Goal: Answer question/provide support: Share knowledge or assist other users

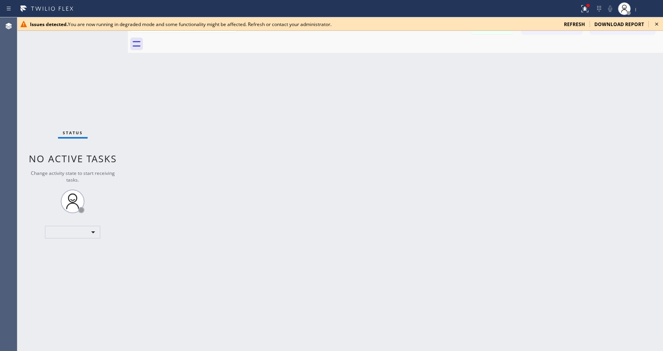
drag, startPoint x: 539, startPoint y: 76, endPoint x: 628, endPoint y: 34, distance: 98.8
click at [539, 76] on div "Back to Dashboard Change Sender ID Customers Technicians Select a contact Outbo…" at bounding box center [395, 183] width 535 height 333
click at [656, 22] on icon at bounding box center [656, 23] width 9 height 9
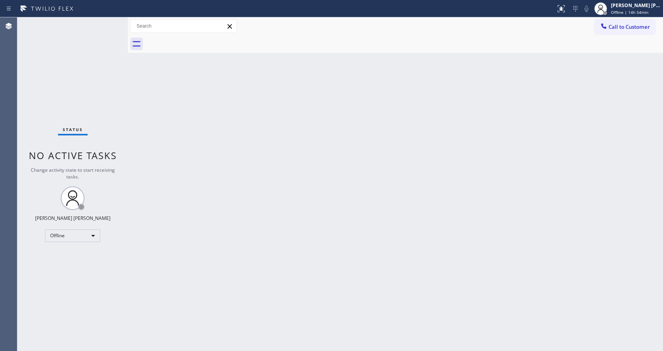
click at [477, 150] on div "Back to Dashboard Change Sender ID Customers Technicians Select a contact Outbo…" at bounding box center [395, 183] width 535 height 333
drag, startPoint x: 128, startPoint y: 28, endPoint x: 103, endPoint y: 28, distance: 25.6
click at [103, 28] on div "Status No active tasks Change activity state to start receiving tasks. [PERSON_…" at bounding box center [339, 183] width 645 height 333
click at [112, 21] on div "Status No active tasks Change activity state to start receiving tasks. [PERSON_…" at bounding box center [71, 183] width 109 height 333
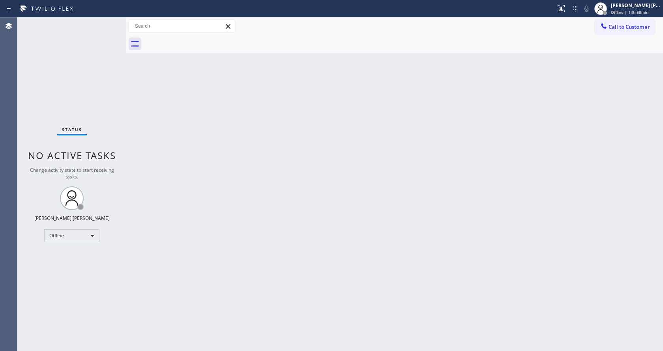
click at [85, 64] on div "Status No active tasks Change activity state to start receiving tasks. [PERSON_…" at bounding box center [71, 183] width 109 height 333
click at [108, 22] on div "Status No active tasks Change activity state to start receiving tasks. [PERSON_…" at bounding box center [71, 183] width 109 height 333
click at [640, 5] on div "[PERSON_NAME] [PERSON_NAME]" at bounding box center [636, 5] width 50 height 7
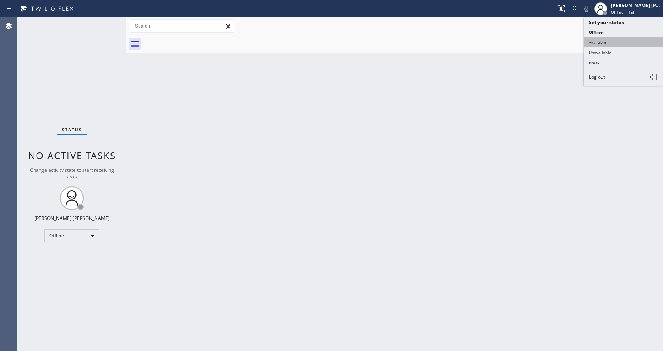
click at [615, 47] on button "Available" at bounding box center [623, 42] width 79 height 10
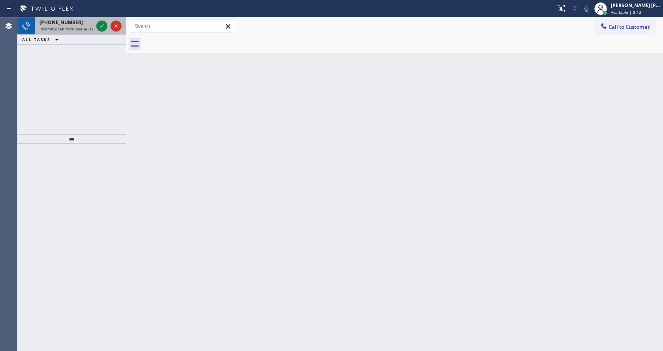
click at [80, 27] on span "Incoming call from queue [Test] All" at bounding box center [71, 29] width 65 height 6
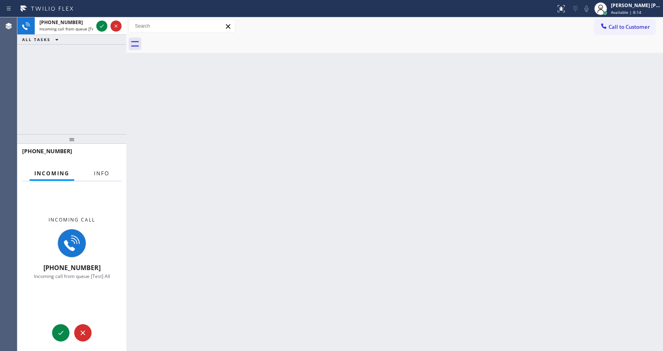
click at [105, 177] on button "Info" at bounding box center [101, 173] width 25 height 15
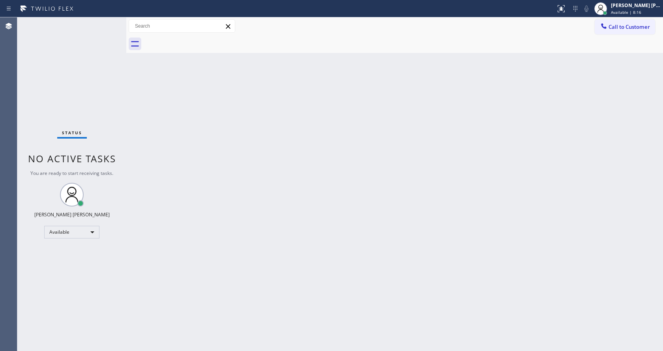
click at [108, 23] on div "Status No active tasks You are ready to start receiving tasks. [PERSON_NAME] [P…" at bounding box center [71, 183] width 109 height 333
click at [106, 22] on div "Status No active tasks You are ready to start receiving tasks. [PERSON_NAME] [P…" at bounding box center [71, 183] width 109 height 333
click at [65, 45] on div "Status No active tasks You are ready to start receiving tasks. [PERSON_NAME] [P…" at bounding box center [71, 183] width 109 height 333
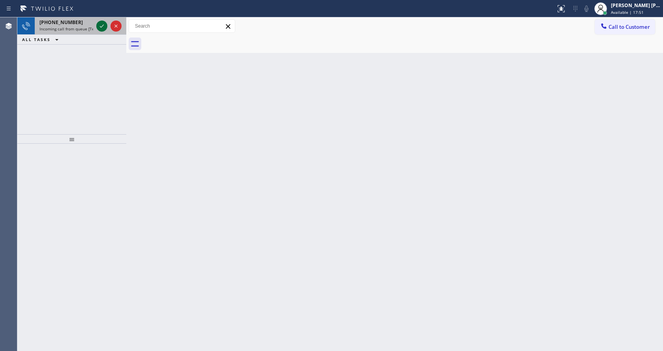
click at [107, 26] on div at bounding box center [101, 25] width 11 height 9
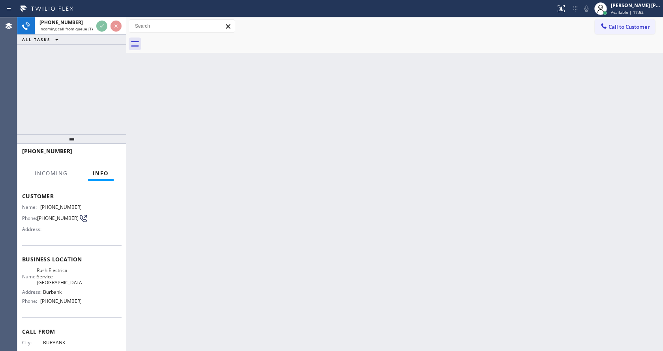
scroll to position [60, 0]
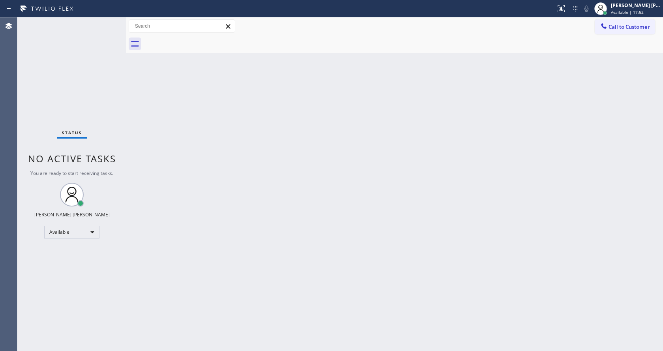
click at [192, 267] on div "Back to Dashboard Change Sender ID Customers Technicians Select a contact Outbo…" at bounding box center [394, 183] width 537 height 333
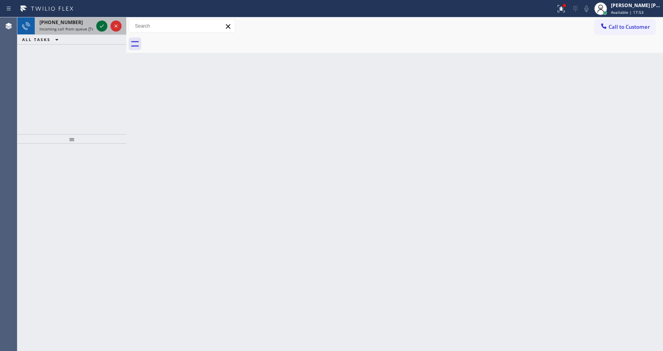
click at [104, 24] on icon at bounding box center [101, 25] width 9 height 9
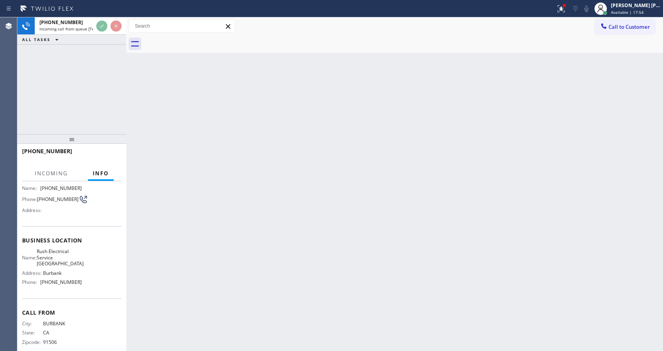
scroll to position [60, 0]
click at [261, 243] on div "Back to Dashboard Change Sender ID Customers Technicians Select a contact Outbo…" at bounding box center [394, 183] width 537 height 333
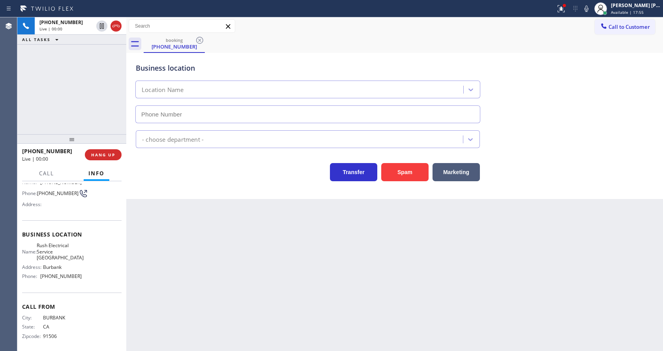
type input "[PHONE_NUMBER]"
click at [250, 247] on div "Back to Dashboard Change Sender ID Customers Technicians Select a contact Outbo…" at bounding box center [394, 183] width 537 height 333
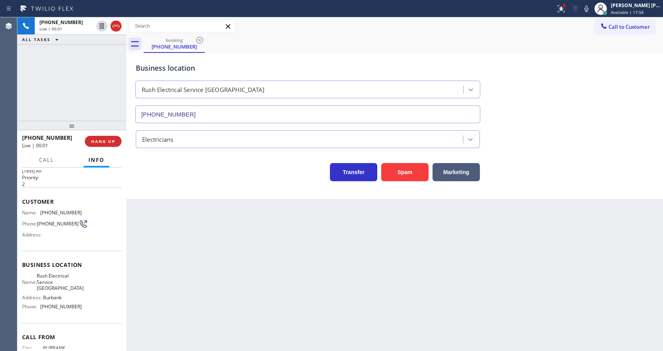
scroll to position [10, 0]
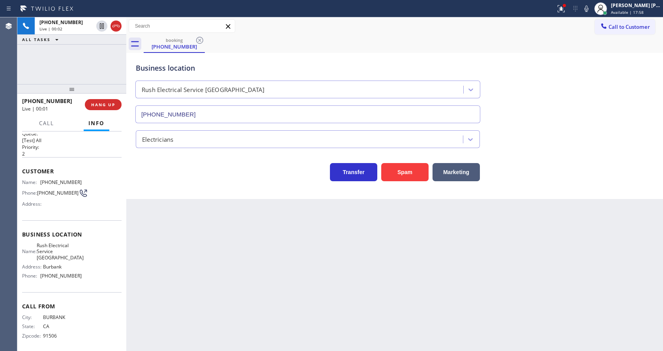
drag, startPoint x: 71, startPoint y: 138, endPoint x: 81, endPoint y: 57, distance: 82.3
click at [81, 57] on div "[PHONE_NUMBER] Live | 00:02 ALL TASKS ALL TASKS ACTIVE TASKS TASKS IN WRAP UP […" at bounding box center [71, 183] width 109 height 333
click at [305, 312] on div "Back to Dashboard Change Sender ID Customers Technicians Select a contact Outbo…" at bounding box center [394, 183] width 537 height 333
drag, startPoint x: 171, startPoint y: 194, endPoint x: 172, endPoint y: 204, distance: 10.0
click at [171, 194] on div "Business location Rush Electrical Service [GEOGRAPHIC_DATA] [PHONE_NUMBER] Elec…" at bounding box center [394, 126] width 537 height 146
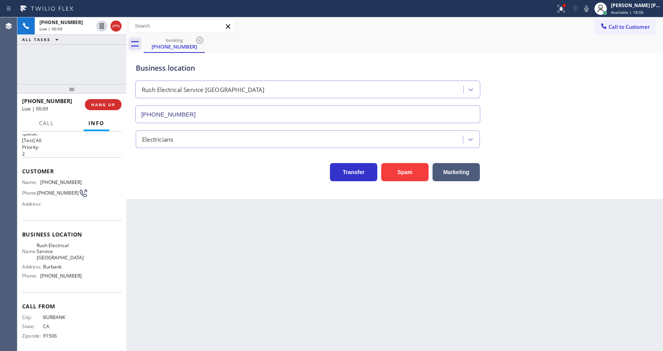
click at [323, 264] on div "Back to Dashboard Change Sender ID Customers Technicians Select a contact Outbo…" at bounding box center [394, 183] width 537 height 333
click at [203, 324] on div "Back to Dashboard Change Sender ID Customers Technicians Select a contact Outbo…" at bounding box center [394, 183] width 537 height 333
click at [309, 295] on div "Back to Dashboard Change Sender ID Customers Technicians Select a contact Outbo…" at bounding box center [394, 183] width 537 height 333
drag, startPoint x: 181, startPoint y: 217, endPoint x: 157, endPoint y: 183, distance: 41.6
click at [181, 217] on div "Back to Dashboard Change Sender ID Customers Technicians Select a contact Outbo…" at bounding box center [394, 183] width 537 height 333
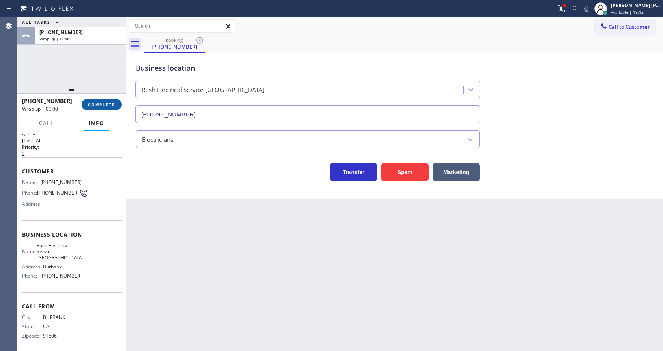
click at [100, 100] on button "COMPLETE" at bounding box center [102, 104] width 40 height 11
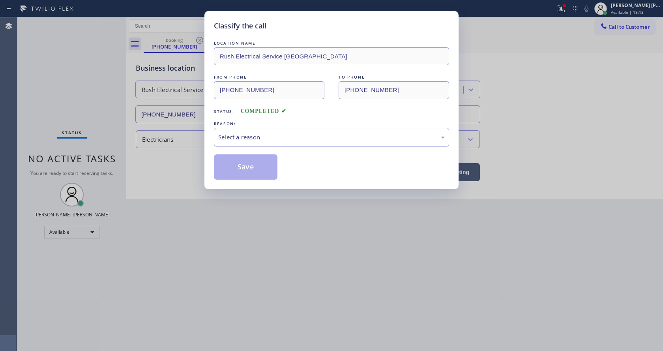
click at [254, 134] on div "Select a reason" at bounding box center [331, 137] width 226 height 9
click at [241, 168] on button "Save" at bounding box center [246, 166] width 64 height 25
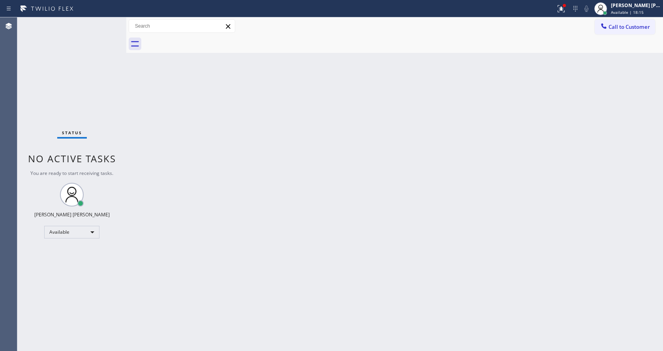
click at [111, 21] on div "Status No active tasks You are ready to start receiving tasks. [PERSON_NAME] [P…" at bounding box center [71, 183] width 109 height 333
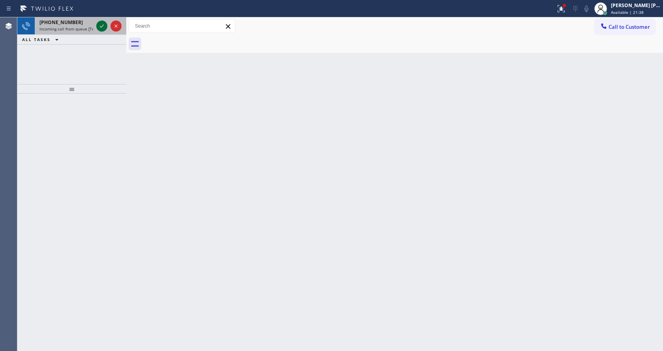
click at [97, 30] on icon at bounding box center [101, 25] width 9 height 9
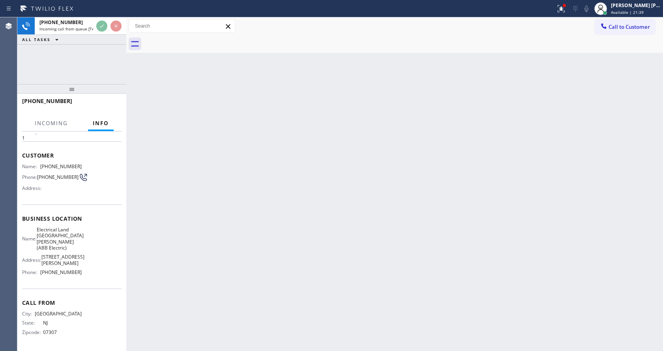
scroll to position [35, 0]
click at [330, 222] on div "Back to Dashboard Change Sender ID Customers Technicians Select a contact Outbo…" at bounding box center [394, 183] width 537 height 333
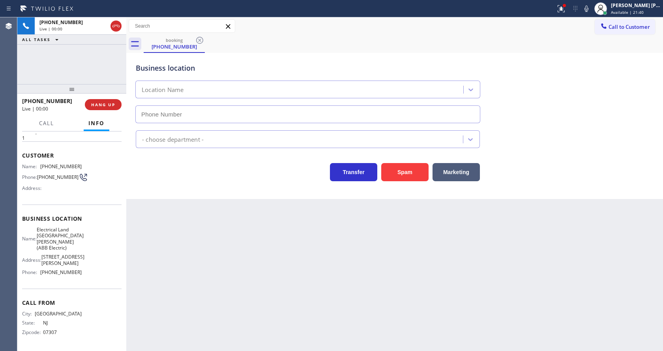
type input "[PHONE_NUMBER]"
click at [262, 272] on div "Back to Dashboard Change Sender ID Customers Technicians Select a contact Outbo…" at bounding box center [394, 183] width 537 height 333
click at [174, 200] on div "Back to Dashboard Change Sender ID Customers Technicians Select a contact Outbo…" at bounding box center [394, 183] width 537 height 333
click at [292, 301] on div "Back to Dashboard Change Sender ID Customers Technicians Select a contact Outbo…" at bounding box center [394, 183] width 537 height 333
click at [126, 185] on div at bounding box center [126, 183] width 0 height 333
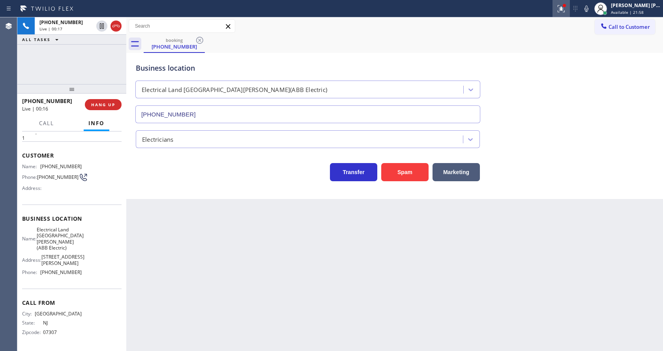
click at [563, 8] on icon at bounding box center [560, 8] width 7 height 7
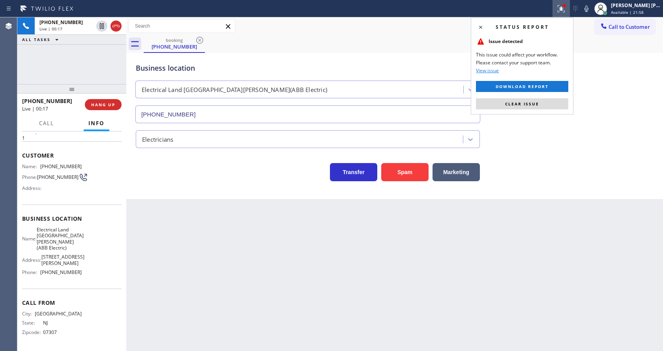
click at [546, 96] on div "Status report Issue detected This issue could affect your workflow. Please cont…" at bounding box center [522, 65] width 103 height 97
click at [548, 100] on button "Clear issue" at bounding box center [522, 103] width 92 height 11
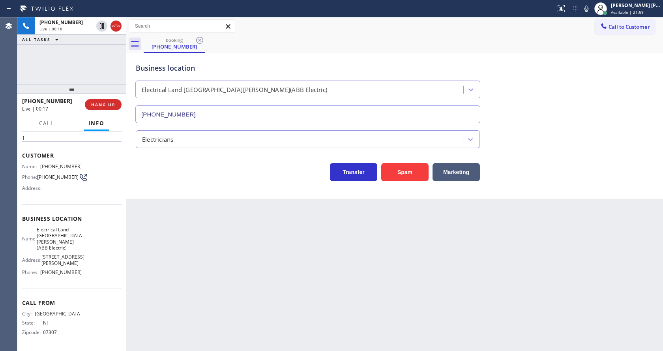
drag, startPoint x: 561, startPoint y: 105, endPoint x: 449, endPoint y: 192, distance: 142.3
click at [561, 107] on div "Business location Electrical Land [GEOGRAPHIC_DATA][PERSON_NAME](ABB Electric) …" at bounding box center [394, 87] width 521 height 71
click at [416, 179] on button "Spam" at bounding box center [404, 172] width 47 height 18
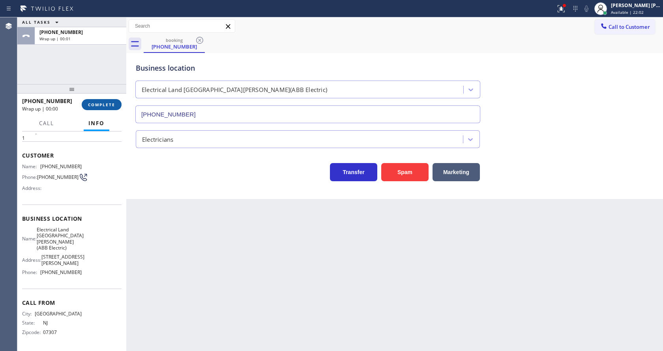
click at [109, 107] on span "COMPLETE" at bounding box center [101, 105] width 27 height 6
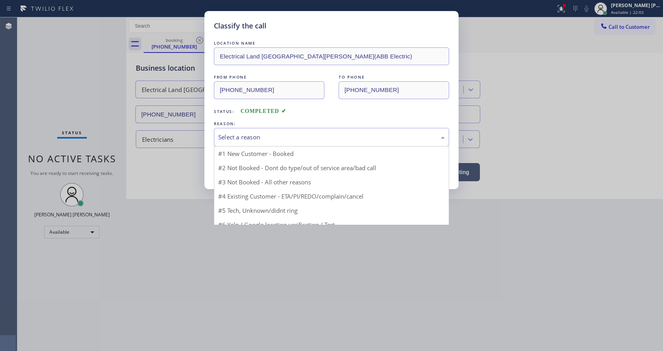
click at [256, 128] on div "Select a reason" at bounding box center [331, 137] width 235 height 19
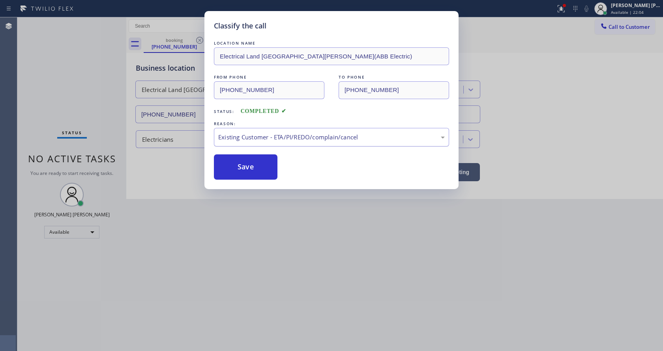
click at [250, 136] on div "Existing Customer - ETA/PI/REDO/complain/cancel" at bounding box center [331, 137] width 226 height 9
click at [243, 173] on button "Save" at bounding box center [246, 166] width 64 height 25
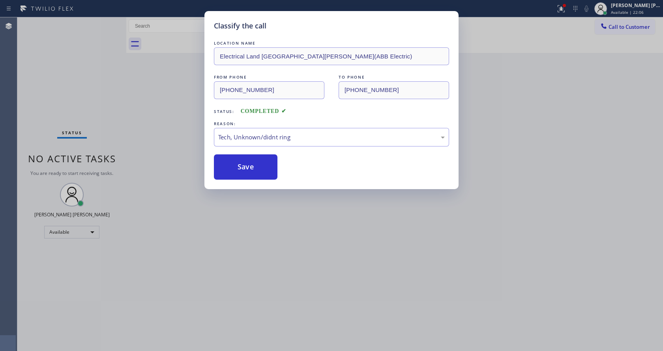
click at [258, 221] on div "Classify the call LOCATION NAME Electrical Land [GEOGRAPHIC_DATA][PERSON_NAME](…" at bounding box center [331, 175] width 663 height 351
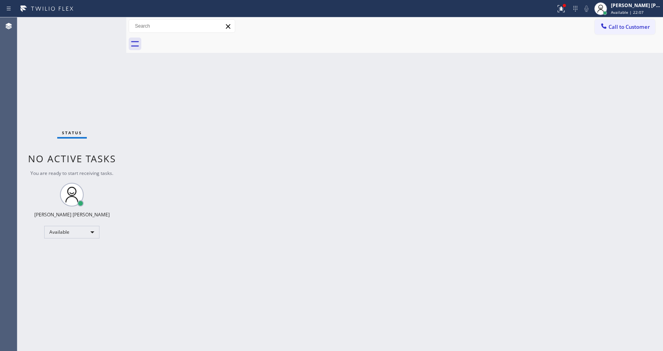
click at [333, 236] on div "Back to Dashboard Change Sender ID Customers Technicians Select a contact Outbo…" at bounding box center [394, 183] width 537 height 333
click at [108, 21] on div "Status No active tasks You are ready to start receiving tasks. [PERSON_NAME] [P…" at bounding box center [71, 183] width 109 height 333
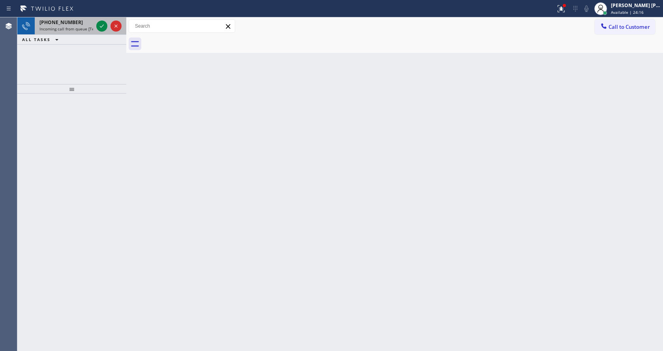
click at [75, 32] on div "[PHONE_NUMBER] Incoming call from queue [Test] All" at bounding box center [65, 25] width 60 height 17
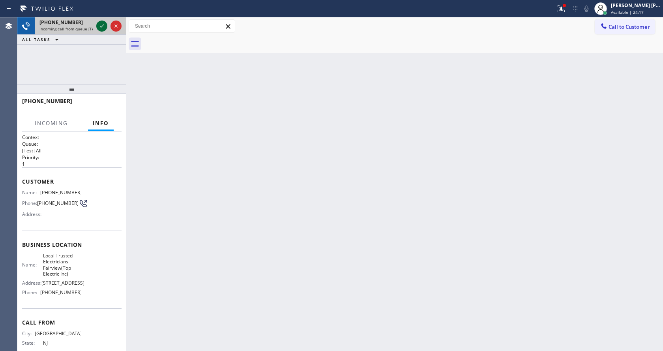
click at [101, 26] on icon at bounding box center [101, 25] width 9 height 9
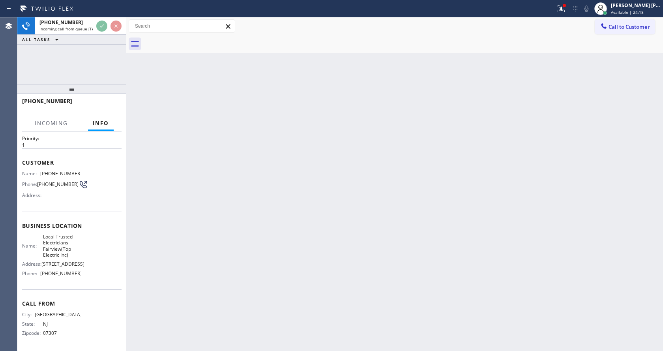
scroll to position [35, 0]
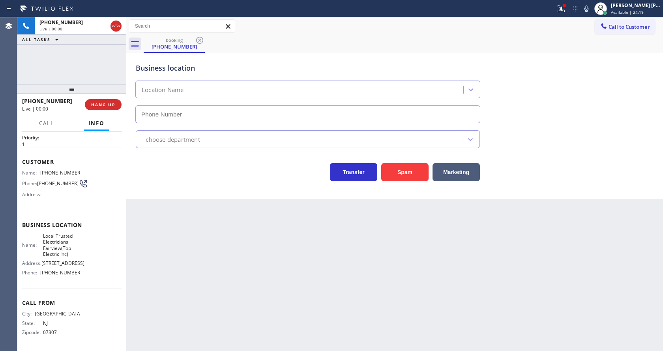
type input "[PHONE_NUMBER]"
click at [255, 272] on div "Back to Dashboard Change Sender ID Customers Technicians Select a contact Outbo…" at bounding box center [394, 183] width 537 height 333
click at [277, 269] on div "Back to Dashboard Change Sender ID Customers Technicians Select a contact Outbo…" at bounding box center [394, 183] width 537 height 333
click at [155, 200] on div "Back to Dashboard Change Sender ID Customers Technicians Select a contact Outbo…" at bounding box center [394, 183] width 537 height 333
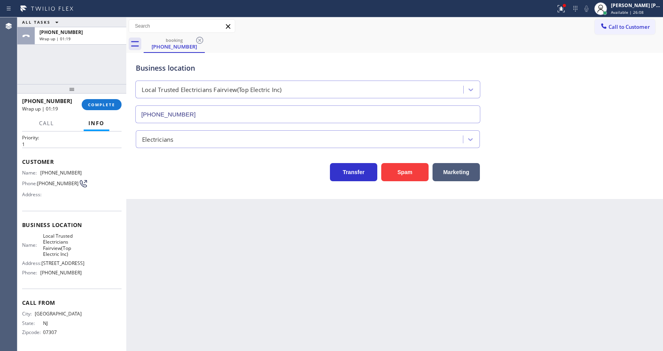
click at [104, 97] on div "[PHONE_NUMBER] Wrap up | 01:19 COMPLETE" at bounding box center [71, 104] width 99 height 21
click at [105, 100] on button "COMPLETE" at bounding box center [102, 104] width 40 height 11
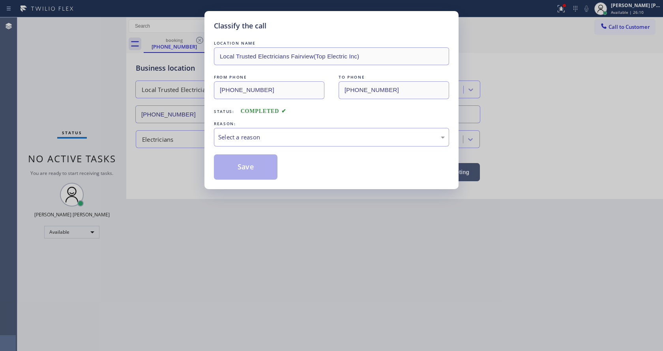
click at [238, 144] on div "Select a reason" at bounding box center [331, 137] width 235 height 19
click at [236, 172] on button "Save" at bounding box center [246, 166] width 64 height 25
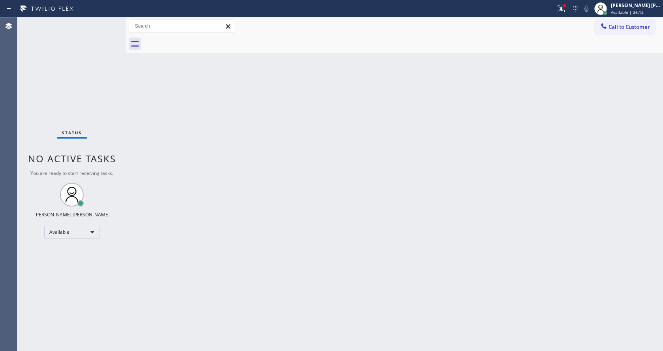
click at [108, 22] on div "Status No active tasks You are ready to start receiving tasks. [PERSON_NAME] [P…" at bounding box center [71, 183] width 109 height 333
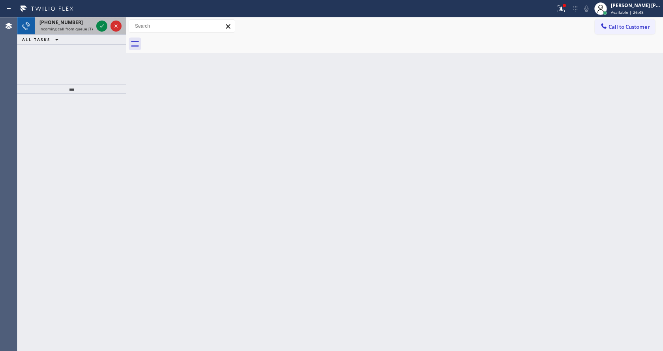
click at [77, 26] on div "[PHONE_NUMBER] Incoming call from queue [Test] All" at bounding box center [65, 25] width 60 height 17
click at [79, 26] on span "Incoming call from queue [Test] All" at bounding box center [71, 29] width 65 height 6
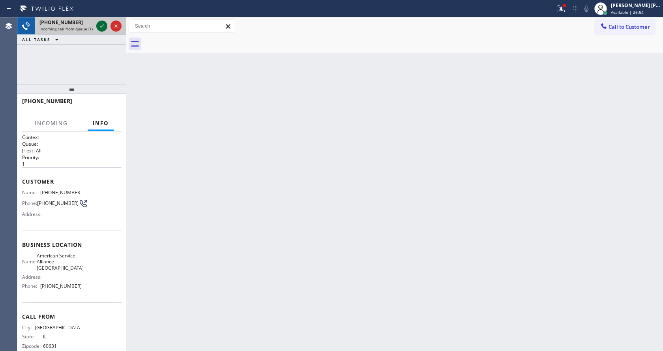
click at [99, 25] on icon at bounding box center [101, 25] width 9 height 9
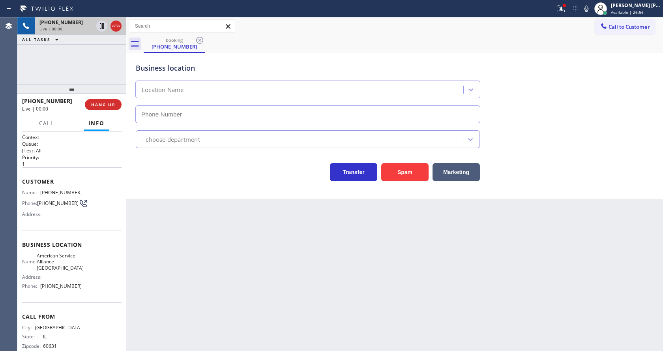
type input "[PHONE_NUMBER]"
click at [227, 232] on div "Back to Dashboard Change Sender ID Customers Technicians Select a contact Outbo…" at bounding box center [394, 183] width 537 height 333
click at [336, 274] on div "Back to Dashboard Change Sender ID Customers Technicians Select a contact Outbo…" at bounding box center [394, 183] width 537 height 333
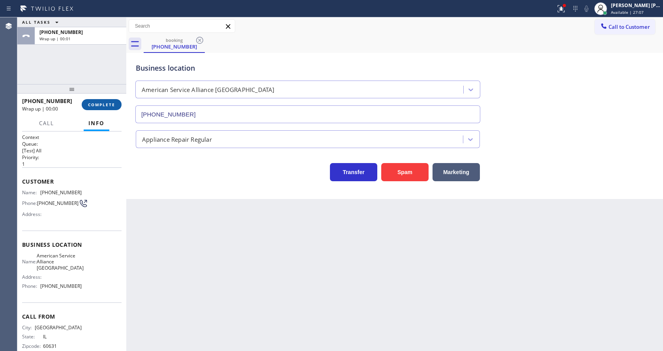
click at [92, 101] on button "COMPLETE" at bounding box center [102, 104] width 40 height 11
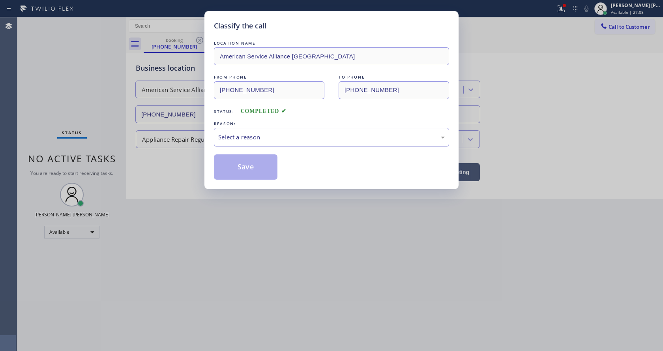
click at [239, 140] on div "Select a reason" at bounding box center [331, 137] width 226 height 9
click at [237, 156] on button "Save" at bounding box center [246, 166] width 64 height 25
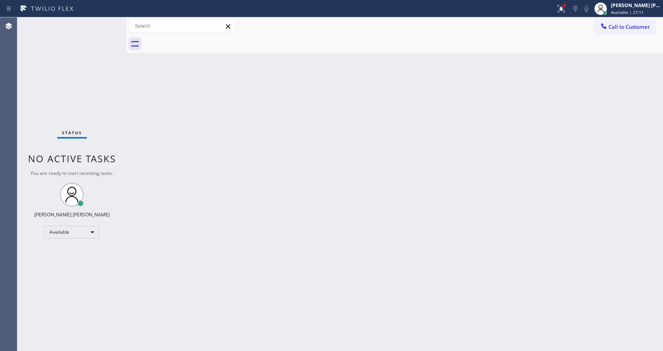
click at [106, 21] on div "Status No active tasks You are ready to start receiving tasks. [PERSON_NAME] [P…" at bounding box center [71, 183] width 109 height 333
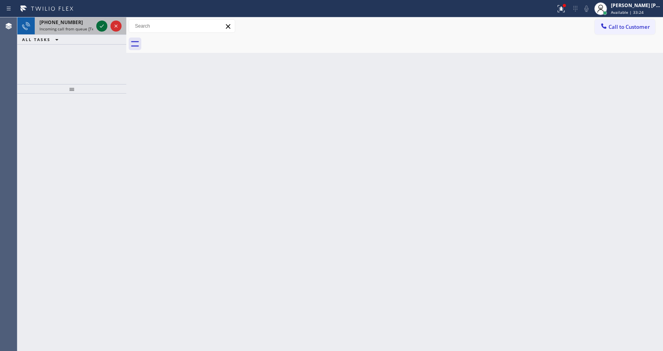
click at [104, 24] on icon at bounding box center [101, 25] width 9 height 9
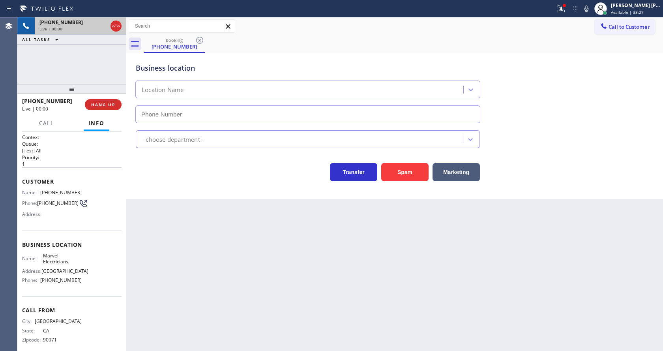
type input "[PHONE_NUMBER]"
click at [179, 185] on div "Business location Marvel Electricians [PHONE_NUMBER] Electricians Transfer Spam…" at bounding box center [394, 126] width 537 height 146
click at [83, 286] on div "Name: Marvel Electricians Address: [STREET_ADDRESS] Phone: [PHONE_NUMBER]" at bounding box center [71, 269] width 99 height 34
drag, startPoint x: 75, startPoint y: 191, endPoint x: 38, endPoint y: 194, distance: 36.8
click at [38, 194] on div "Name: [PHONE_NUMBER]" at bounding box center [52, 192] width 60 height 6
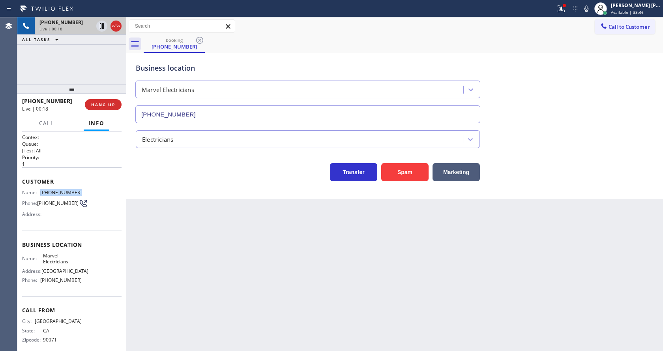
copy div "[PHONE_NUMBER]"
click at [208, 273] on div "Back to Dashboard Change Sender ID Customers Technicians Select a contact Outbo…" at bounding box center [394, 183] width 537 height 333
click at [139, 222] on div "Back to Dashboard Change Sender ID Customers Technicians Select a contact Outbo…" at bounding box center [394, 183] width 537 height 333
drag, startPoint x: 75, startPoint y: 189, endPoint x: 41, endPoint y: 193, distance: 33.7
click at [41, 193] on div "Name: [PHONE_NUMBER]" at bounding box center [52, 192] width 60 height 6
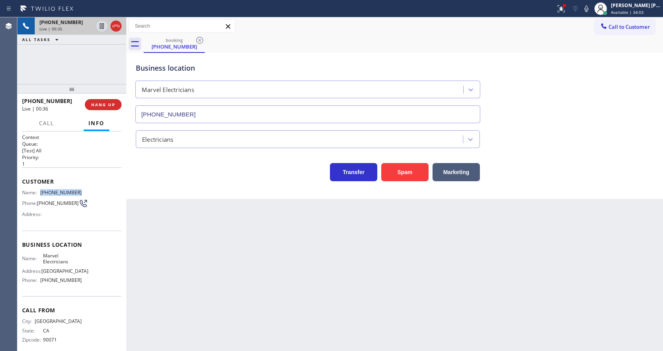
copy div "[PHONE_NUMBER]"
click at [234, 290] on div "Back to Dashboard Change Sender ID Customers Technicians Select a contact Outbo…" at bounding box center [394, 183] width 537 height 333
click at [148, 209] on div "Back to Dashboard Change Sender ID Customers Technicians Select a contact Outbo…" at bounding box center [394, 183] width 537 height 333
click at [566, 4] on div at bounding box center [564, 5] width 3 height 3
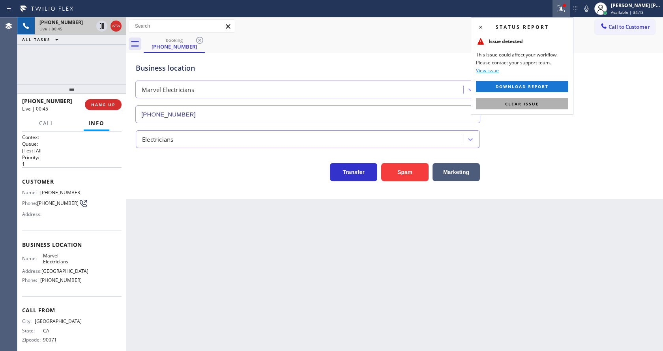
click at [549, 99] on button "Clear issue" at bounding box center [522, 103] width 92 height 11
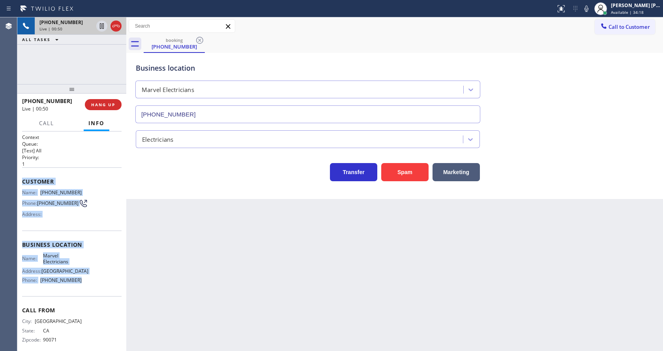
drag, startPoint x: 21, startPoint y: 178, endPoint x: 80, endPoint y: 292, distance: 129.2
click at [80, 292] on div "Context Queue: [Test] All Priority: 1 Customer Name: [PHONE_NUMBER] Phone: [PHO…" at bounding box center [71, 240] width 109 height 219
copy div "Customer Name: [PHONE_NUMBER] Phone: [PHONE_NUMBER] Address: Business location …"
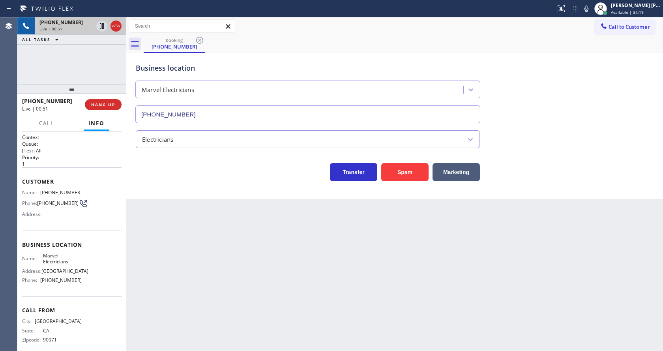
click at [257, 300] on div "Back to Dashboard Change Sender ID Customers Technicians Select a contact Outbo…" at bounding box center [394, 183] width 537 height 333
click at [592, 8] on div at bounding box center [586, 8] width 11 height 9
click at [100, 21] on button at bounding box center [101, 26] width 11 height 11
click at [233, 310] on div "Back to Dashboard Change Sender ID Customers Technicians Select a contact Outbo…" at bounding box center [394, 183] width 537 height 333
click at [165, 203] on div "Back to Dashboard Change Sender ID Customers Technicians Select a contact Outbo…" at bounding box center [394, 183] width 537 height 333
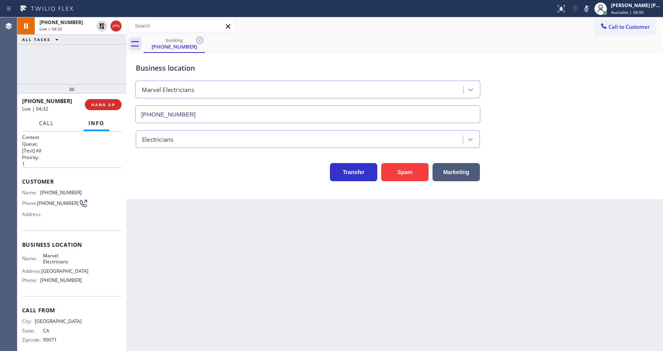
click at [49, 125] on span "Call" at bounding box center [46, 123] width 15 height 7
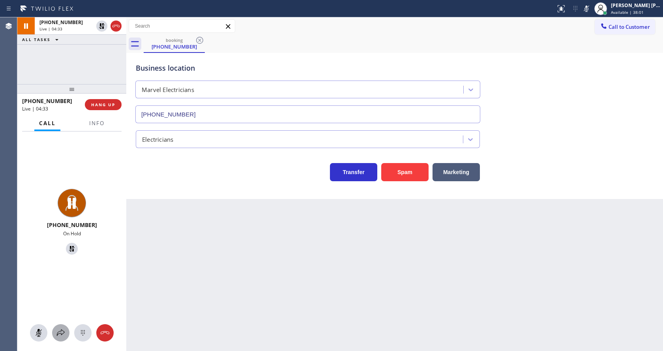
click at [57, 333] on icon at bounding box center [60, 332] width 9 height 9
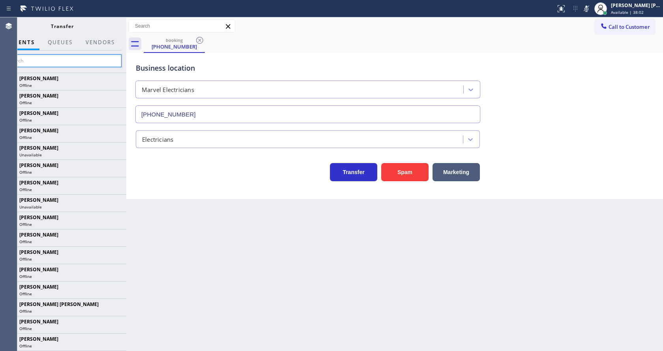
click at [57, 61] on input "text" at bounding box center [62, 60] width 119 height 13
click at [56, 61] on input "text" at bounding box center [62, 60] width 119 height 13
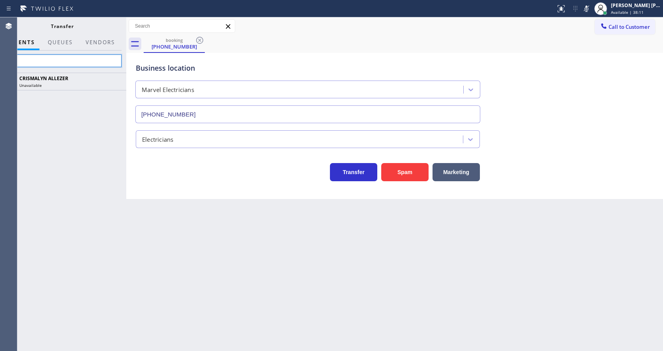
type input "Cri"
click at [70, 53] on div "Cri" at bounding box center [62, 61] width 128 height 22
click at [66, 59] on input "Cri" at bounding box center [62, 60] width 119 height 13
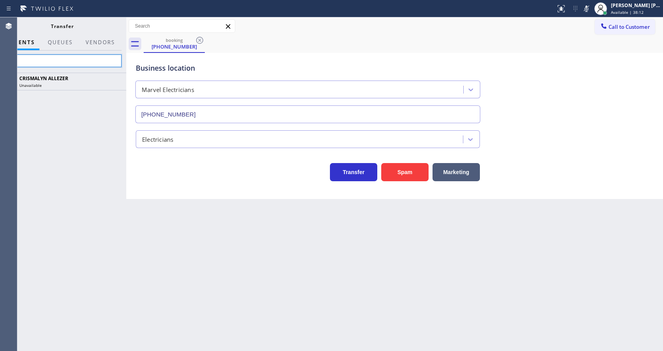
click at [66, 59] on input "Cri" at bounding box center [62, 60] width 119 height 13
type input "[PERSON_NAME]"
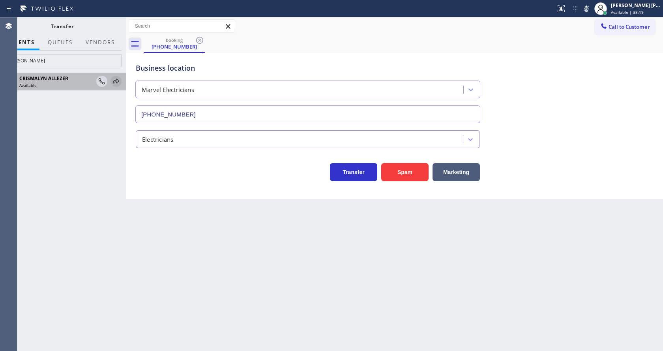
click at [118, 80] on icon at bounding box center [116, 81] width 6 height 5
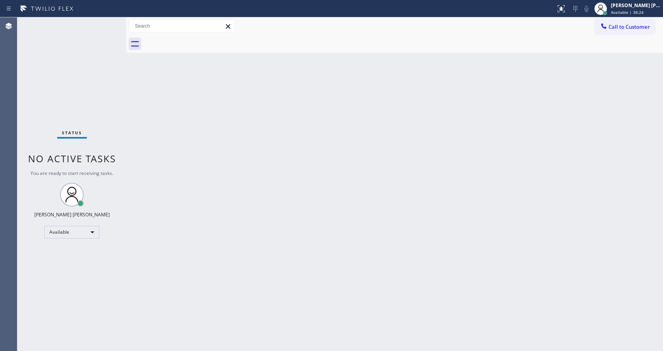
click at [131, 82] on div "Back to Dashboard Change Sender ID Customers Technicians Select a contact Outbo…" at bounding box center [394, 183] width 537 height 333
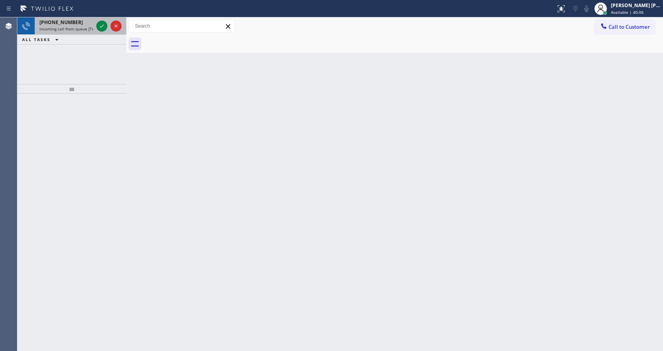
click at [52, 28] on span "Incoming call from queue [Test] All" at bounding box center [71, 29] width 65 height 6
click at [88, 27] on span "Incoming call from queue [Test] All" at bounding box center [71, 29] width 65 height 6
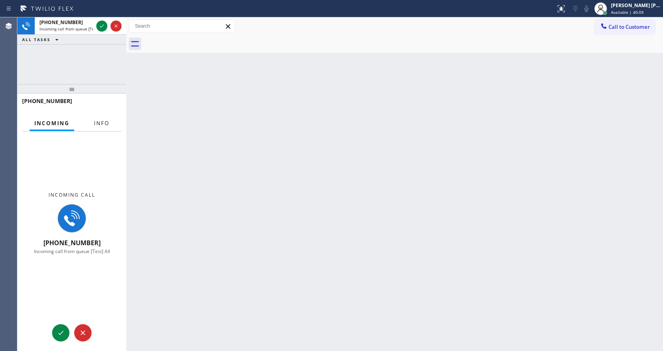
click at [101, 121] on span "Info" at bounding box center [101, 123] width 15 height 7
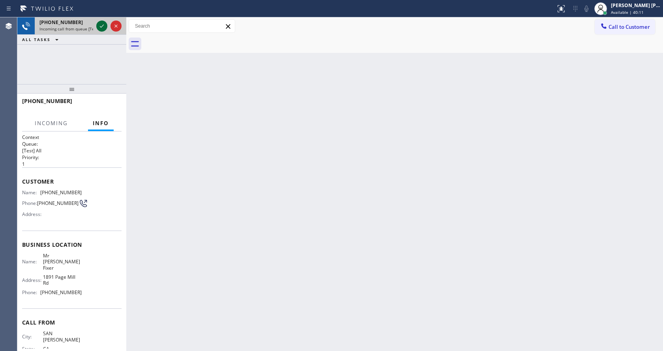
click at [101, 26] on icon at bounding box center [101, 25] width 9 height 9
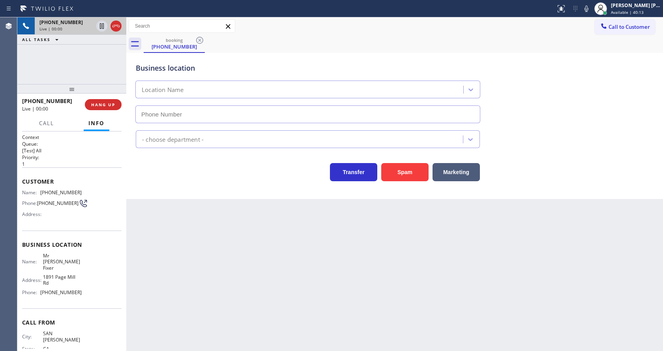
type input "[PHONE_NUMBER]"
click at [247, 261] on div "Back to Dashboard Change Sender ID Customers Technicians Select a contact Outbo…" at bounding box center [394, 183] width 537 height 333
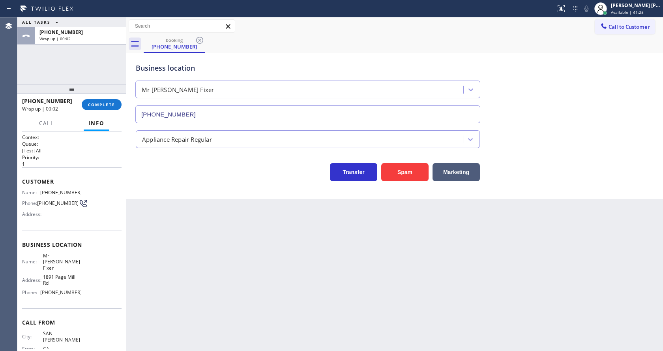
click at [80, 169] on div "Customer Name: [PHONE_NUMBER] Phone: [PHONE_NUMBER] Address:" at bounding box center [71, 198] width 99 height 63
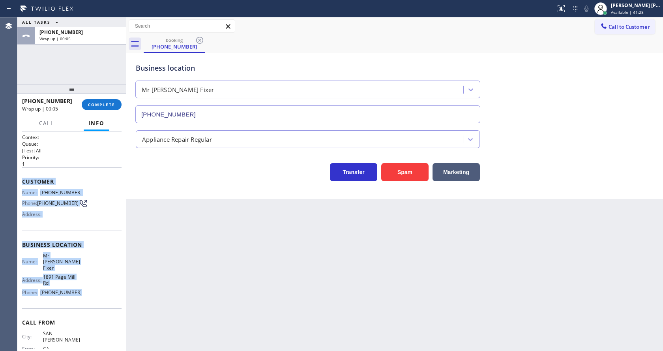
drag, startPoint x: 18, startPoint y: 181, endPoint x: 79, endPoint y: 285, distance: 120.6
click at [79, 285] on div "Context Queue: [Test] All Priority: 1 Customer Name: [PHONE_NUMBER] Phone: [PHO…" at bounding box center [71, 240] width 109 height 219
copy div "Customer Name: [PHONE_NUMBER] Phone: [PHONE_NUMBER] Address: Business location …"
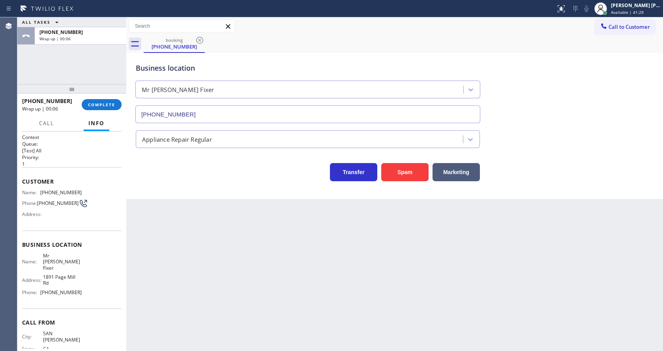
drag, startPoint x: 278, startPoint y: 271, endPoint x: 105, endPoint y: 97, distance: 245.5
click at [276, 267] on div "Back to Dashboard Change Sender ID Customers Technicians Select a contact Outbo…" at bounding box center [394, 183] width 537 height 333
click at [98, 102] on span "COMPLETE" at bounding box center [101, 105] width 27 height 6
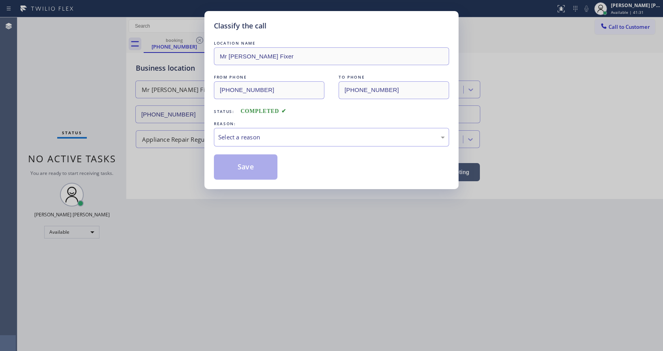
click at [226, 137] on div "Select a reason" at bounding box center [331, 137] width 226 height 9
click at [241, 174] on button "Save" at bounding box center [246, 166] width 64 height 25
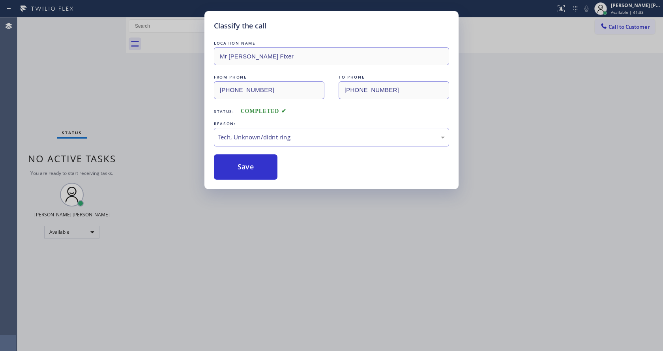
drag, startPoint x: 262, startPoint y: 225, endPoint x: 256, endPoint y: 237, distance: 13.2
click at [262, 226] on div "Classify the call LOCATION NAME Mr [PERSON_NAME] Fixer FROM PHONE [PHONE_NUMBER…" at bounding box center [331, 175] width 663 height 351
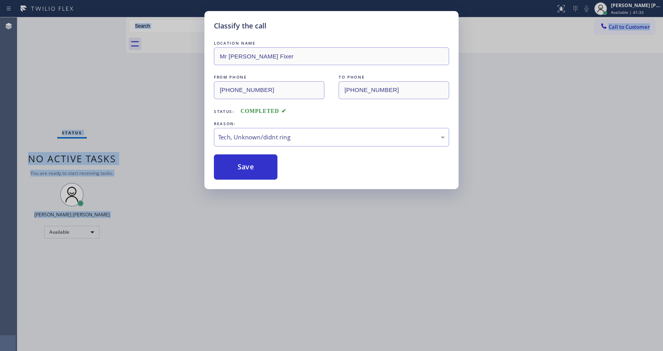
drag, startPoint x: 230, startPoint y: 350, endPoint x: 241, endPoint y: 307, distance: 44.7
click at [230, 350] on html "Status report No issues detected If you experience an issue, please download th…" at bounding box center [331, 175] width 663 height 351
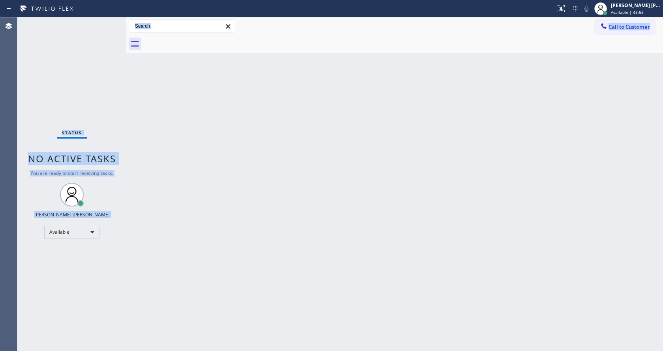
click at [82, 19] on div "Status No active tasks You are ready to start receiving tasks. [PERSON_NAME] [P…" at bounding box center [71, 183] width 109 height 333
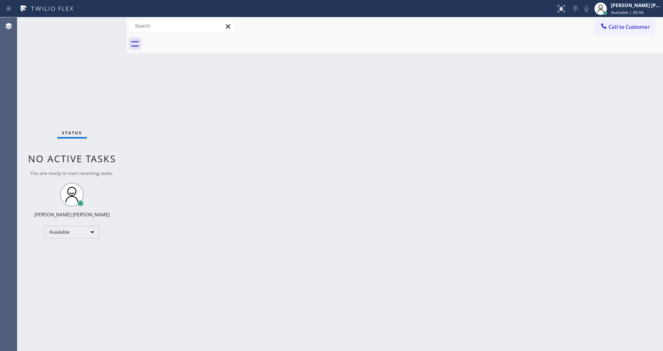
click at [102, 24] on div "Status No active tasks You are ready to start receiving tasks. [PERSON_NAME] [P…" at bounding box center [71, 183] width 109 height 333
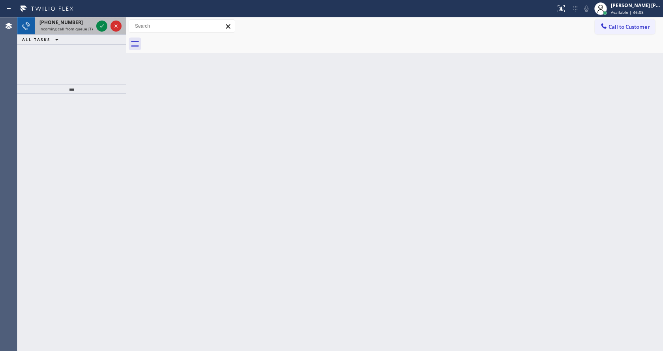
click at [86, 24] on div "[PHONE_NUMBER]" at bounding box center [66, 22] width 54 height 7
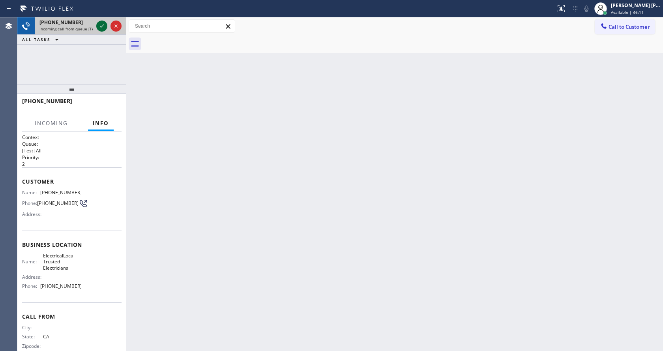
click at [101, 24] on icon at bounding box center [101, 25] width 9 height 9
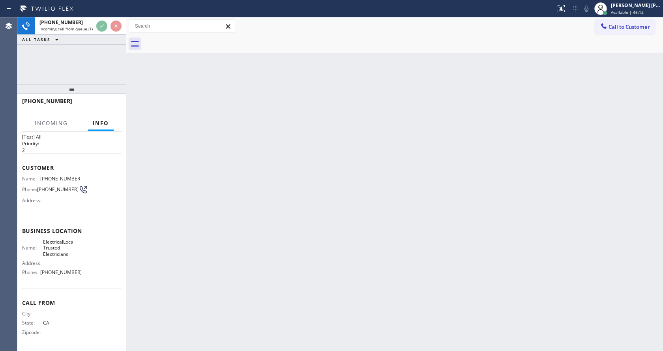
click at [199, 248] on div "Back to Dashboard Change Sender ID Customers Technicians Select a contact Outbo…" at bounding box center [394, 183] width 537 height 333
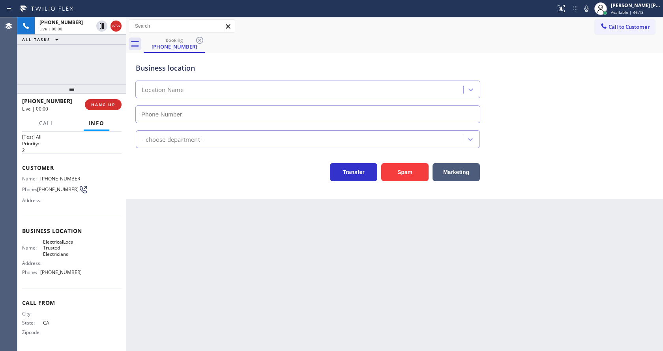
type input "[PHONE_NUMBER]"
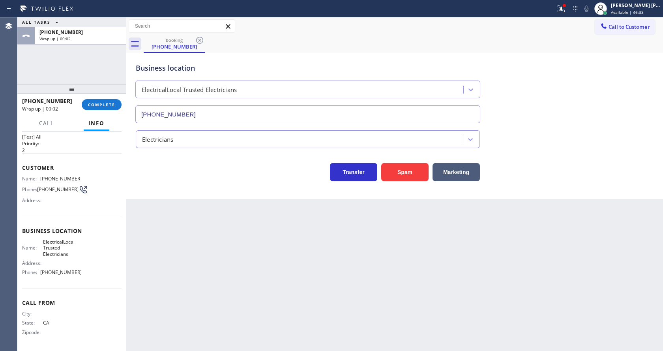
click at [98, 98] on div "[PHONE_NUMBER] Wrap up | 00:02 COMPLETE" at bounding box center [71, 104] width 99 height 21
click at [92, 105] on span "COMPLETE" at bounding box center [101, 105] width 27 height 6
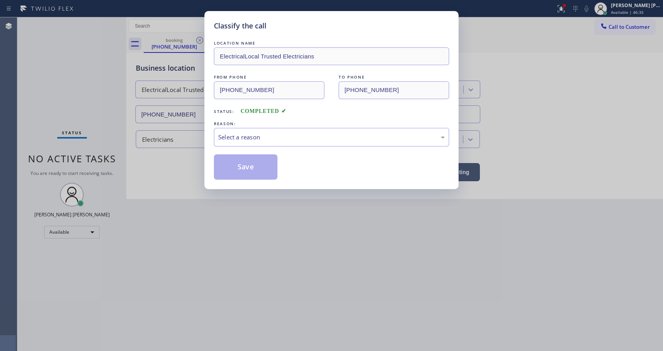
click at [221, 149] on div "LOCATION NAME ElectricalLocal Trusted Electricians FROM PHONE [PHONE_NUMBER] TO…" at bounding box center [331, 109] width 235 height 140
click at [236, 138] on div "Select a reason" at bounding box center [331, 137] width 226 height 9
click at [243, 169] on button "Save" at bounding box center [246, 166] width 64 height 25
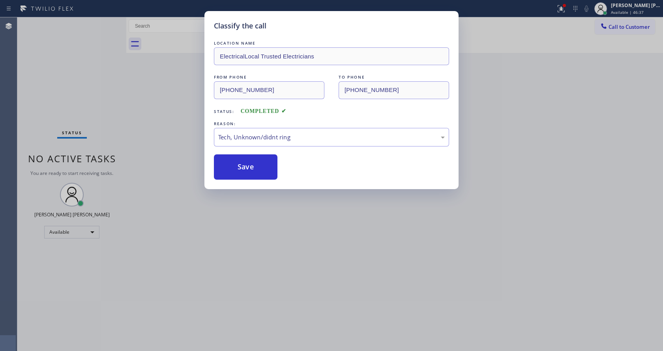
click at [173, 83] on div "Classify the call LOCATION NAME ElectricalLocal Trusted Electricians FROM PHONE…" at bounding box center [331, 175] width 663 height 351
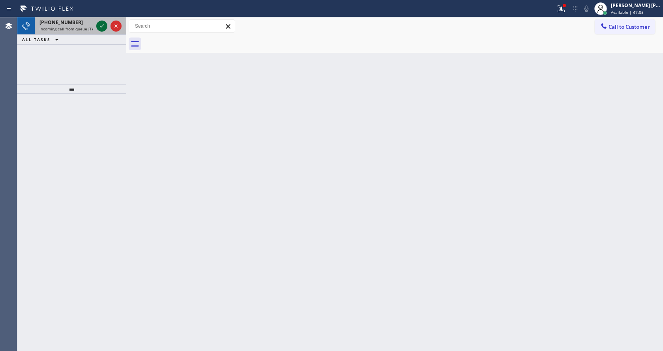
click at [102, 22] on icon at bounding box center [101, 25] width 9 height 9
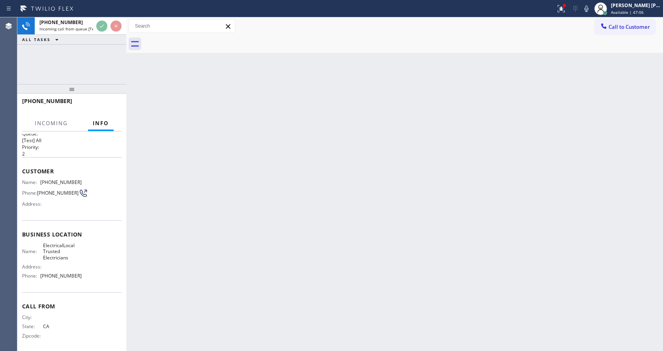
click at [244, 236] on div "Back to Dashboard Change Sender ID Customers Technicians Select a contact Outbo…" at bounding box center [394, 183] width 537 height 333
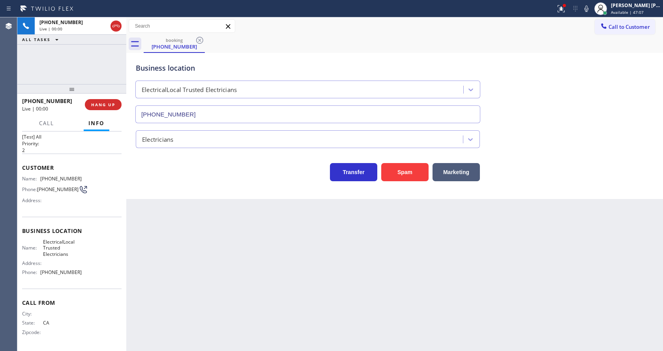
type input "[PHONE_NUMBER]"
click at [142, 249] on div "Back to Dashboard Change Sender ID Customers Technicians Select a contact Outbo…" at bounding box center [394, 183] width 537 height 333
drag, startPoint x: 41, startPoint y: 176, endPoint x: 75, endPoint y: 178, distance: 34.4
click at [75, 178] on div "Name: [PHONE_NUMBER]" at bounding box center [52, 179] width 60 height 6
copy div "[PHONE_NUMBER]"
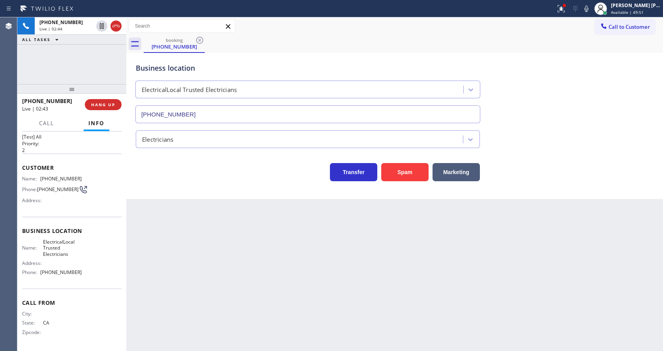
drag, startPoint x: 145, startPoint y: 244, endPoint x: 153, endPoint y: 298, distance: 55.0
click at [145, 246] on div "Back to Dashboard Change Sender ID Customers Technicians Select a contact Outbo…" at bounding box center [394, 183] width 537 height 333
click at [28, 265] on span "Address:" at bounding box center [32, 263] width 21 height 6
drag, startPoint x: 41, startPoint y: 239, endPoint x: 73, endPoint y: 255, distance: 35.5
click at [73, 255] on div "Name: ElectricalLocal Trusted Electricians" at bounding box center [52, 248] width 60 height 18
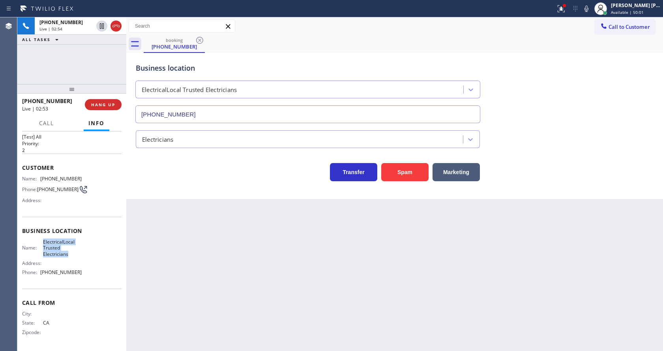
copy span "ElectricalLocal Trusted Electricians"
drag, startPoint x: 196, startPoint y: 287, endPoint x: 196, endPoint y: 297, distance: 10.7
click at [196, 297] on div "Back to Dashboard Change Sender ID Customers Technicians Select a contact Outbo…" at bounding box center [394, 183] width 537 height 333
click at [73, 309] on div "Call From City: State: [US_STATE] Zipcode:" at bounding box center [71, 318] width 99 height 60
drag, startPoint x: 42, startPoint y: 272, endPoint x: 89, endPoint y: 278, distance: 46.9
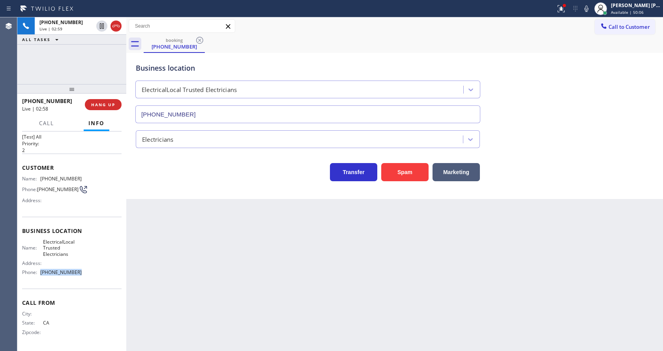
click at [89, 278] on div "Name: ElectricalLocal Trusted Electricians Address: Phone: [PHONE_NUMBER]" at bounding box center [71, 259] width 99 height 40
copy div "[PHONE_NUMBER]"
drag, startPoint x: 236, startPoint y: 282, endPoint x: 213, endPoint y: 330, distance: 52.6
click at [235, 288] on div "Back to Dashboard Change Sender ID Customers Technicians Select a contact Outbo…" at bounding box center [394, 183] width 537 height 333
click at [558, 10] on div at bounding box center [560, 8] width 17 height 9
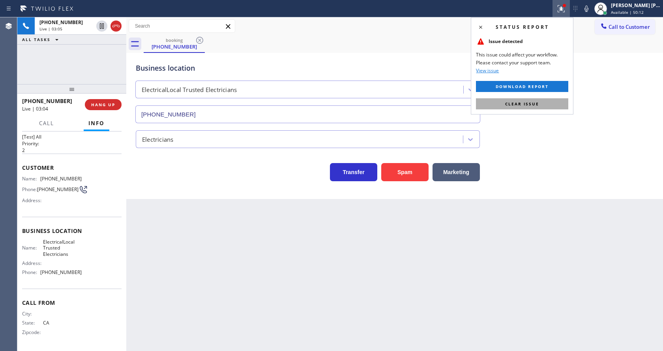
click at [543, 106] on button "Clear issue" at bounding box center [522, 103] width 92 height 11
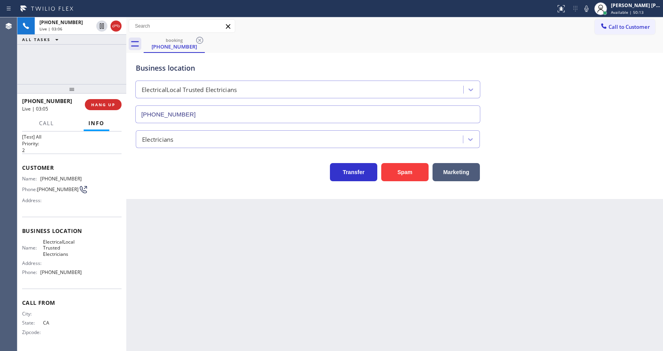
click at [585, 14] on div "Status report No issues detected If you experience an issue, please download th…" at bounding box center [607, 8] width 110 height 17
click at [587, 10] on icon at bounding box center [585, 8] width 9 height 9
click at [102, 25] on icon at bounding box center [101, 25] width 9 height 9
click at [224, 307] on div "Back to Dashboard Change Sender ID Customers Technicians Select a contact Outbo…" at bounding box center [394, 183] width 537 height 333
click at [315, 266] on div "Back to Dashboard Change Sender ID Customers Technicians Select a contact Outbo…" at bounding box center [394, 183] width 537 height 333
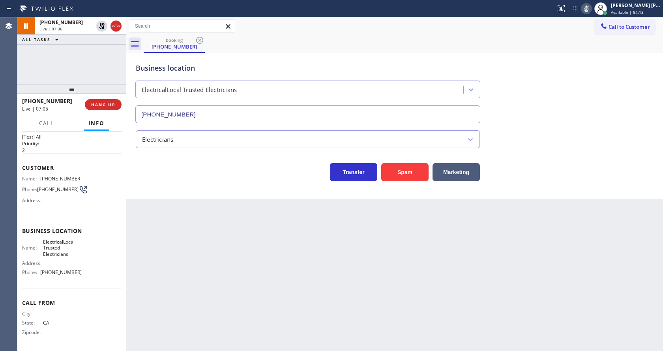
click at [577, 94] on div "Business location ElectricalLocal Trusted Electricians [PHONE_NUMBER]" at bounding box center [394, 87] width 521 height 71
click at [102, 24] on icon at bounding box center [102, 26] width 6 height 6
click at [587, 11] on icon at bounding box center [585, 8] width 9 height 9
click at [174, 293] on div "Back to Dashboard Change Sender ID Customers Technicians Select a contact Outbo…" at bounding box center [394, 183] width 537 height 333
click at [284, 260] on div "Back to Dashboard Change Sender ID Customers Technicians Select a contact Outbo…" at bounding box center [394, 183] width 537 height 333
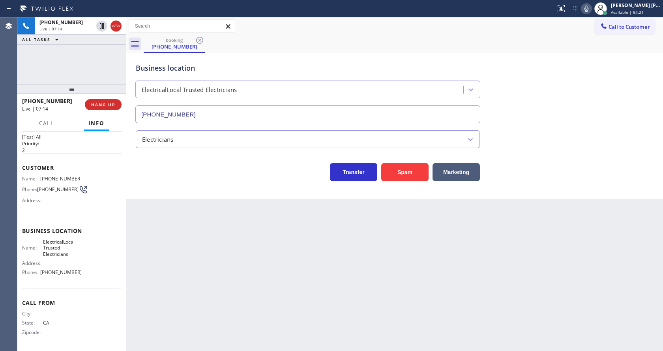
click at [328, 236] on div "Back to Dashboard Change Sender ID Customers Technicians Select a contact Outbo…" at bounding box center [394, 183] width 537 height 333
click at [588, 9] on icon at bounding box center [585, 8] width 9 height 9
click at [581, 69] on div "Business location ElectricalLocal Trusted Electricians [PHONE_NUMBER]" at bounding box center [394, 87] width 521 height 71
click at [209, 278] on div "Back to Dashboard Change Sender ID Customers Technicians Select a contact Outbo…" at bounding box center [394, 183] width 537 height 333
click at [588, 11] on icon at bounding box center [585, 8] width 9 height 9
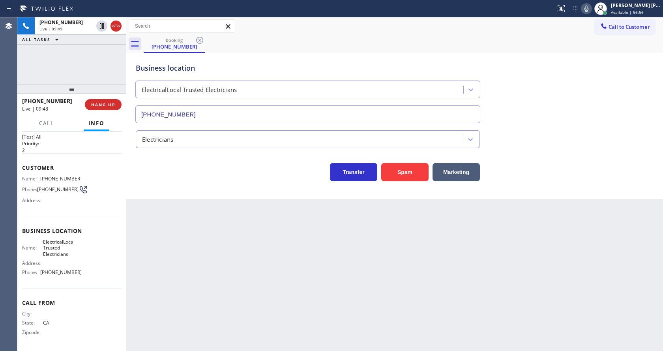
click at [595, 103] on div "Business location ElectricalLocal Trusted Electricians [PHONE_NUMBER]" at bounding box center [394, 87] width 521 height 71
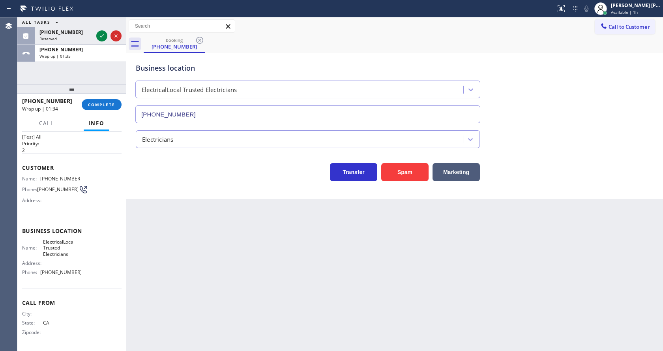
click at [246, 228] on div "Back to Dashboard Change Sender ID Customers Technicians Select a contact Outbo…" at bounding box center [394, 183] width 537 height 333
click at [290, 249] on div "Back to Dashboard Change Sender ID Customers Technicians Select a contact Outbo…" at bounding box center [394, 183] width 537 height 333
click at [114, 103] on span "COMPLETE" at bounding box center [101, 105] width 27 height 6
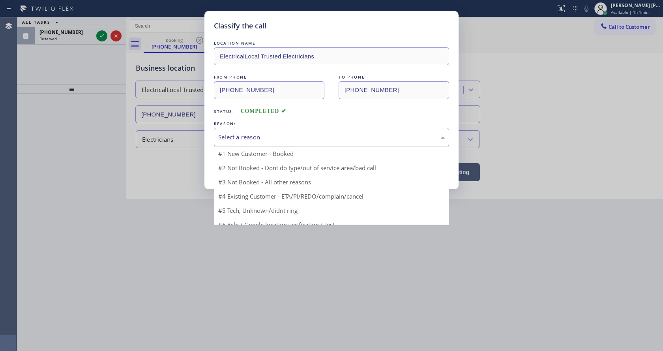
click at [236, 138] on div "Select a reason" at bounding box center [331, 137] width 226 height 9
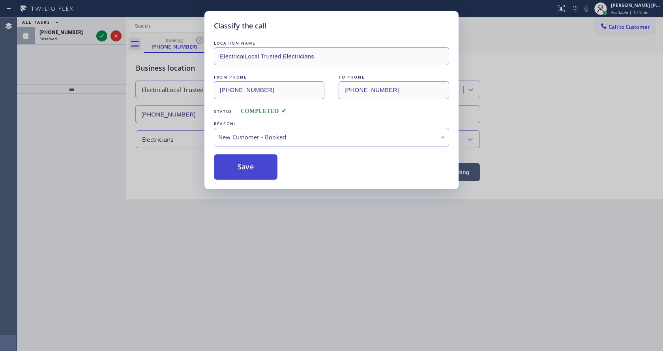
click at [240, 163] on button "Save" at bounding box center [246, 166] width 64 height 25
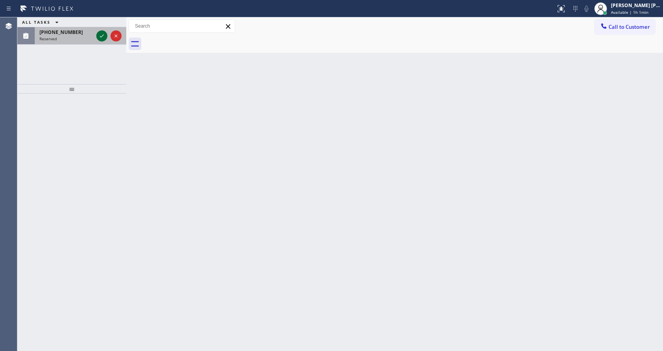
click at [102, 34] on icon at bounding box center [101, 35] width 9 height 9
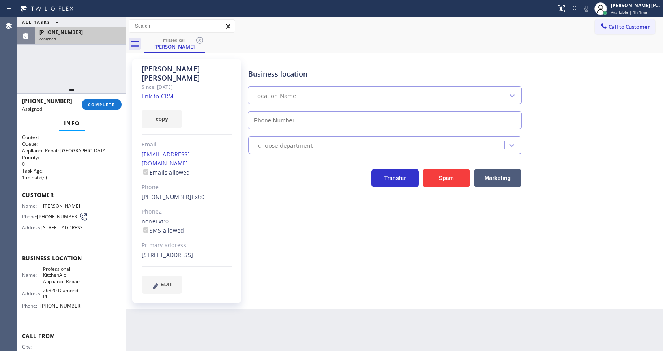
type input "[PHONE_NUMBER]"
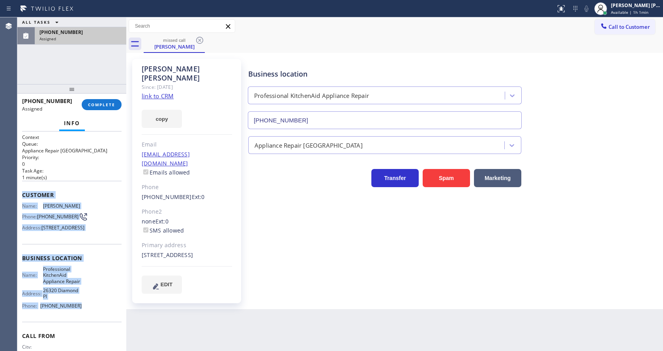
drag, startPoint x: 20, startPoint y: 192, endPoint x: 77, endPoint y: 338, distance: 156.1
click at [77, 338] on div "Context Queue: Appliance Repair High End Priority: 0 Task Age: [DEMOGRAPHIC_DAT…" at bounding box center [71, 240] width 109 height 219
copy div "Customer Name: [PERSON_NAME] Phone: [PHONE_NUMBER] Address: [STREET_ADDRESS] Bu…"
click at [99, 106] on span "COMPLETE" at bounding box center [101, 105] width 27 height 6
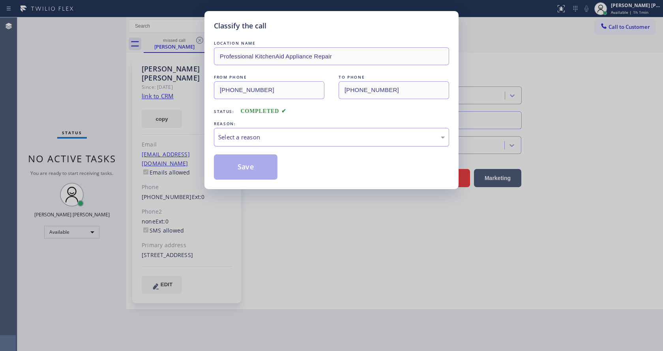
click at [225, 136] on div "Select a reason" at bounding box center [331, 137] width 226 height 9
click at [241, 178] on button "Save" at bounding box center [246, 166] width 64 height 25
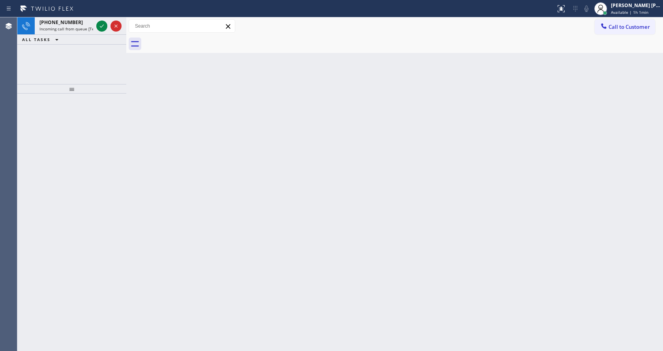
drag, startPoint x: 152, startPoint y: 104, endPoint x: 123, endPoint y: 73, distance: 41.9
click at [152, 104] on div "Back to Dashboard Change Sender ID Customers Technicians Select a contact Outbo…" at bounding box center [394, 183] width 537 height 333
click at [90, 29] on span "Incoming call from queue [Test] All" at bounding box center [71, 29] width 65 height 6
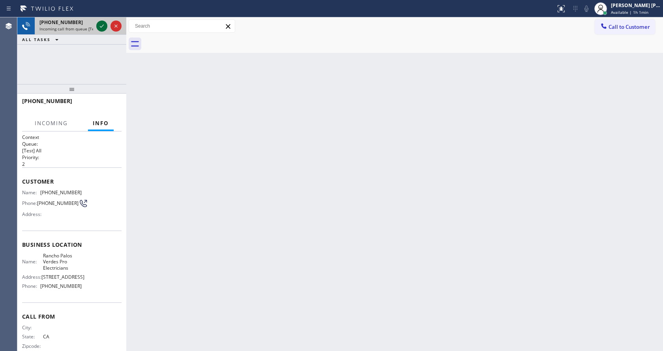
click at [100, 25] on icon at bounding box center [101, 25] width 9 height 9
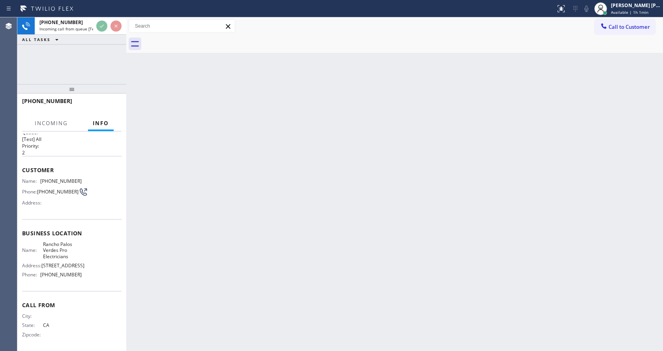
scroll to position [22, 0]
click at [248, 269] on div "Back to Dashboard Change Sender ID Customers Technicians Select a contact Outbo…" at bounding box center [394, 183] width 537 height 333
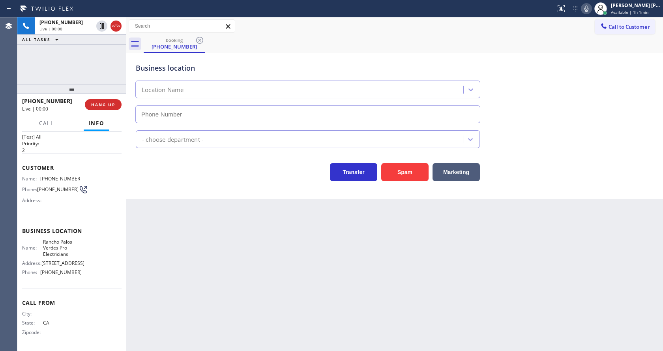
type input "[PHONE_NUMBER]"
click at [155, 223] on div "Back to Dashboard Change Sender ID Customers Technicians Select a contact Outbo…" at bounding box center [394, 183] width 537 height 333
click at [267, 277] on div "Back to Dashboard Change Sender ID Customers Technicians Select a contact Outbo…" at bounding box center [394, 183] width 537 height 333
drag, startPoint x: 163, startPoint y: 237, endPoint x: 177, endPoint y: 292, distance: 57.0
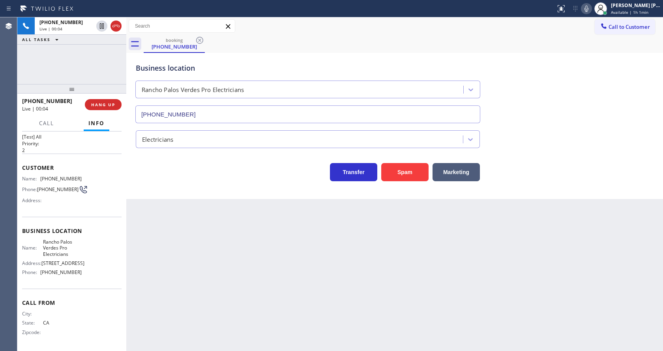
click at [163, 237] on div "Back to Dashboard Change Sender ID Customers Technicians Select a contact Outbo…" at bounding box center [394, 183] width 537 height 333
click at [341, 255] on div "Back to Dashboard Change Sender ID Customers Technicians Select a contact Outbo…" at bounding box center [394, 183] width 537 height 333
click at [186, 286] on div "Back to Dashboard Change Sender ID Customers Technicians Select a contact Outbo…" at bounding box center [394, 183] width 537 height 333
click at [207, 222] on div "Back to Dashboard Change Sender ID Customers Technicians Select a contact Outbo…" at bounding box center [394, 183] width 537 height 333
drag, startPoint x: 39, startPoint y: 169, endPoint x: 84, endPoint y: 166, distance: 44.7
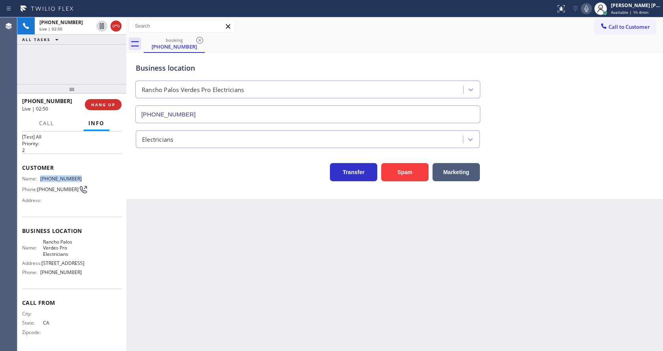
click at [84, 166] on div "Customer Name: [PHONE_NUMBER] Phone: [PHONE_NUMBER] Address:" at bounding box center [71, 184] width 99 height 63
copy div "[PHONE_NUMBER]"
drag, startPoint x: 191, startPoint y: 254, endPoint x: 178, endPoint y: 350, distance: 96.7
click at [188, 257] on div "Back to Dashboard Change Sender ID Customers Technicians Select a contact Outbo…" at bounding box center [394, 183] width 537 height 333
click at [91, 275] on div "Name: [GEOGRAPHIC_DATA] Pro Electricians Address: [STREET_ADDRESS] Phone: [PHON…" at bounding box center [71, 259] width 99 height 40
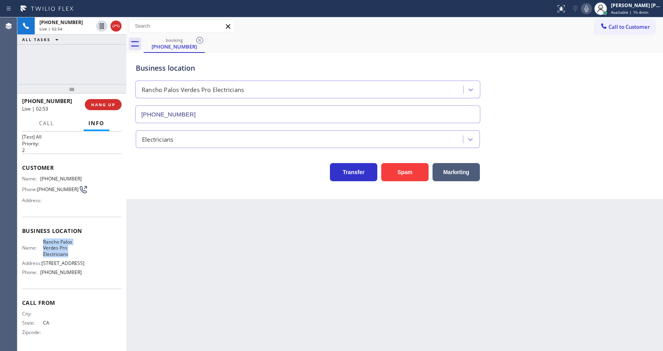
drag, startPoint x: 40, startPoint y: 232, endPoint x: 70, endPoint y: 246, distance: 32.8
click at [70, 246] on div "Name: [GEOGRAPHIC_DATA] Pro Electricians" at bounding box center [52, 248] width 60 height 18
copy span "Rancho Palos Verdes Pro Electricians"
drag, startPoint x: 195, startPoint y: 288, endPoint x: 191, endPoint y: 345, distance: 57.0
click at [193, 304] on div "Back to Dashboard Change Sender ID Customers Technicians Select a contact Outbo…" at bounding box center [394, 183] width 537 height 333
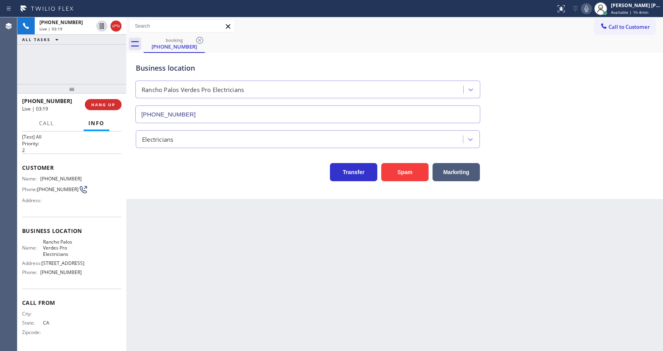
click at [355, 277] on div "Back to Dashboard Change Sender ID Customers Technicians Select a contact Outbo…" at bounding box center [394, 183] width 537 height 333
drag, startPoint x: 146, startPoint y: 245, endPoint x: 162, endPoint y: 285, distance: 43.2
click at [147, 245] on div "Back to Dashboard Change Sender ID Customers Technicians Select a contact Outbo…" at bounding box center [394, 183] width 537 height 333
click at [335, 266] on div "Back to Dashboard Change Sender ID Customers Technicians Select a contact Outbo…" at bounding box center [394, 183] width 537 height 333
click at [197, 274] on div "Back to Dashboard Change Sender ID Customers Technicians Select a contact Outbo…" at bounding box center [394, 183] width 537 height 333
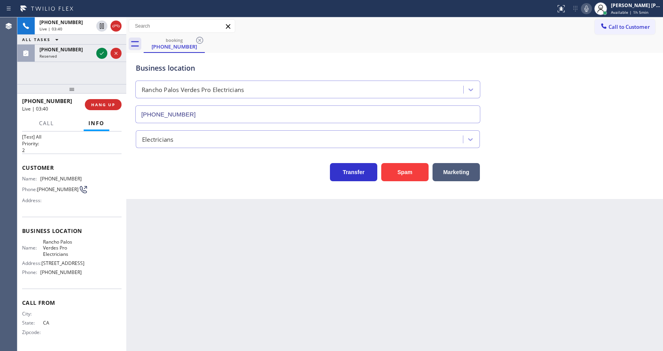
drag, startPoint x: 151, startPoint y: 241, endPoint x: 328, endPoint y: 151, distance: 199.0
click at [151, 241] on div "Back to Dashboard Change Sender ID Customers Technicians Select a contact Outbo…" at bounding box center [394, 183] width 537 height 333
click at [591, 8] on icon at bounding box center [585, 8] width 9 height 9
click at [102, 24] on icon at bounding box center [102, 26] width 4 height 6
click at [101, 51] on icon at bounding box center [101, 53] width 9 height 9
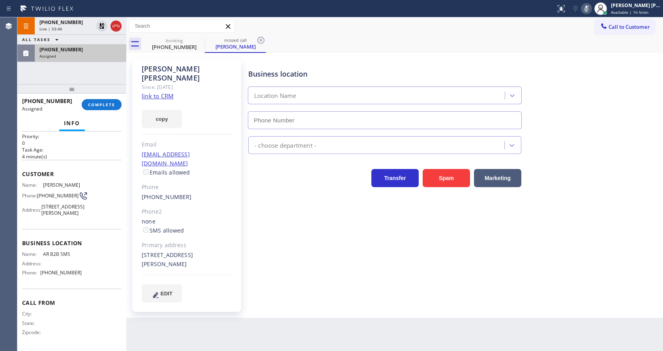
type input "[PHONE_NUMBER]"
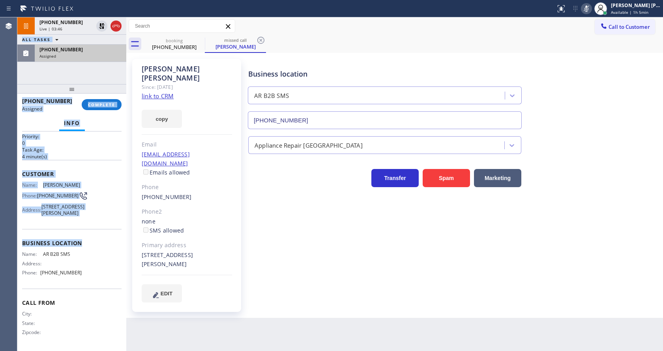
drag, startPoint x: 17, startPoint y: 173, endPoint x: 86, endPoint y: 258, distance: 109.9
click at [86, 258] on div "Agent Desktop Classify the call LOCATION NAME Rush Electrical Service [GEOGRAPH…" at bounding box center [331, 183] width 663 height 333
click at [87, 242] on div "Business location Name: AR B2B SMS Address: Phone: [PHONE_NUMBER]" at bounding box center [71, 259] width 99 height 60
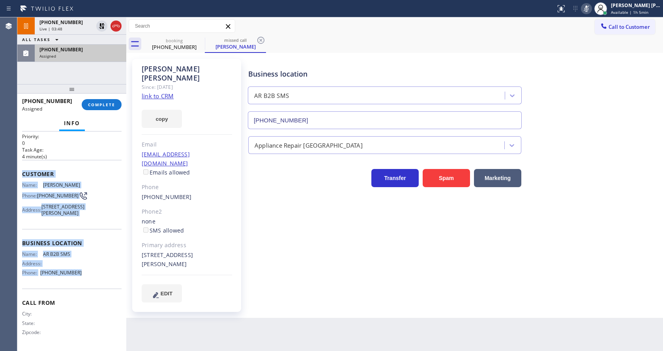
drag, startPoint x: 21, startPoint y: 172, endPoint x: 89, endPoint y: 297, distance: 142.5
click at [89, 297] on div "Context Queue: Appliance Repair High End Priority: 0 Task Age: [DEMOGRAPHIC_DAT…" at bounding box center [71, 240] width 109 height 219
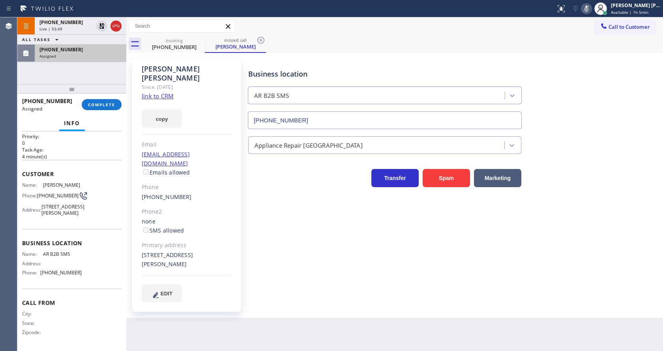
click at [293, 303] on div "Back to Dashboard Change Sender ID Customers Technicians Select a contact Outbo…" at bounding box center [394, 183] width 537 height 333
click at [92, 148] on h2 "Task Age:" at bounding box center [71, 149] width 99 height 7
click at [99, 100] on button "COMPLETE" at bounding box center [102, 104] width 40 height 11
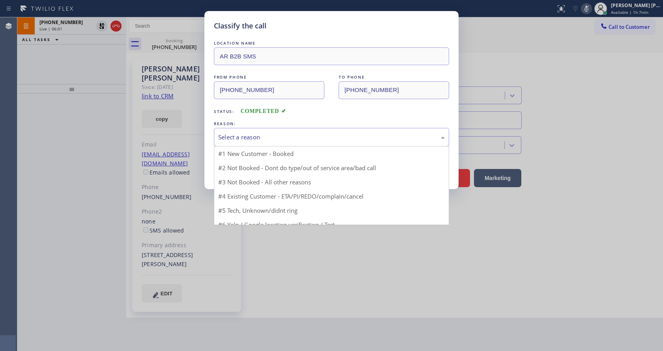
click at [258, 136] on div "Select a reason" at bounding box center [331, 137] width 226 height 9
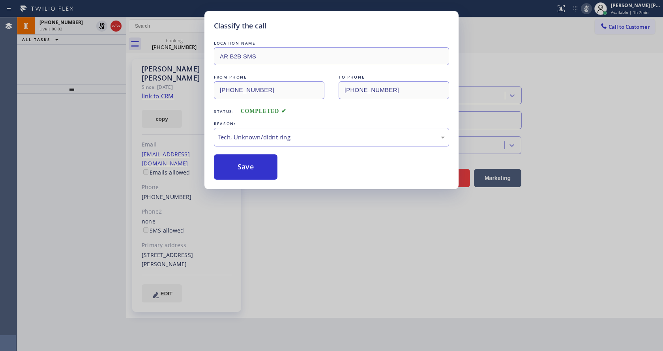
click at [247, 160] on button "Save" at bounding box center [246, 166] width 64 height 25
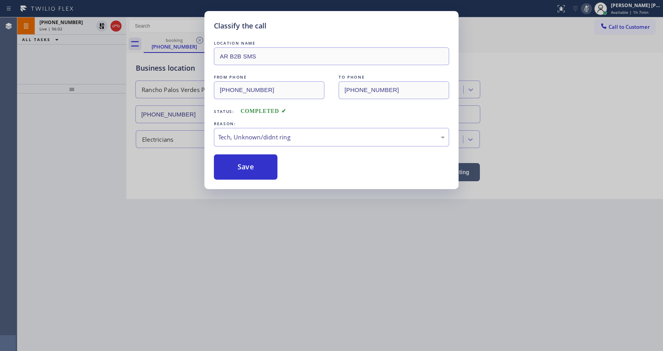
drag, startPoint x: 281, startPoint y: 239, endPoint x: 278, endPoint y: 242, distance: 4.8
click at [278, 242] on div "Classify the call LOCATION NAME AR B2B SMS FROM PHONE [PHONE_NUMBER] TO PHONE […" at bounding box center [331, 175] width 663 height 351
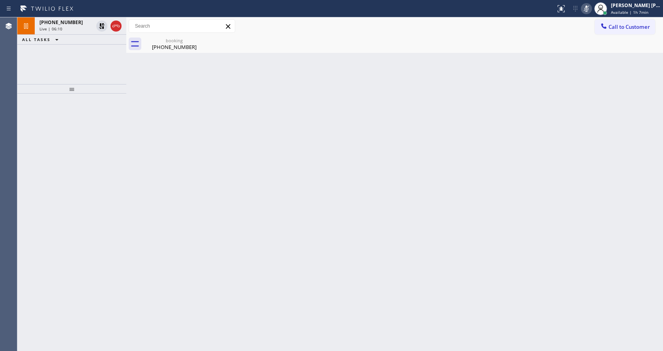
click at [172, 128] on div "Back to Dashboard Change Sender ID Customers Technicians Select a contact Outbo…" at bounding box center [394, 183] width 537 height 333
click at [167, 47] on div "[PHONE_NUMBER]" at bounding box center [174, 46] width 60 height 7
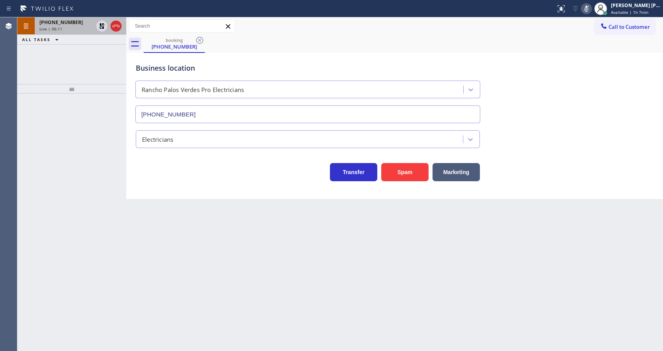
click at [81, 21] on div "[PHONE_NUMBER]" at bounding box center [66, 22] width 54 height 7
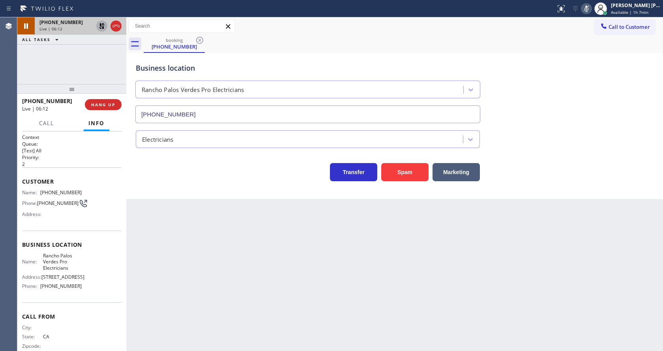
click at [103, 25] on icon at bounding box center [101, 25] width 9 height 9
click at [588, 17] on div "Status report No issues detected If you experience an issue, please download th…" at bounding box center [331, 8] width 663 height 17
click at [589, 13] on icon at bounding box center [585, 8] width 9 height 9
click at [587, 60] on div "Business location [GEOGRAPHIC_DATA] Pro Electricians [PHONE_NUMBER]" at bounding box center [394, 87] width 521 height 71
click at [220, 256] on div "Back to Dashboard Change Sender ID Customers Technicians Select a contact Outbo…" at bounding box center [394, 183] width 537 height 333
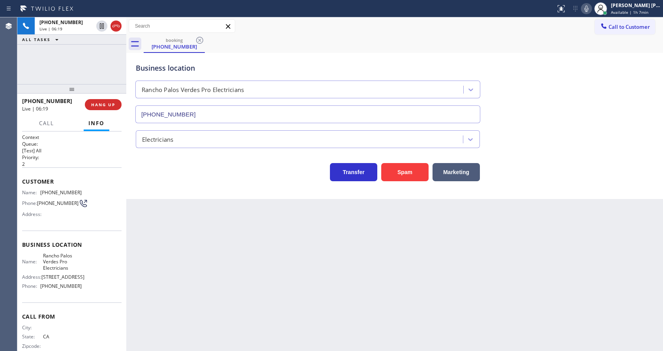
click at [294, 312] on div "Back to Dashboard Change Sender ID Customers Technicians Select a contact Outbo…" at bounding box center [394, 183] width 537 height 333
click at [193, 230] on div "Back to Dashboard Change Sender ID Customers Technicians Select a contact Outbo…" at bounding box center [394, 183] width 537 height 333
click at [282, 262] on div "Back to Dashboard Change Sender ID Customers Technicians Select a contact Outbo…" at bounding box center [394, 183] width 537 height 333
click at [152, 239] on div "Back to Dashboard Change Sender ID Customers Technicians Select a contact Outbo…" at bounding box center [394, 183] width 537 height 333
click at [586, 8] on icon at bounding box center [585, 8] width 9 height 9
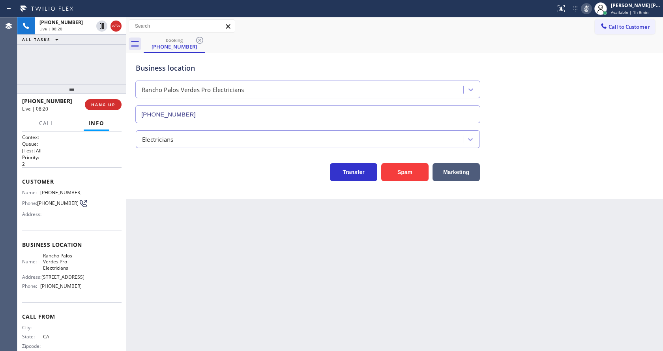
click at [586, 8] on icon at bounding box center [585, 8] width 9 height 9
click at [96, 248] on span "Business location" at bounding box center [71, 244] width 99 height 7
drag, startPoint x: 39, startPoint y: 294, endPoint x: 88, endPoint y: 296, distance: 48.6
click at [88, 292] on div "Name: [GEOGRAPHIC_DATA] Pro Electricians Address: [STREET_ADDRESS] Phone: [PHON…" at bounding box center [71, 272] width 99 height 40
click at [205, 292] on div "Back to Dashboard Change Sender ID Customers Technicians Select a contact Outbo…" at bounding box center [394, 183] width 537 height 333
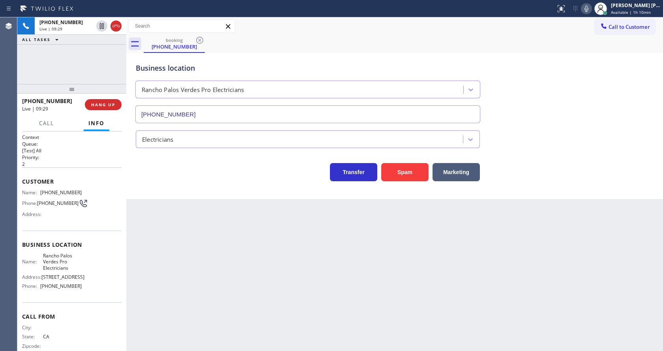
click at [305, 297] on div "Back to Dashboard Change Sender ID Customers Technicians Select a contact Outbo…" at bounding box center [394, 183] width 537 height 333
click at [213, 257] on div "Back to Dashboard Change Sender ID Customers Technicians Select a contact Outbo…" at bounding box center [394, 183] width 537 height 333
click at [285, 254] on div "Back to Dashboard Change Sender ID Customers Technicians Select a contact Outbo…" at bounding box center [394, 183] width 537 height 333
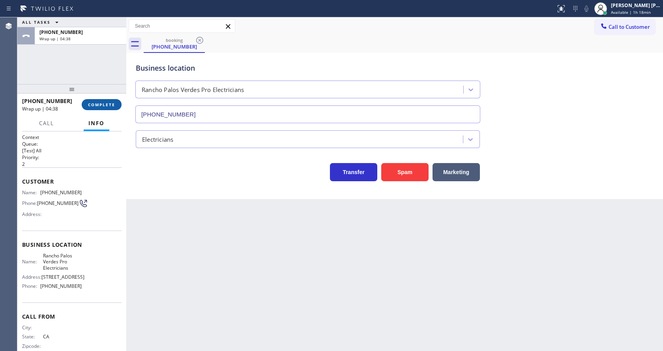
click at [98, 105] on span "COMPLETE" at bounding box center [101, 105] width 27 height 6
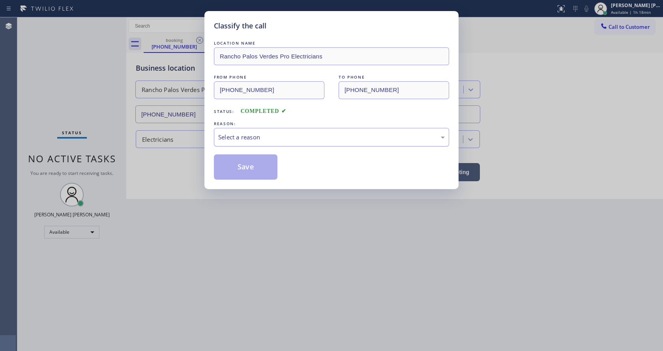
click at [258, 136] on div "Select a reason" at bounding box center [331, 137] width 226 height 9
click at [246, 175] on button "Save" at bounding box center [246, 166] width 64 height 25
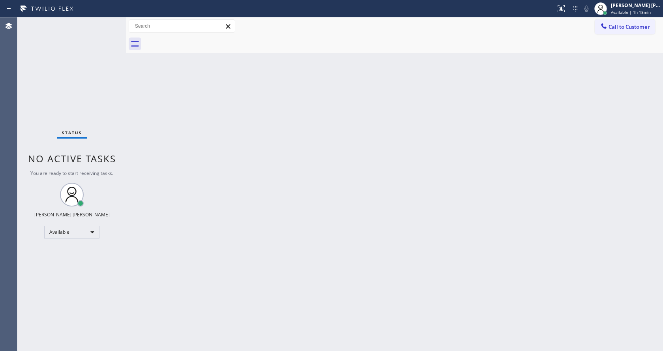
click at [75, 30] on div "Status No active tasks You are ready to start receiving tasks. [PERSON_NAME] [P…" at bounding box center [71, 183] width 109 height 333
click at [108, 24] on div "Status No active tasks You are ready to start receiving tasks. [PERSON_NAME] [P…" at bounding box center [71, 183] width 109 height 333
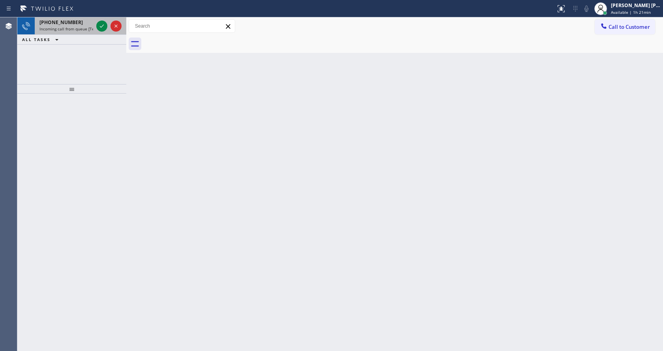
click at [96, 28] on div at bounding box center [109, 25] width 28 height 17
click at [100, 29] on icon at bounding box center [101, 25] width 9 height 9
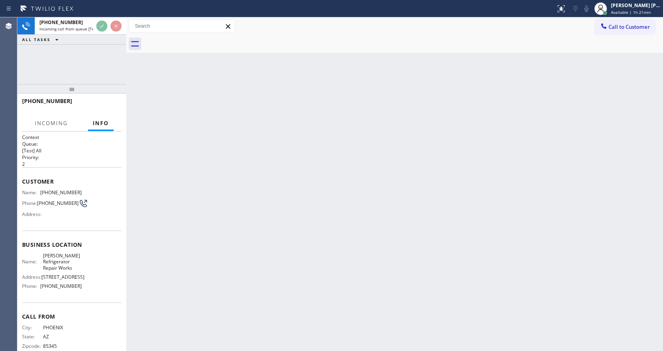
scroll to position [22, 0]
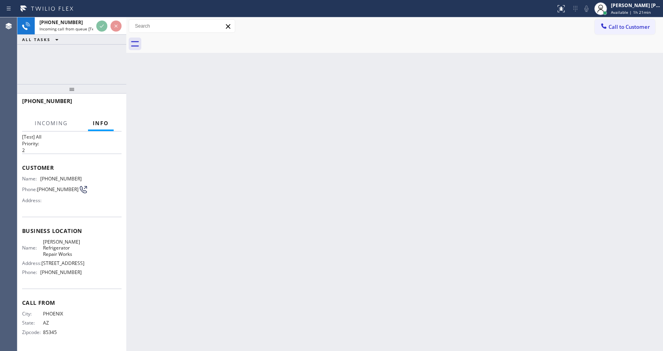
click at [242, 233] on div "Back to Dashboard Change Sender ID Customers Technicians Select a contact Outbo…" at bounding box center [394, 183] width 537 height 333
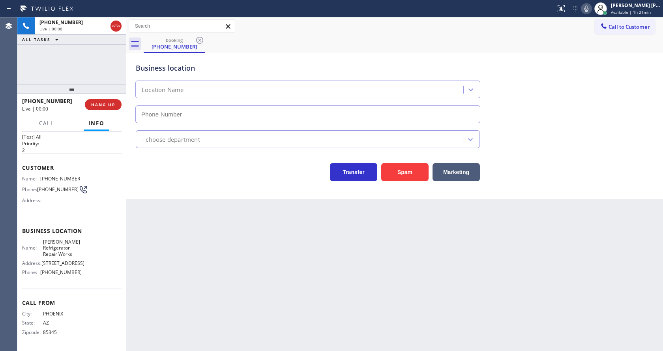
type input "[PHONE_NUMBER]"
click at [242, 233] on div "Back to Dashboard Change Sender ID Customers Technicians Select a contact Outbo…" at bounding box center [394, 183] width 537 height 333
click at [180, 255] on div "Back to Dashboard Change Sender ID Customers Technicians Select a contact Outbo…" at bounding box center [394, 183] width 537 height 333
drag, startPoint x: 39, startPoint y: 170, endPoint x: 95, endPoint y: 168, distance: 56.4
click at [95, 176] on div "Name: [PHONE_NUMBER] Phone: [PHONE_NUMBER] Address:" at bounding box center [71, 191] width 99 height 31
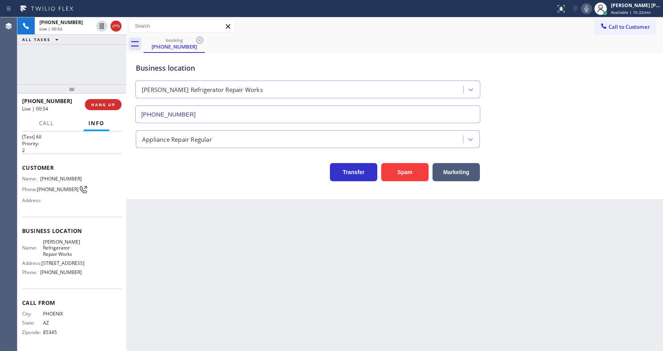
drag, startPoint x: 185, startPoint y: 236, endPoint x: 193, endPoint y: 344, distance: 109.1
click at [184, 238] on div "Back to Dashboard Change Sender ID Customers Technicians Select a contact Outbo…" at bounding box center [394, 183] width 537 height 333
click at [104, 290] on div "Call From City: [GEOGRAPHIC_DATA]: [US_STATE] Zipcode: 85345" at bounding box center [71, 318] width 99 height 60
drag, startPoint x: 40, startPoint y: 234, endPoint x: 76, endPoint y: 250, distance: 39.7
click at [76, 250] on div "Name: [PERSON_NAME] Refrigerator Repair Works" at bounding box center [52, 248] width 60 height 18
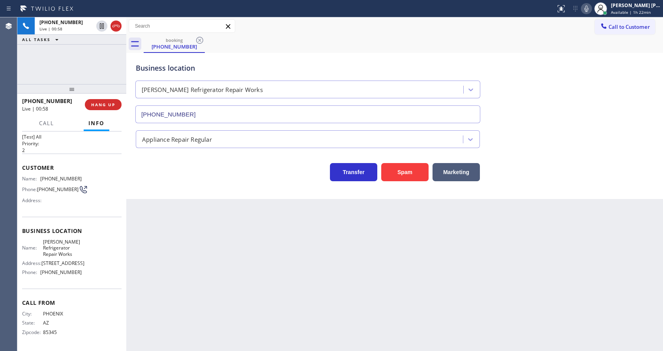
drag, startPoint x: 167, startPoint y: 271, endPoint x: 167, endPoint y: 350, distance: 78.5
click at [167, 280] on div "Back to Dashboard Change Sender ID Customers Technicians Select a contact Outbo…" at bounding box center [394, 183] width 537 height 333
click at [195, 252] on div "Back to Dashboard Change Sender ID Customers Technicians Select a contact Outbo…" at bounding box center [394, 183] width 537 height 333
click at [207, 311] on div "Back to Dashboard Change Sender ID Customers Technicians Select a contact Outbo…" at bounding box center [394, 183] width 537 height 333
click at [585, 10] on icon at bounding box center [585, 8] width 9 height 9
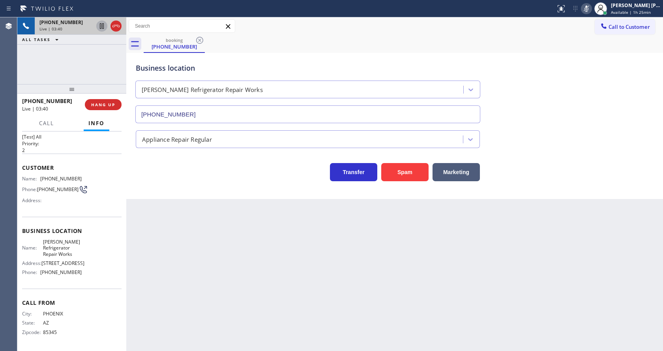
click at [101, 24] on icon at bounding box center [102, 26] width 4 height 6
drag, startPoint x: 228, startPoint y: 254, endPoint x: 197, endPoint y: 341, distance: 92.7
click at [223, 256] on div "Back to Dashboard Change Sender ID Customers Technicians Select a contact Outbo…" at bounding box center [394, 183] width 537 height 333
click at [102, 25] on icon at bounding box center [102, 26] width 6 height 6
click at [591, 4] on icon at bounding box center [585, 8] width 9 height 9
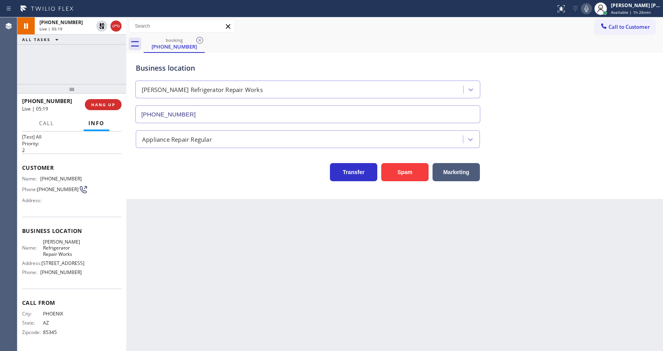
click at [592, 55] on div "Business location [PERSON_NAME] Refrigerator Repair Works [PHONE_NUMBER]" at bounding box center [394, 87] width 521 height 71
click at [178, 309] on div "Back to Dashboard Change Sender ID Customers Technicians Select a contact Outbo…" at bounding box center [394, 183] width 537 height 333
click at [336, 290] on div "Back to Dashboard Change Sender ID Customers Technicians Select a contact Outbo…" at bounding box center [394, 183] width 537 height 333
click at [255, 333] on div "Back to Dashboard Change Sender ID Customers Technicians Select a contact Outbo…" at bounding box center [394, 183] width 537 height 333
click at [298, 281] on div "Back to Dashboard Change Sender ID Customers Technicians Select a contact Outbo…" at bounding box center [394, 183] width 537 height 333
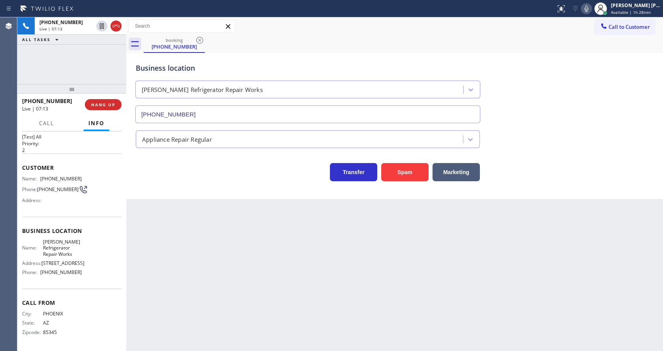
click at [101, 194] on div "Name: [PHONE_NUMBER] Phone: [PHONE_NUMBER] Address:" at bounding box center [71, 191] width 99 height 31
click at [68, 227] on span "Business location" at bounding box center [71, 230] width 99 height 7
drag, startPoint x: 39, startPoint y: 271, endPoint x: 91, endPoint y: 272, distance: 51.7
click at [91, 272] on div "Name: [PERSON_NAME] Refrigerator Repair Works Address: [STREET_ADDRESS] Phone: …" at bounding box center [71, 259] width 99 height 40
drag, startPoint x: 186, startPoint y: 280, endPoint x: 178, endPoint y: 308, distance: 28.5
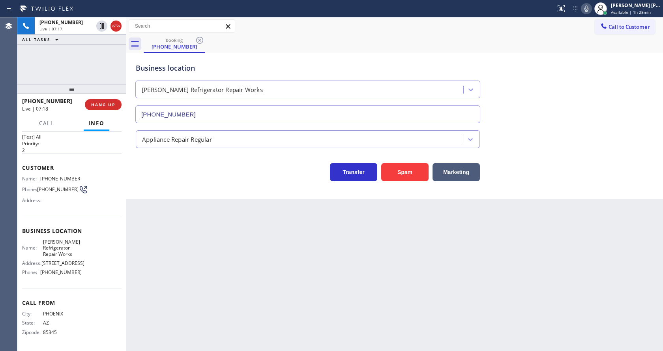
click at [186, 280] on div "Back to Dashboard Change Sender ID Customers Technicians Select a contact Outbo…" at bounding box center [394, 183] width 537 height 333
click at [353, 244] on div "Back to Dashboard Change Sender ID Customers Technicians Select a contact Outbo…" at bounding box center [394, 183] width 537 height 333
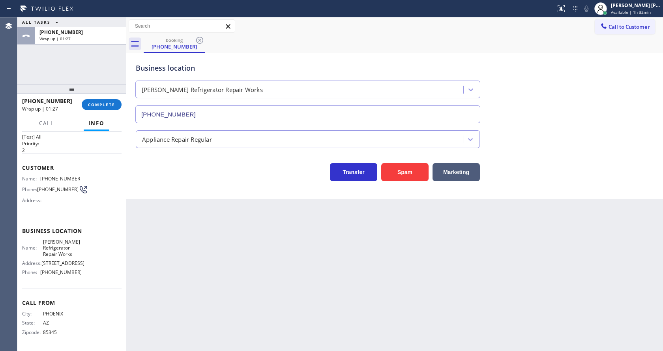
click at [179, 279] on div "Back to Dashboard Change Sender ID Customers Technicians Select a contact Outbo…" at bounding box center [394, 183] width 537 height 333
click at [278, 278] on div "Back to Dashboard Change Sender ID Customers Technicians Select a contact Outbo…" at bounding box center [394, 183] width 537 height 333
click at [140, 219] on div "Back to Dashboard Change Sender ID Customers Technicians Select a contact Outbo…" at bounding box center [394, 183] width 537 height 333
click at [96, 101] on button "COMPLETE" at bounding box center [102, 104] width 40 height 11
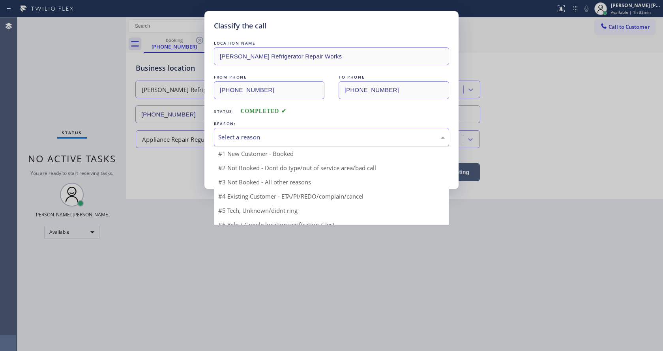
click at [265, 139] on div "Select a reason" at bounding box center [331, 137] width 226 height 9
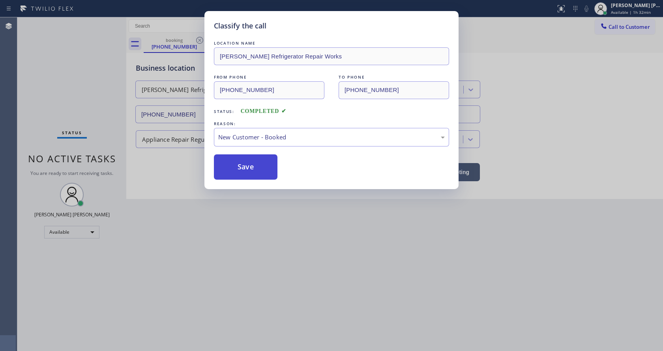
click at [244, 166] on button "Save" at bounding box center [246, 166] width 64 height 25
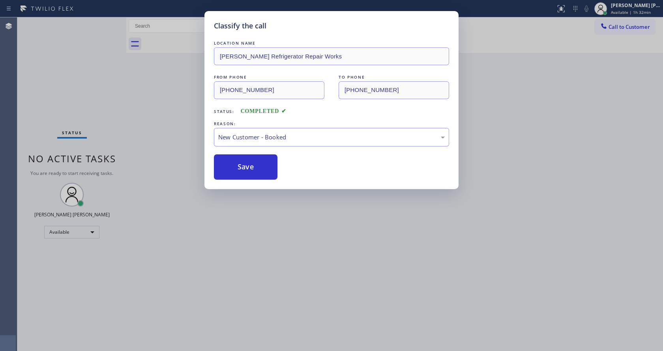
click at [408, 206] on div "Back to Dashboard Change Sender ID Customers Technicians Select a contact Outbo…" at bounding box center [394, 183] width 537 height 333
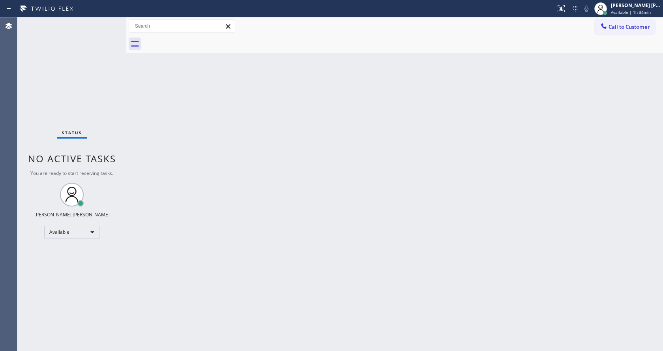
click at [223, 326] on div "Back to Dashboard Change Sender ID Customers Technicians Select a contact Outbo…" at bounding box center [394, 183] width 537 height 333
drag, startPoint x: 394, startPoint y: 191, endPoint x: 247, endPoint y: 92, distance: 177.3
click at [390, 183] on div "Back to Dashboard Change Sender ID Customers Technicians Select a contact Outbo…" at bounding box center [394, 183] width 537 height 333
click at [158, 206] on div "Back to Dashboard Change Sender ID Customers Technicians Select a contact Outbo…" at bounding box center [394, 183] width 537 height 333
click at [162, 350] on html "Status report No issues detected If you experience an issue, please download th…" at bounding box center [331, 175] width 663 height 351
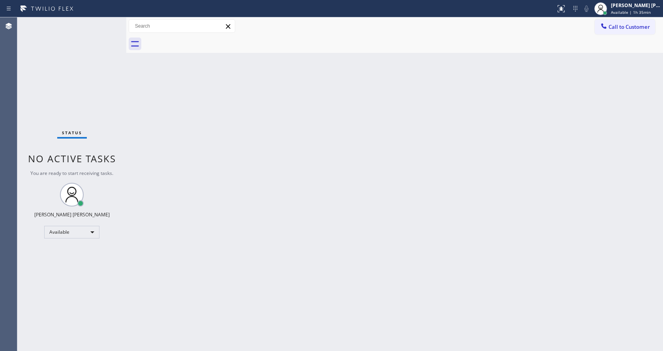
click at [424, 151] on div "Back to Dashboard Change Sender ID Customers Technicians Select a contact Outbo…" at bounding box center [394, 183] width 537 height 333
click at [181, 202] on div "Back to Dashboard Change Sender ID Customers Technicians Select a contact Outbo…" at bounding box center [394, 183] width 537 height 333
drag, startPoint x: 126, startPoint y: 32, endPoint x: 99, endPoint y: 26, distance: 27.9
click at [100, 26] on div "Status No active tasks You are ready to start receiving tasks. [PERSON_NAME] [P…" at bounding box center [339, 183] width 645 height 333
click at [97, 25] on div "Status No active tasks You are ready to start receiving tasks. [PERSON_NAME] [P…" at bounding box center [71, 183] width 109 height 333
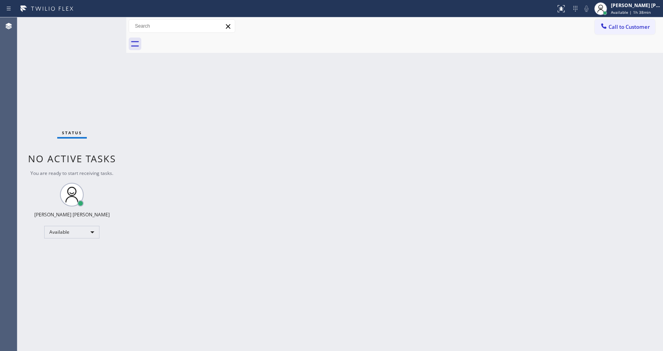
click at [101, 21] on div "Status No active tasks You are ready to start receiving tasks. [PERSON_NAME] [P…" at bounding box center [71, 183] width 109 height 333
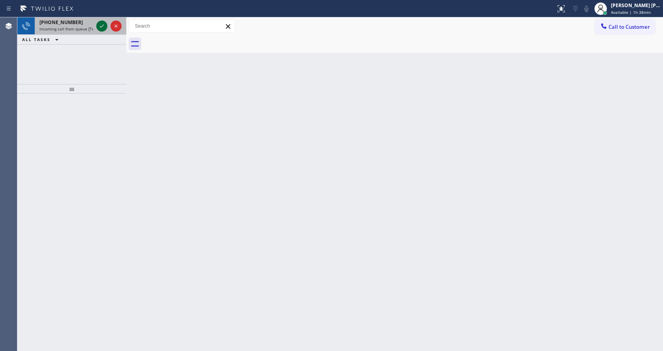
click at [101, 21] on icon at bounding box center [101, 25] width 9 height 9
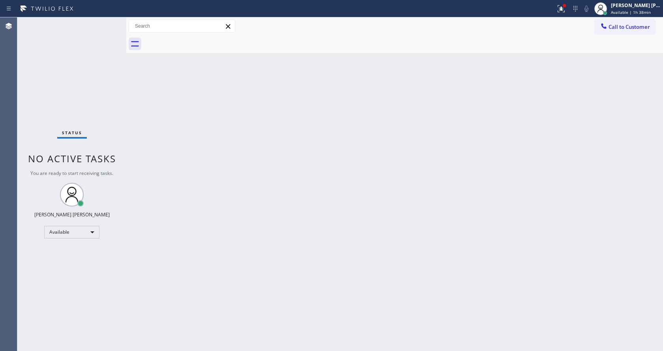
click at [201, 239] on div "Back to Dashboard Change Sender ID Customers Technicians Select a contact Outbo…" at bounding box center [394, 183] width 537 height 333
drag, startPoint x: 150, startPoint y: 145, endPoint x: 154, endPoint y: 148, distance: 4.8
click at [150, 145] on div "Back to Dashboard Change Sender ID Customers Technicians Select a contact Outbo…" at bounding box center [394, 183] width 537 height 333
click at [350, 151] on div "Back to Dashboard Change Sender ID Customers Technicians Select a contact Outbo…" at bounding box center [394, 183] width 537 height 333
drag, startPoint x: 159, startPoint y: 127, endPoint x: 133, endPoint y: 64, distance: 68.0
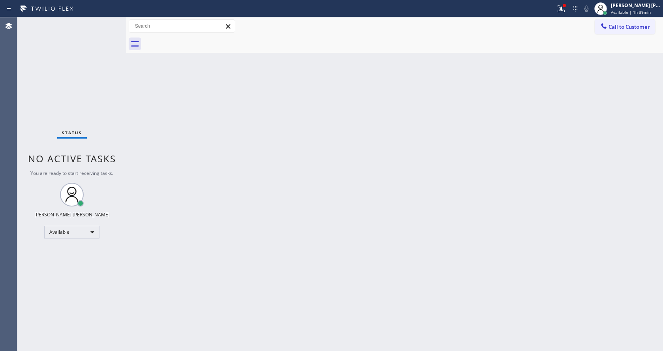
click at [159, 121] on div "Back to Dashboard Change Sender ID Customers Technicians Select a contact Outbo…" at bounding box center [394, 183] width 537 height 333
click at [106, 23] on div "Status No active tasks You are ready to start receiving tasks. [PERSON_NAME] [P…" at bounding box center [71, 183] width 109 height 333
click at [145, 105] on div "Back to Dashboard Change Sender ID Customers Technicians Select a contact Outbo…" at bounding box center [394, 183] width 537 height 333
click at [103, 21] on div "Status No active tasks You are ready to start receiving tasks. [PERSON_NAME] [P…" at bounding box center [71, 183] width 109 height 333
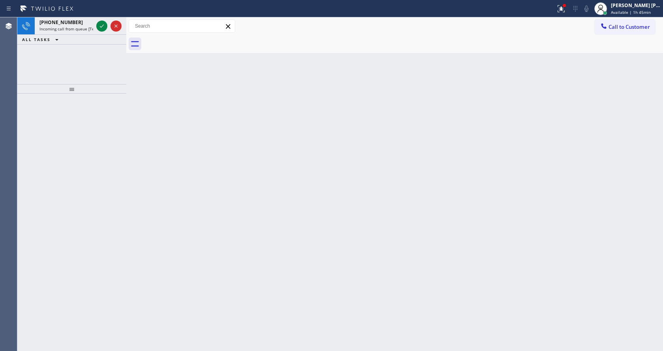
click at [82, 28] on span "Incoming call from queue [Test] All" at bounding box center [71, 29] width 65 height 6
click at [101, 28] on icon at bounding box center [101, 25] width 9 height 9
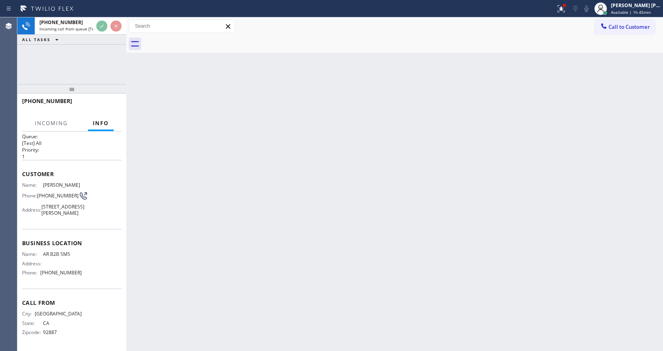
scroll to position [22, 0]
click at [207, 211] on div "Back to Dashboard Change Sender ID Customers Technicians Select a contact Outbo…" at bounding box center [394, 183] width 537 height 333
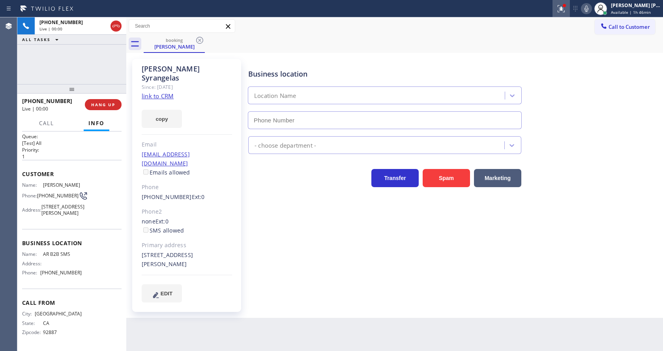
click at [562, 10] on icon at bounding box center [559, 8] width 5 height 6
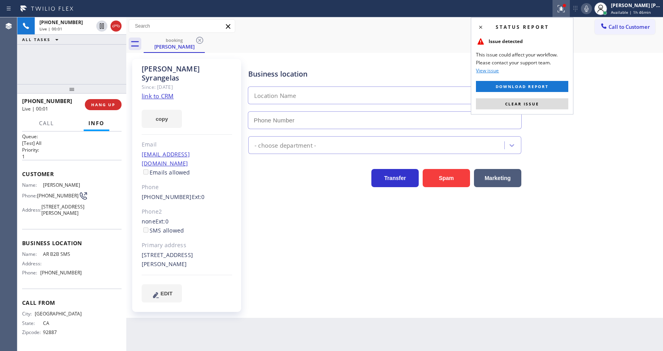
type input "[PHONE_NUMBER]"
click at [530, 101] on span "Clear issue" at bounding box center [522, 104] width 34 height 6
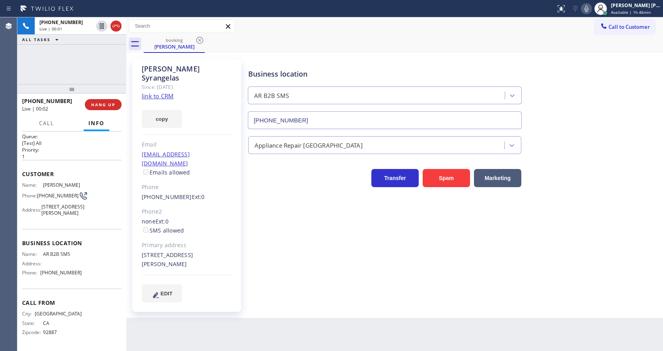
click at [329, 239] on div "Business location AR B2B SMS [PHONE_NUMBER] Appliance Repair High End Transfer …" at bounding box center [454, 180] width 414 height 239
click at [170, 92] on link "link to CRM" at bounding box center [158, 96] width 32 height 8
click at [303, 237] on div "Business location AR B2B SMS [PHONE_NUMBER] Appliance Repair High End Transfer …" at bounding box center [454, 180] width 414 height 239
click at [91, 215] on div "Name: [PERSON_NAME] Phone: [PHONE_NUMBER] Address: [STREET_ADDRESS][PERSON_NAME]" at bounding box center [71, 200] width 99 height 37
click at [74, 160] on div "Customer Name: [PERSON_NAME] Phone: [PHONE_NUMBER] Address: [STREET_ADDRESS][PE…" at bounding box center [71, 194] width 99 height 69
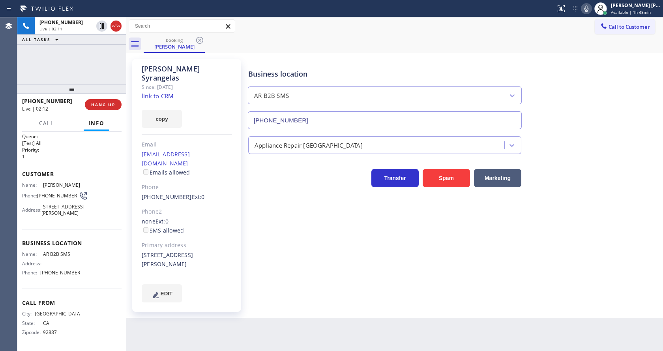
drag, startPoint x: 42, startPoint y: 168, endPoint x: 82, endPoint y: 171, distance: 40.3
click at [82, 182] on div "Name: [PERSON_NAME] Phone: [PHONE_NUMBER] Address: [STREET_ADDRESS][PERSON_NAME]" at bounding box center [71, 200] width 99 height 37
click at [216, 218] on div "[PERSON_NAME] Since: [DATE] link to CRM copy Email [EMAIL_ADDRESS][DOMAIN_NAME]…" at bounding box center [186, 185] width 109 height 253
click at [13, 242] on div "Agent Desktop" at bounding box center [8, 183] width 17 height 333
click at [40, 253] on span "Name:" at bounding box center [32, 254] width 21 height 6
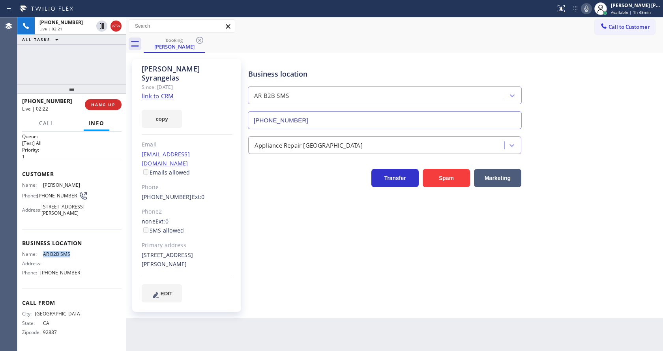
drag, startPoint x: 39, startPoint y: 254, endPoint x: 83, endPoint y: 253, distance: 43.4
click at [83, 253] on div "Name: AR B2B SMS Address: Phone: [PHONE_NUMBER]" at bounding box center [71, 265] width 99 height 28
drag, startPoint x: 320, startPoint y: 257, endPoint x: 237, endPoint y: 306, distance: 95.9
click at [318, 258] on div "Business location AR B2B SMS [PHONE_NUMBER] Appliance Repair High End Transfer …" at bounding box center [454, 180] width 414 height 239
click at [318, 277] on div "Business location AR B2B SMS [PHONE_NUMBER] Appliance Repair High End Transfer …" at bounding box center [454, 180] width 414 height 239
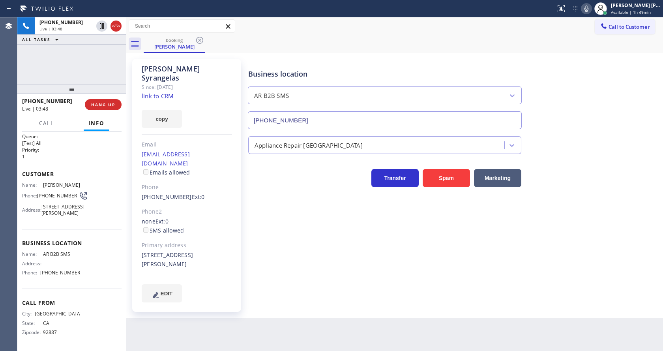
click at [75, 249] on div "Business location Name: AR B2B SMS Address: Phone: [PHONE_NUMBER]" at bounding box center [71, 259] width 99 height 60
drag, startPoint x: 37, startPoint y: 176, endPoint x: 51, endPoint y: 185, distance: 17.3
click at [51, 185] on div "Name: [PERSON_NAME] Phone: [PHONE_NUMBER] Address: [STREET_ADDRESS][PERSON_NAME]" at bounding box center [52, 200] width 60 height 37
click at [275, 294] on div "Business location AR B2B SMS [PHONE_NUMBER] Appliance Repair High End Transfer …" at bounding box center [454, 188] width 414 height 255
click at [65, 279] on div "Business location Name: AR B2B SMS Address: Phone: [PHONE_NUMBER]" at bounding box center [71, 259] width 99 height 60
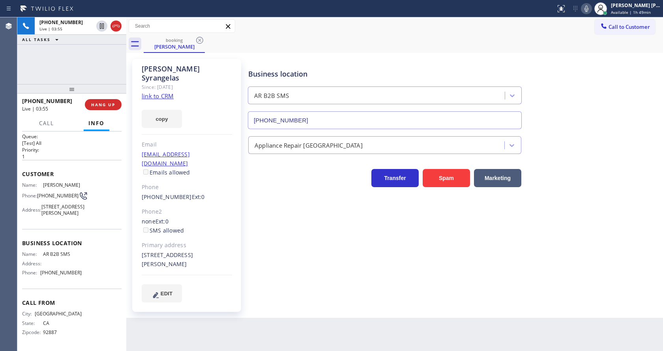
click at [42, 272] on span "[PHONE_NUMBER]" at bounding box center [60, 272] width 41 height 6
drag, startPoint x: 39, startPoint y: 271, endPoint x: 83, endPoint y: 276, distance: 43.7
click at [83, 276] on div "Name: AR B2B SMS Address: Phone: [PHONE_NUMBER]" at bounding box center [71, 265] width 99 height 28
click at [221, 333] on div "Back to Dashboard Change Sender ID Customers Technicians Select a contact Outbo…" at bounding box center [394, 183] width 537 height 333
click at [350, 278] on div "Business location AR B2B SMS [PHONE_NUMBER] Appliance Repair High End Transfer …" at bounding box center [454, 180] width 414 height 239
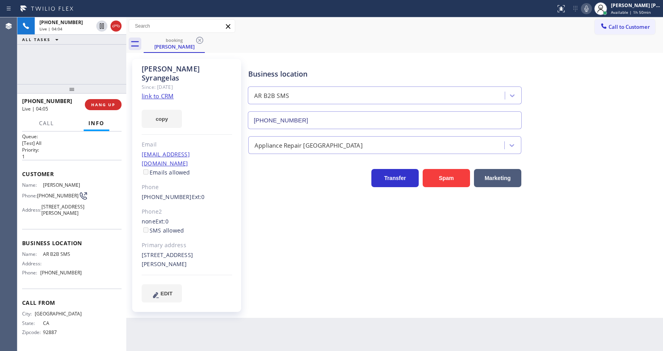
click at [588, 10] on icon at bounding box center [585, 8] width 9 height 9
click at [101, 24] on icon at bounding box center [102, 26] width 4 height 6
click at [288, 286] on div "Business location AR B2B SMS [PHONE_NUMBER] Appliance Repair High End Transfer …" at bounding box center [454, 188] width 414 height 255
click at [267, 316] on div "Back to Dashboard Change Sender ID Customers Technicians Select a contact Outbo…" at bounding box center [394, 183] width 537 height 333
click at [101, 25] on icon at bounding box center [102, 26] width 6 height 6
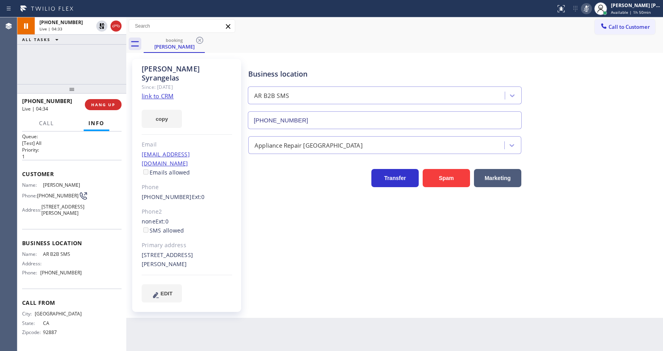
click at [591, 8] on icon at bounding box center [585, 8] width 9 height 9
click at [244, 305] on div "Back to Dashboard Change Sender ID Customers Technicians Select a contact Outbo…" at bounding box center [394, 183] width 537 height 333
click at [329, 257] on div "Business location AR B2B SMS [PHONE_NUMBER] Appliance Repair High End Transfer …" at bounding box center [454, 180] width 414 height 239
click at [378, 277] on div "Business location AR B2B SMS [PHONE_NUMBER] Appliance Repair High End Transfer …" at bounding box center [454, 180] width 414 height 239
click at [350, 254] on div "Business location AR B2B SMS [PHONE_NUMBER] Appliance Repair High End Transfer …" at bounding box center [454, 180] width 414 height 239
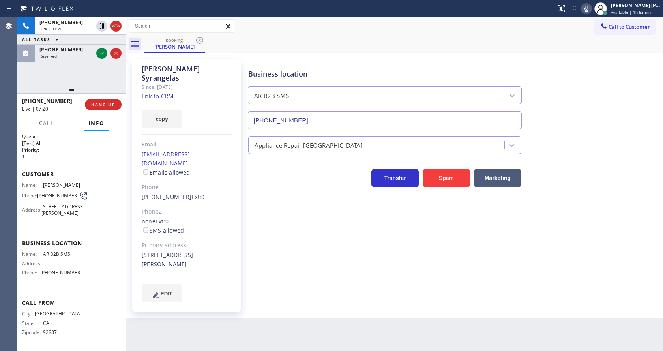
click at [199, 217] on div "none Ext: 0 SMS allowed" at bounding box center [187, 226] width 90 height 18
click at [99, 54] on icon at bounding box center [101, 53] width 9 height 9
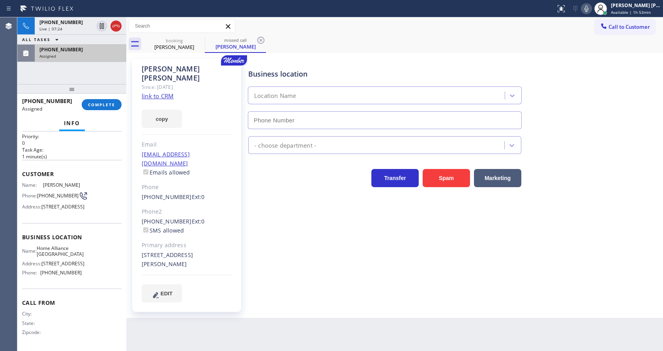
type input "[PHONE_NUMBER]"
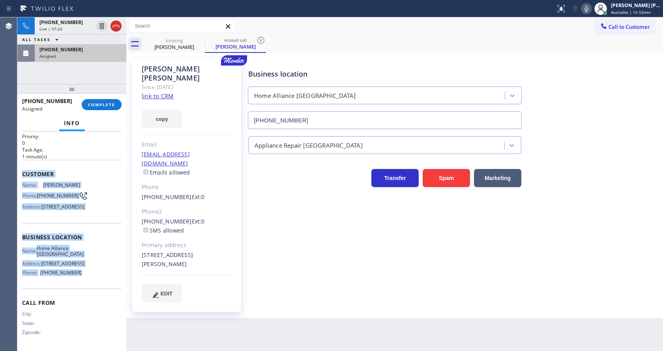
drag, startPoint x: 21, startPoint y: 170, endPoint x: 85, endPoint y: 286, distance: 132.1
click at [85, 286] on div "Context Queue: Appliance Repair High End Priority: 0 Task Age: [DEMOGRAPHIC_DAT…" at bounding box center [71, 240] width 109 height 219
click at [100, 99] on button "COMPLETE" at bounding box center [102, 104] width 40 height 11
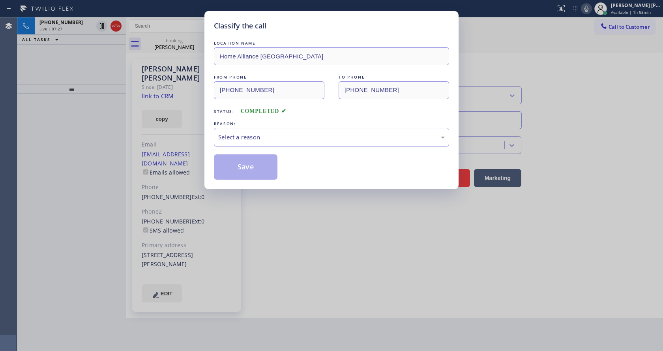
click at [266, 138] on div "Select a reason" at bounding box center [331, 137] width 226 height 9
click at [254, 165] on button "Save" at bounding box center [246, 166] width 64 height 25
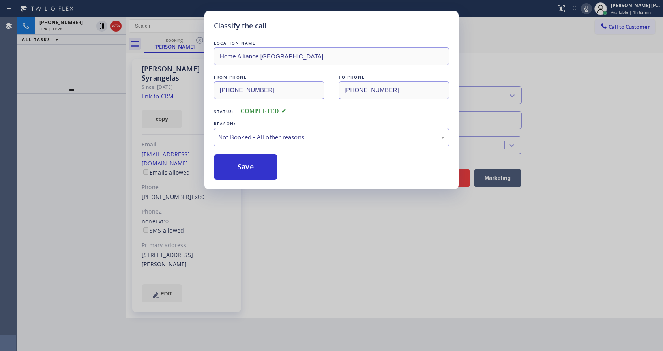
drag, startPoint x: 314, startPoint y: 282, endPoint x: 310, endPoint y: 349, distance: 66.4
click at [314, 283] on div "Classify the call LOCATION NAME Home Alliance [GEOGRAPHIC_DATA] FROM PHONE [PHO…" at bounding box center [331, 175] width 663 height 351
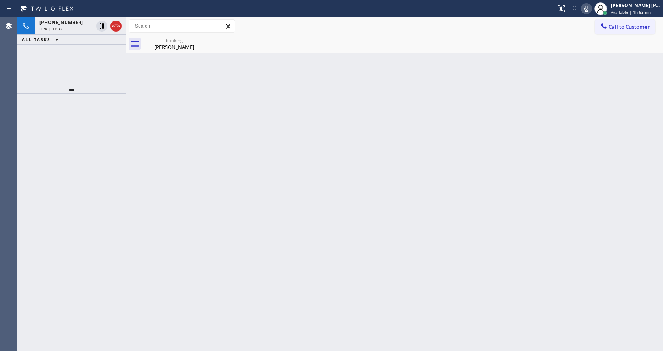
click at [104, 98] on div at bounding box center [71, 221] width 109 height 257
click at [144, 51] on div "booking [PERSON_NAME]" at bounding box center [174, 44] width 61 height 18
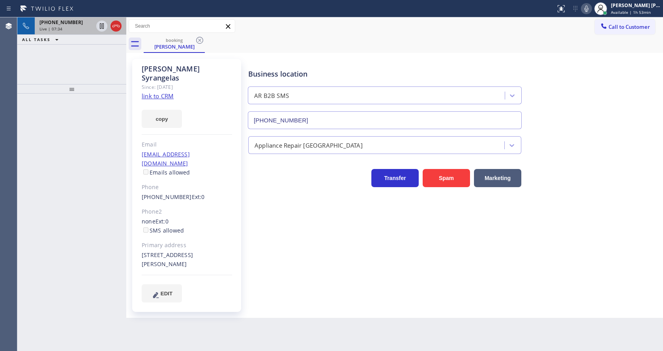
click at [82, 25] on div "[PHONE_NUMBER]" at bounding box center [66, 22] width 54 height 7
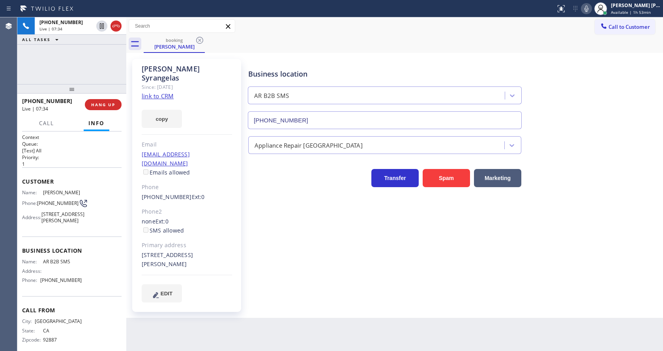
click at [321, 262] on div "Business location AR B2B SMS [PHONE_NUMBER] Appliance Repair High End Transfer …" at bounding box center [454, 180] width 414 height 239
click at [333, 275] on div "Business location AR B2B SMS [PHONE_NUMBER] Appliance Repair High End Transfer …" at bounding box center [454, 180] width 414 height 239
click at [254, 261] on div "Business location AR B2B SMS [PHONE_NUMBER] Appliance Repair High End Transfer …" at bounding box center [454, 180] width 414 height 239
click at [317, 265] on div "Business location AR B2B SMS [PHONE_NUMBER] Appliance Repair High End Transfer …" at bounding box center [454, 180] width 414 height 239
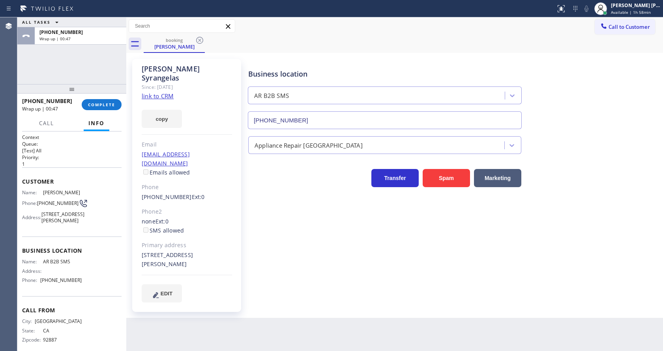
click at [288, 255] on div "Business location AR B2B SMS [PHONE_NUMBER] Appliance Repair High End Transfer …" at bounding box center [454, 180] width 414 height 239
drag, startPoint x: 316, startPoint y: 327, endPoint x: 306, endPoint y: 328, distance: 9.9
click at [316, 327] on div "Back to Dashboard Change Sender ID Customers Technicians Select a contact Outbo…" at bounding box center [394, 183] width 537 height 333
click at [70, 77] on div "ALL TASKS ALL TASKS ACTIVE TASKS TASKS IN WRAP UP [PHONE_NUMBER] Wrap up | 02:32" at bounding box center [71, 50] width 109 height 67
click at [97, 93] on div at bounding box center [71, 88] width 109 height 9
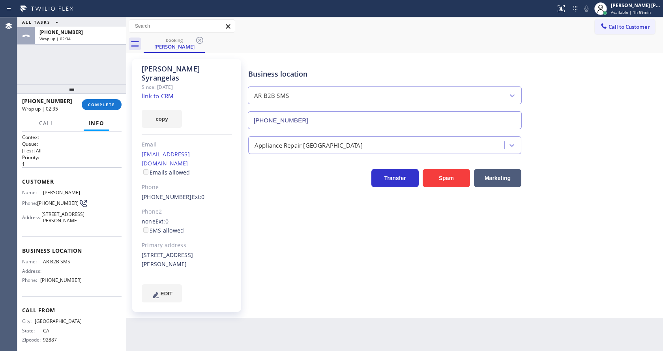
click at [99, 111] on div "[PHONE_NUMBER] Wrap up | 02:35 COMPLETE" at bounding box center [71, 104] width 99 height 21
click at [95, 103] on span "COMPLETE" at bounding box center [101, 105] width 27 height 6
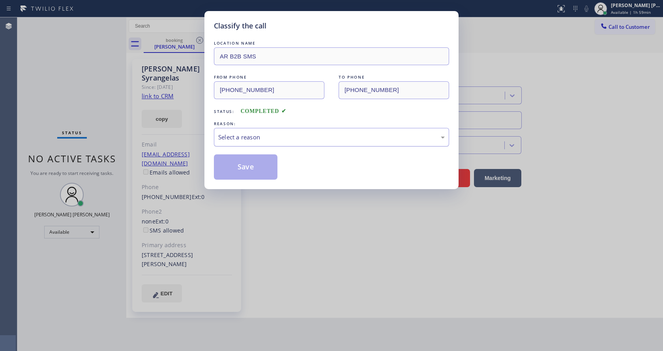
click at [260, 129] on div "Select a reason" at bounding box center [331, 137] width 235 height 19
click at [237, 175] on button "Save" at bounding box center [246, 166] width 64 height 25
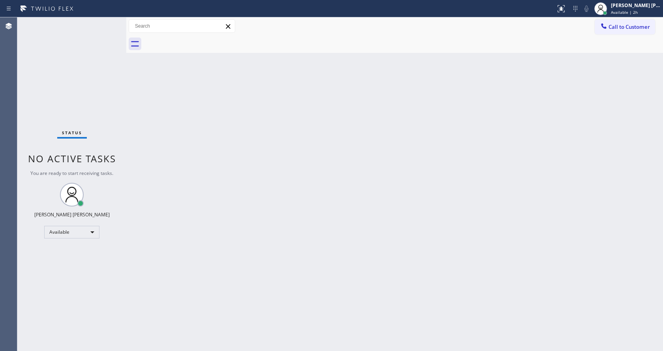
click at [193, 173] on div "Back to Dashboard Change Sender ID Customers Technicians Select a contact Outbo…" at bounding box center [394, 183] width 537 height 333
drag, startPoint x: 409, startPoint y: 221, endPoint x: 124, endPoint y: 40, distance: 337.3
click at [409, 216] on div "Back to Dashboard Change Sender ID Customers Technicians Select a contact Outbo…" at bounding box center [394, 183] width 537 height 333
click at [219, 238] on div "Back to Dashboard Change Sender ID Customers Technicians Select a contact Outbo…" at bounding box center [394, 183] width 537 height 333
click at [351, 218] on div "Back to Dashboard Change Sender ID Customers Technicians Select a contact Outbo…" at bounding box center [394, 183] width 537 height 333
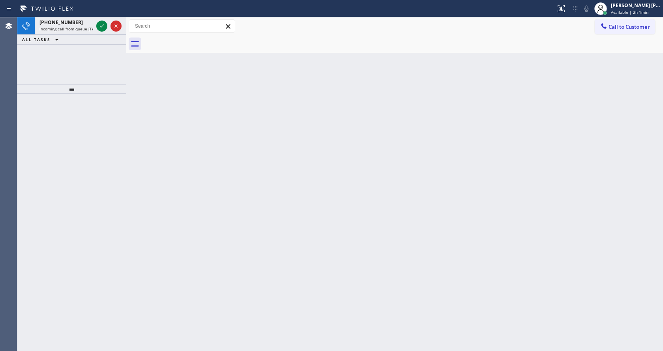
click at [144, 128] on div "Back to Dashboard Change Sender ID Customers Technicians Select a contact Outbo…" at bounding box center [394, 183] width 537 height 333
click at [86, 28] on span "Incoming call from queue [Test] All" at bounding box center [71, 29] width 65 height 6
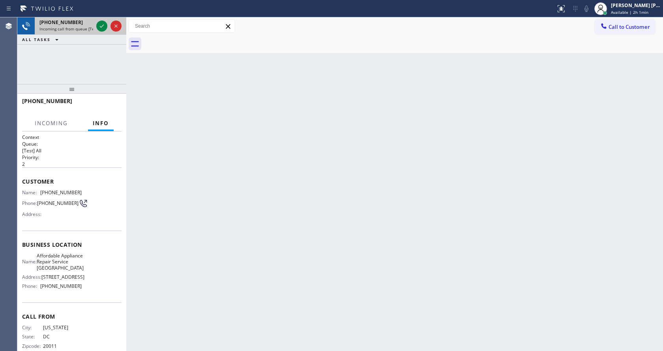
click at [95, 25] on div at bounding box center [109, 25] width 28 height 17
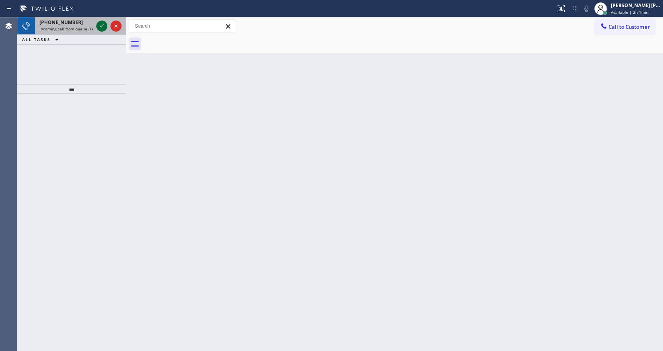
click at [105, 24] on icon at bounding box center [101, 25] width 9 height 9
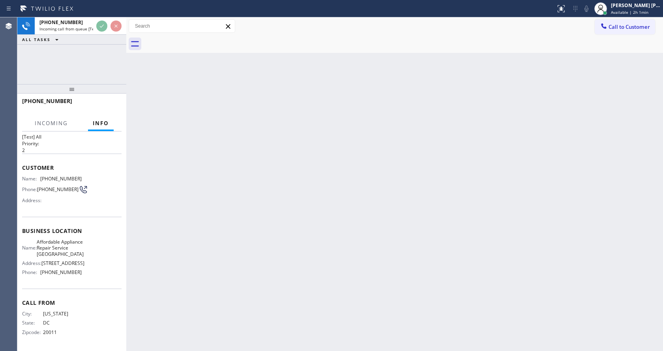
scroll to position [28, 0]
click at [234, 256] on div "Back to Dashboard Change Sender ID Customers Technicians Select a contact Outbo…" at bounding box center [394, 183] width 537 height 333
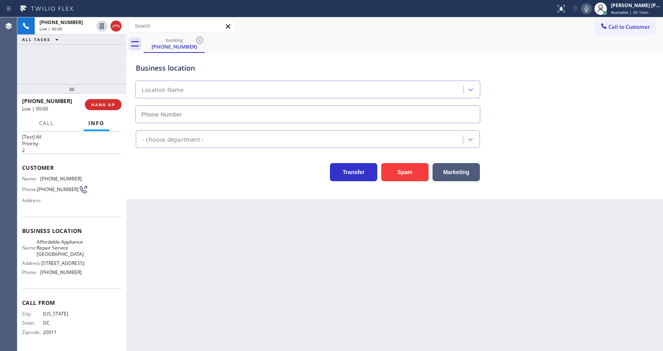
type input "[PHONE_NUMBER]"
click at [234, 256] on div "Back to Dashboard Change Sender ID Customers Technicians Select a contact Outbo…" at bounding box center [394, 183] width 537 height 333
click at [213, 229] on div "Back to Dashboard Change Sender ID Customers Technicians Select a contact Outbo…" at bounding box center [394, 183] width 537 height 333
click at [95, 225] on div "Business location Name: Affordable Appliance Repair Service [GEOGRAPHIC_DATA] A…" at bounding box center [71, 253] width 99 height 72
drag, startPoint x: 39, startPoint y: 164, endPoint x: 84, endPoint y: 168, distance: 44.8
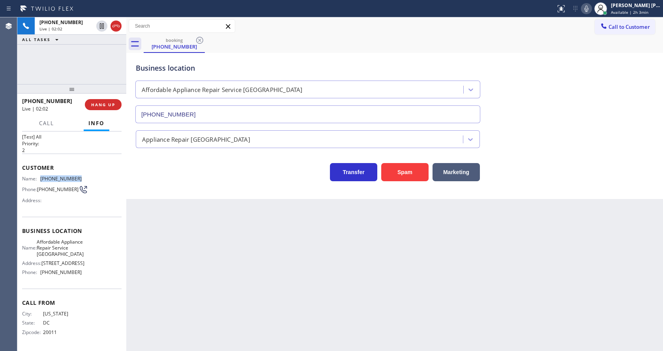
click at [84, 176] on div "Name: [PHONE_NUMBER] Phone: [PHONE_NUMBER] Address:" at bounding box center [71, 191] width 99 height 31
click at [202, 249] on div "Back to Dashboard Change Sender ID Customers Technicians Select a contact Outbo…" at bounding box center [394, 183] width 537 height 333
click at [60, 241] on span "Affordable Appliance Repair Service [GEOGRAPHIC_DATA]" at bounding box center [60, 248] width 47 height 18
drag, startPoint x: 40, startPoint y: 228, endPoint x: 75, endPoint y: 249, distance: 40.5
click at [75, 249] on div "Name: Affordable Appliance Repair Service [GEOGRAPHIC_DATA]" at bounding box center [52, 248] width 60 height 18
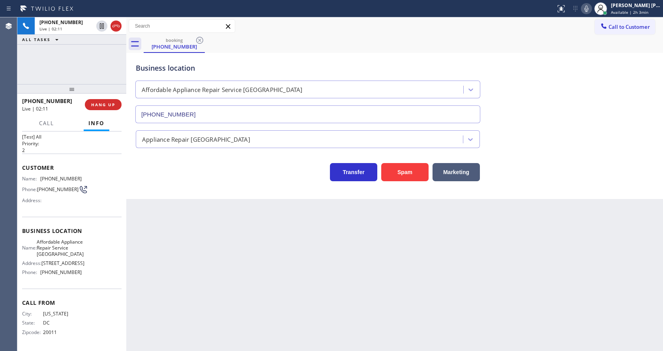
click at [188, 280] on div "Back to Dashboard Change Sender ID Customers Technicians Select a contact Outbo…" at bounding box center [394, 183] width 537 height 333
click at [97, 297] on div "Call From City: [US_STATE][GEOGRAPHIC_DATA]: [US_STATE] Zipcode: 20011" at bounding box center [71, 318] width 99 height 60
drag, startPoint x: 40, startPoint y: 273, endPoint x: 80, endPoint y: 275, distance: 39.5
click at [80, 275] on div "Name: Affordable Appliance Repair Service [GEOGRAPHIC_DATA] Address: [STREET_AD…" at bounding box center [71, 259] width 99 height 40
drag, startPoint x: 177, startPoint y: 284, endPoint x: 186, endPoint y: 348, distance: 64.2
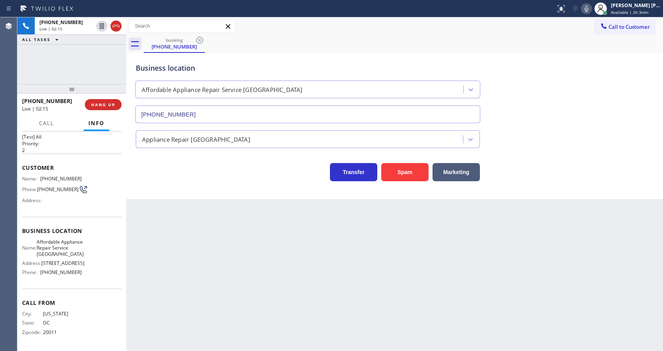
click at [179, 298] on div "Back to Dashboard Change Sender ID Customers Technicians Select a contact Outbo…" at bounding box center [394, 183] width 537 height 333
click at [585, 10] on icon at bounding box center [585, 8] width 9 height 9
click at [101, 25] on icon at bounding box center [102, 26] width 4 height 6
click at [100, 24] on icon at bounding box center [102, 26] width 6 height 6
click at [588, 9] on icon at bounding box center [585, 8] width 9 height 9
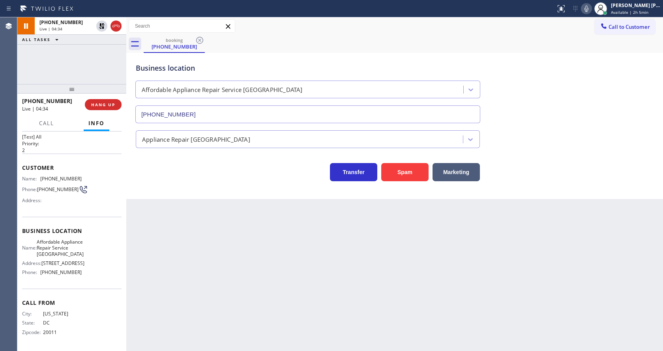
drag, startPoint x: 608, startPoint y: 97, endPoint x: 608, endPoint y: 114, distance: 17.4
click at [609, 102] on div "Business location Affordable Appliance Repair Service [GEOGRAPHIC_DATA] [PHONE_…" at bounding box center [394, 87] width 521 height 71
click at [206, 233] on div "Back to Dashboard Change Sender ID Customers Technicians Select a contact Outbo…" at bounding box center [394, 183] width 537 height 333
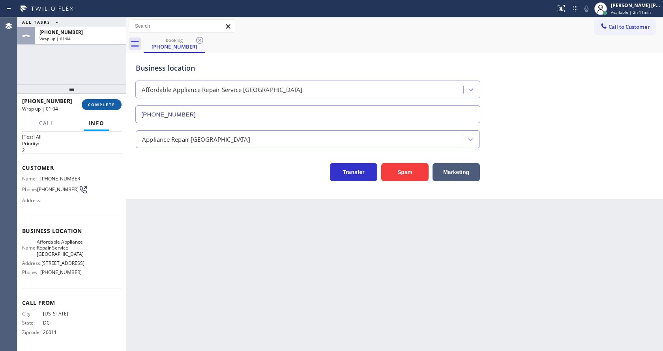
click at [92, 103] on span "COMPLETE" at bounding box center [101, 105] width 27 height 6
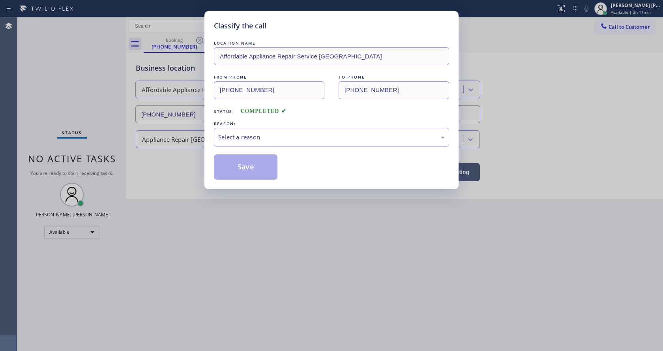
click at [272, 132] on div "Select a reason" at bounding box center [331, 137] width 235 height 19
click at [246, 166] on button "Save" at bounding box center [246, 166] width 64 height 25
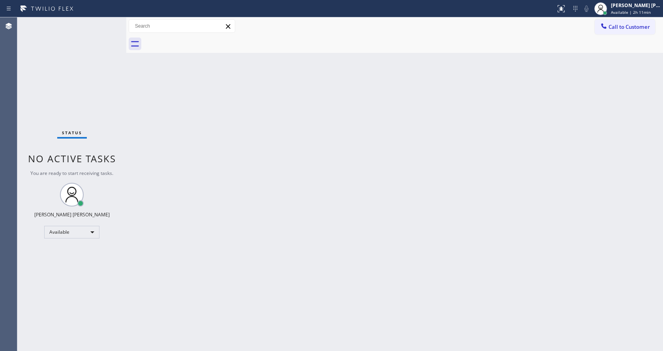
click at [380, 168] on div "Back to Dashboard Change Sender ID Customers Technicians Select a contact Outbo…" at bounding box center [394, 183] width 537 height 333
drag, startPoint x: 615, startPoint y: 142, endPoint x: 520, endPoint y: 135, distance: 96.1
click at [615, 142] on div "Back to Dashboard Change Sender ID Customers Technicians Select a contact Outbo…" at bounding box center [394, 183] width 537 height 333
click at [196, 202] on div "Back to Dashboard Change Sender ID Customers Technicians Select a contact Outbo…" at bounding box center [394, 183] width 537 height 333
click at [417, 201] on div "Back to Dashboard Change Sender ID Customers Technicians Select a contact Outbo…" at bounding box center [394, 183] width 537 height 333
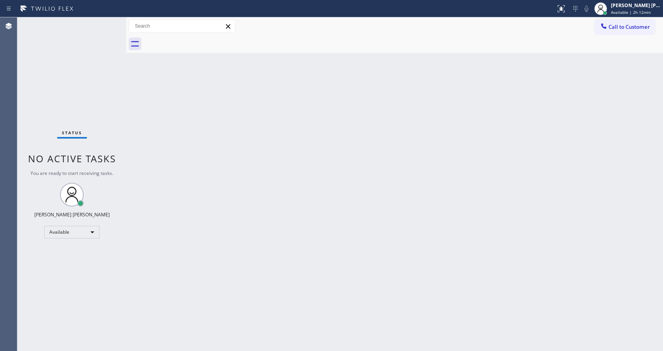
click at [275, 142] on div "Back to Dashboard Change Sender ID Customers Technicians Select a contact Outbo…" at bounding box center [394, 183] width 537 height 333
click at [235, 245] on div "Back to Dashboard Change Sender ID Customers Technicians Select a contact Outbo…" at bounding box center [394, 183] width 537 height 333
click at [325, 184] on div "Back to Dashboard Change Sender ID Customers Technicians Select a contact Outbo…" at bounding box center [394, 183] width 537 height 333
click at [180, 198] on div "Back to Dashboard Change Sender ID Customers Technicians Select a contact Outbo…" at bounding box center [394, 183] width 537 height 333
click at [404, 199] on div "Back to Dashboard Change Sender ID Customers Technicians Select a contact Outbo…" at bounding box center [394, 183] width 537 height 333
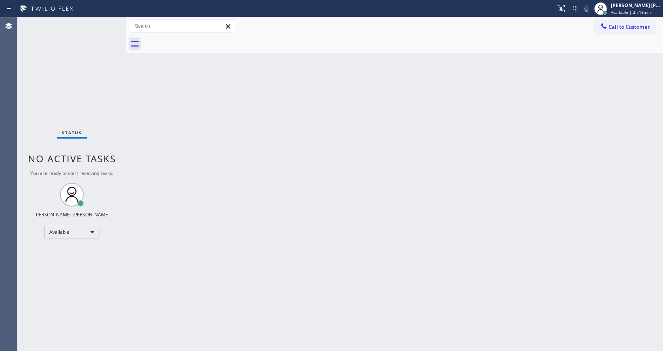
drag, startPoint x: 125, startPoint y: 23, endPoint x: 107, endPoint y: 23, distance: 17.8
click at [107, 23] on div "Status No active tasks You are ready to start receiving tasks. [PERSON_NAME] [P…" at bounding box center [339, 183] width 645 height 333
click at [110, 21] on div "Status No active tasks You are ready to start receiving tasks. [PERSON_NAME] [P…" at bounding box center [71, 183] width 109 height 333
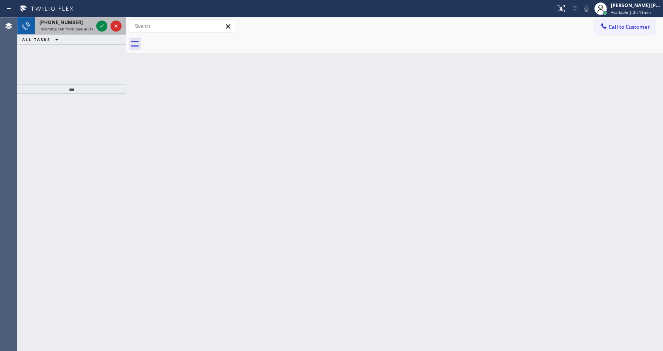
click at [80, 28] on span "Incoming call from queue [Test] All" at bounding box center [71, 29] width 65 height 6
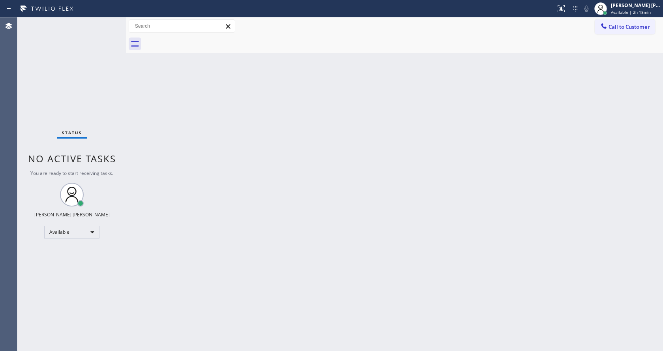
click at [302, 284] on div "Back to Dashboard Change Sender ID Customers Technicians Select a contact Outbo…" at bounding box center [394, 183] width 537 height 333
click at [138, 141] on div "Back to Dashboard Change Sender ID Customers Technicians Select a contact Outbo…" at bounding box center [394, 183] width 537 height 333
click at [104, 24] on div "Status No active tasks You are ready to start receiving tasks. [PERSON_NAME] [P…" at bounding box center [71, 183] width 109 height 333
click at [266, 251] on div "Back to Dashboard Change Sender ID Customers Technicians Select a contact Outbo…" at bounding box center [394, 183] width 537 height 333
click at [108, 22] on div "Status No active tasks You are ready to start receiving tasks. [PERSON_NAME] [P…" at bounding box center [71, 183] width 109 height 333
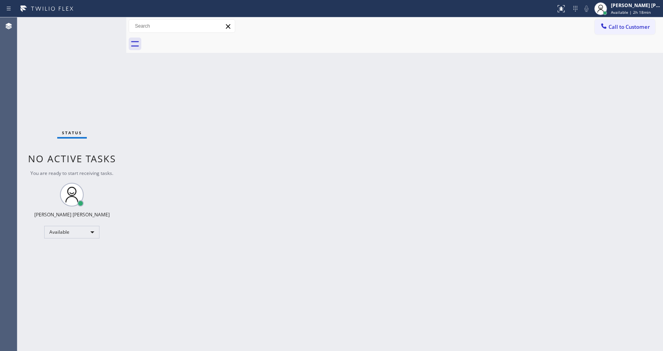
click at [108, 24] on div "Status No active tasks You are ready to start receiving tasks. [PERSON_NAME] [P…" at bounding box center [71, 183] width 109 height 333
drag, startPoint x: 401, startPoint y: 224, endPoint x: 367, endPoint y: 240, distance: 37.9
click at [402, 229] on div "Back to Dashboard Change Sender ID Customers Technicians Select a contact Outbo…" at bounding box center [394, 183] width 537 height 333
drag, startPoint x: 112, startPoint y: 94, endPoint x: 103, endPoint y: 58, distance: 36.9
click at [112, 94] on div "Status No active tasks You are ready to start receiving tasks. [PERSON_NAME] [P…" at bounding box center [71, 183] width 109 height 333
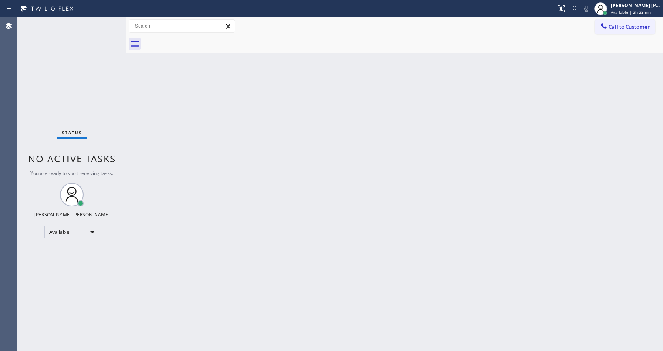
click at [107, 20] on div "Status No active tasks You are ready to start receiving tasks. [PERSON_NAME] [P…" at bounding box center [71, 183] width 109 height 333
click at [622, 8] on div "[PERSON_NAME] [PERSON_NAME]" at bounding box center [636, 5] width 50 height 7
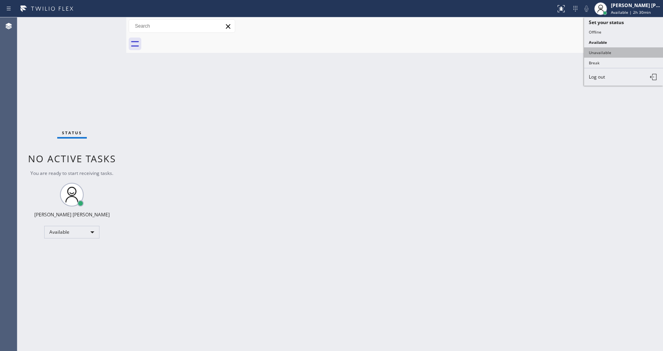
click at [587, 49] on button "Unavailable" at bounding box center [623, 52] width 79 height 10
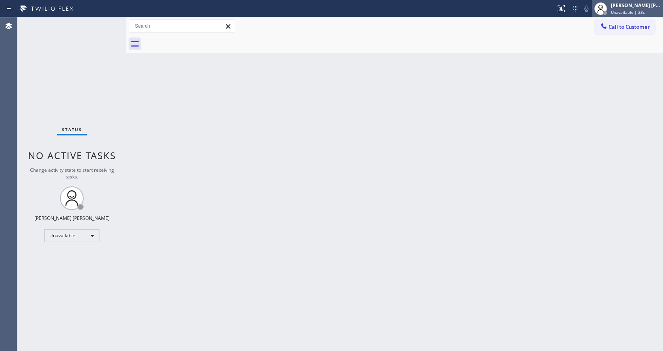
click at [620, 12] on span "Unavailable | 23s" at bounding box center [628, 12] width 34 height 6
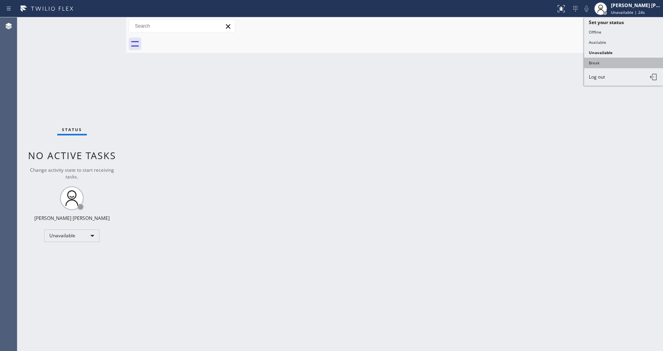
click at [603, 62] on button "Break" at bounding box center [623, 63] width 79 height 10
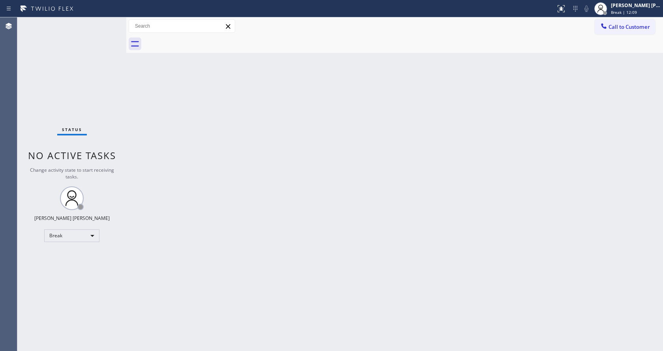
click at [435, 146] on div "Back to Dashboard Change Sender ID Customers Technicians Select a contact Outbo…" at bounding box center [394, 183] width 537 height 333
drag, startPoint x: 355, startPoint y: 160, endPoint x: 357, endPoint y: 152, distance: 7.8
click at [356, 156] on div "Back to Dashboard Change Sender ID Customers Technicians Select a contact Outbo…" at bounding box center [394, 183] width 537 height 333
drag, startPoint x: 113, startPoint y: 64, endPoint x: 225, endPoint y: 46, distance: 114.0
click at [113, 64] on div "Status No active tasks Change activity state to start receiving tasks. [PERSON_…" at bounding box center [71, 183] width 109 height 333
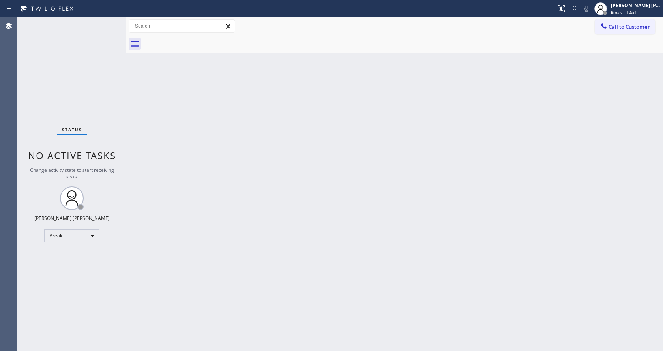
click at [485, 176] on div "Back to Dashboard Change Sender ID Customers Technicians Select a contact Outbo…" at bounding box center [394, 183] width 537 height 333
drag, startPoint x: 592, startPoint y: 83, endPoint x: 602, endPoint y: 71, distance: 15.5
click at [592, 83] on div "Back to Dashboard Change Sender ID Customers Technicians Select a contact Outbo…" at bounding box center [394, 183] width 537 height 333
click at [333, 221] on div "Back to Dashboard Change Sender ID Customers Technicians Select a contact Outbo…" at bounding box center [394, 183] width 537 height 333
click at [633, 17] on div "Status report No issues detected If you experience an issue, please download th…" at bounding box center [331, 8] width 663 height 17
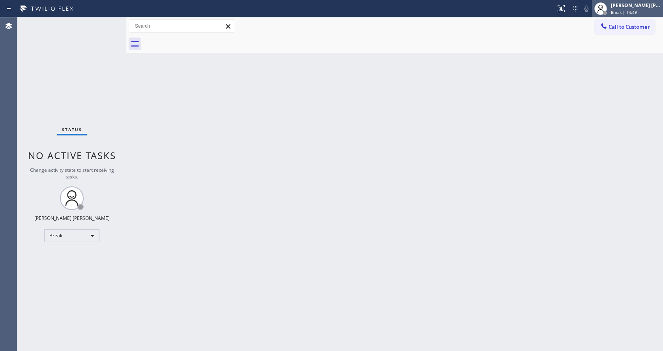
click at [634, 10] on span "Break | 14:49" at bounding box center [624, 12] width 26 height 6
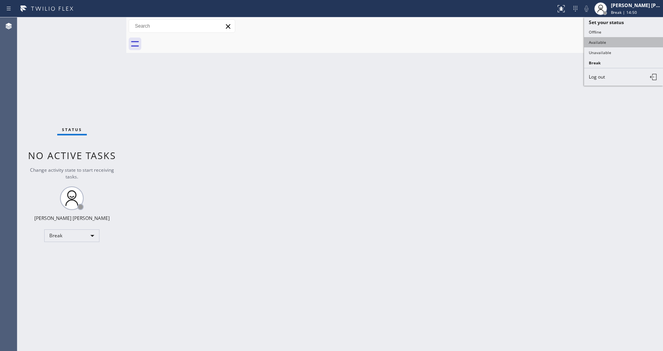
click at [602, 43] on button "Available" at bounding box center [623, 42] width 79 height 10
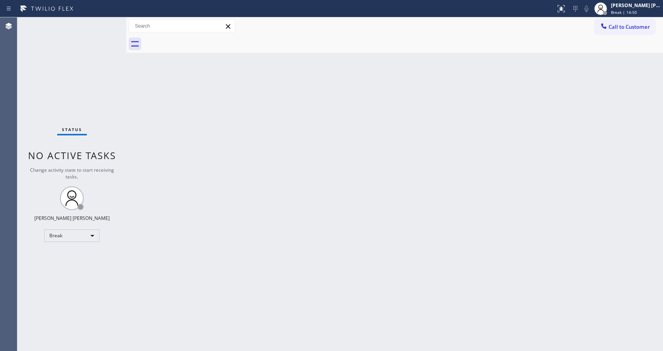
click at [284, 187] on div "Back to Dashboard Change Sender ID Customers Technicians Select a contact Outbo…" at bounding box center [394, 183] width 537 height 333
click at [219, 215] on div "Back to Dashboard Change Sender ID Customers Technicians Select a contact Outbo…" at bounding box center [394, 183] width 537 height 333
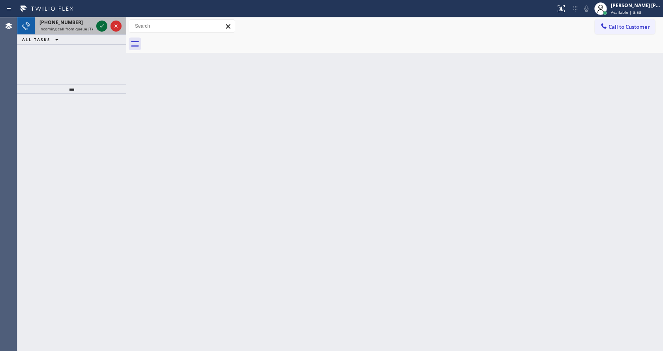
drag, startPoint x: 88, startPoint y: 28, endPoint x: 98, endPoint y: 22, distance: 12.4
click at [88, 28] on span "Incoming call from queue [Test] All" at bounding box center [71, 29] width 65 height 6
click at [86, 26] on span "Incoming call from queue [Test] All" at bounding box center [71, 29] width 65 height 6
click at [61, 29] on span "Incoming call from queue [Test] All" at bounding box center [71, 29] width 65 height 6
drag, startPoint x: 92, startPoint y: 38, endPoint x: 97, endPoint y: 28, distance: 10.8
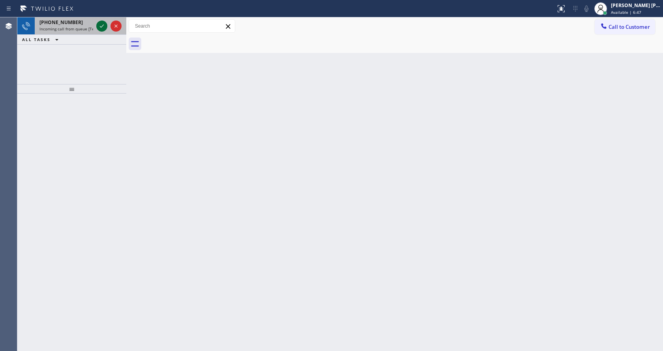
click at [97, 28] on div at bounding box center [101, 25] width 11 height 9
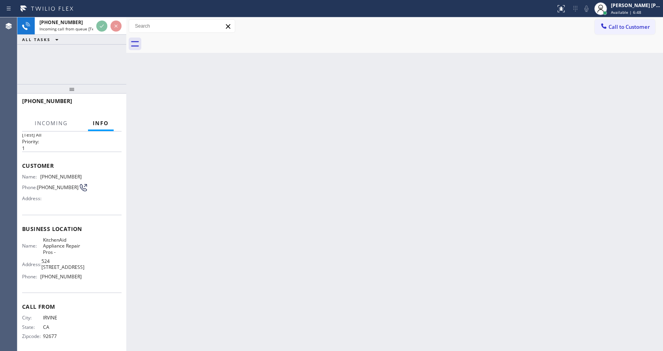
scroll to position [22, 0]
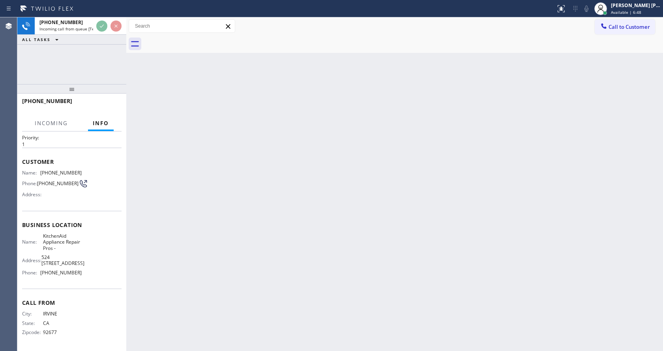
click at [301, 242] on div "Back to Dashboard Change Sender ID Customers Technicians Select a contact Outbo…" at bounding box center [394, 183] width 537 height 333
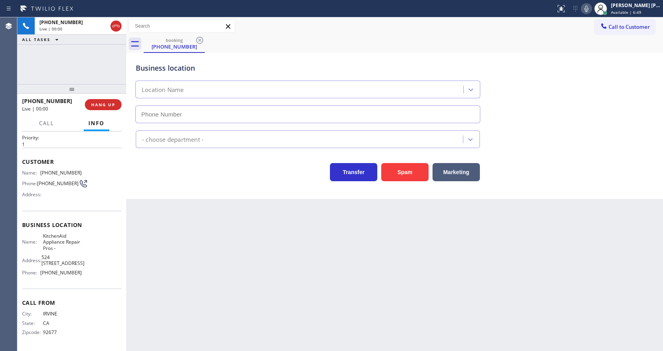
type input "[PHONE_NUMBER]"
click at [226, 259] on div "Back to Dashboard Change Sender ID Customers Technicians Select a contact Outbo…" at bounding box center [394, 183] width 537 height 333
click at [159, 227] on div "Back to Dashboard Change Sender ID Customers Technicians Select a contact Outbo…" at bounding box center [394, 183] width 537 height 333
drag, startPoint x: 341, startPoint y: 323, endPoint x: 342, endPoint y: 331, distance: 7.6
click at [342, 331] on div "Back to Dashboard Change Sender ID Customers Technicians Select a contact Outbo…" at bounding box center [394, 183] width 537 height 333
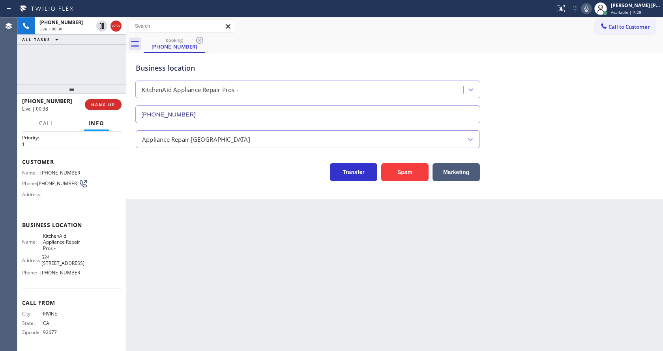
click at [269, 299] on div "Back to Dashboard Change Sender ID Customers Technicians Select a contact Outbo…" at bounding box center [394, 183] width 537 height 333
click at [253, 284] on div "Back to Dashboard Change Sender ID Customers Technicians Select a contact Outbo…" at bounding box center [394, 183] width 537 height 333
click at [147, 304] on div "Back to Dashboard Change Sender ID Customers Technicians Select a contact Outbo…" at bounding box center [394, 183] width 537 height 333
click at [31, 255] on div "Address: [STREET_ADDRESS]" at bounding box center [52, 260] width 60 height 12
drag, startPoint x: 40, startPoint y: 169, endPoint x: 88, endPoint y: 174, distance: 48.4
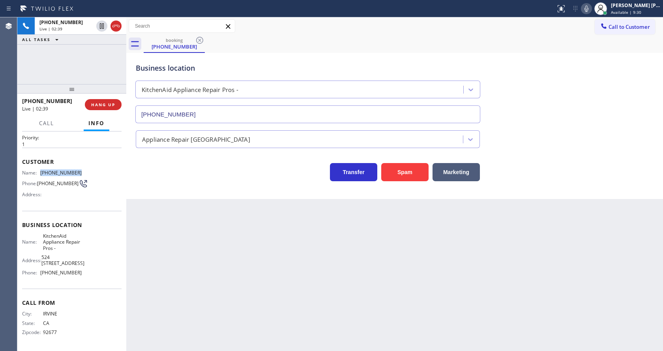
click at [88, 174] on div "Name: [PHONE_NUMBER] Phone: [PHONE_NUMBER] Address:" at bounding box center [71, 185] width 99 height 31
click at [190, 271] on div "Back to Dashboard Change Sender ID Customers Technicians Select a contact Outbo…" at bounding box center [394, 183] width 537 height 333
click at [81, 264] on div "Name: KitchenAid Appliance Repair Pros - Address: [STREET_ADDRESS], Phone: [PHO…" at bounding box center [71, 256] width 99 height 46
drag, startPoint x: 42, startPoint y: 233, endPoint x: 83, endPoint y: 248, distance: 44.1
click at [83, 248] on div "Name: KitchenAid Appliance Repair Pros - Address: [STREET_ADDRESS], Phone: [PHO…" at bounding box center [71, 256] width 99 height 46
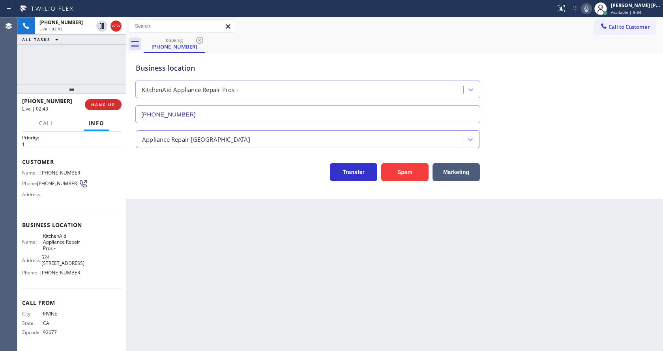
drag, startPoint x: 231, startPoint y: 299, endPoint x: 208, endPoint y: 350, distance: 55.2
click at [231, 300] on div "Back to Dashboard Change Sender ID Customers Technicians Select a contact Outbo…" at bounding box center [394, 183] width 537 height 333
click at [59, 263] on span "524 [STREET_ADDRESS]" at bounding box center [62, 260] width 43 height 12
drag, startPoint x: 40, startPoint y: 272, endPoint x: 109, endPoint y: 279, distance: 69.8
click at [109, 279] on div "Business location Name: KitchenAid Appliance Repair Pros - Address: [STREET_ADD…" at bounding box center [71, 250] width 99 height 78
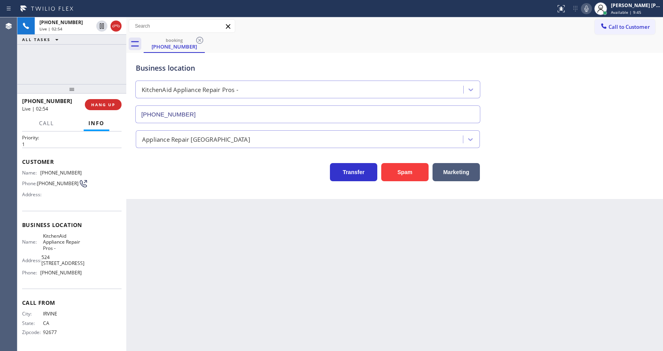
click at [213, 280] on div "Back to Dashboard Change Sender ID Customers Technicians Select a contact Outbo…" at bounding box center [394, 183] width 537 height 333
click at [327, 272] on div "Back to Dashboard Change Sender ID Customers Technicians Select a contact Outbo…" at bounding box center [394, 183] width 537 height 333
click at [99, 22] on icon at bounding box center [101, 25] width 9 height 9
click at [591, 8] on icon at bounding box center [585, 8] width 9 height 9
click at [610, 103] on div "Business location KitchenAid Appliance Repair Pros - [PHONE_NUMBER]" at bounding box center [394, 87] width 521 height 71
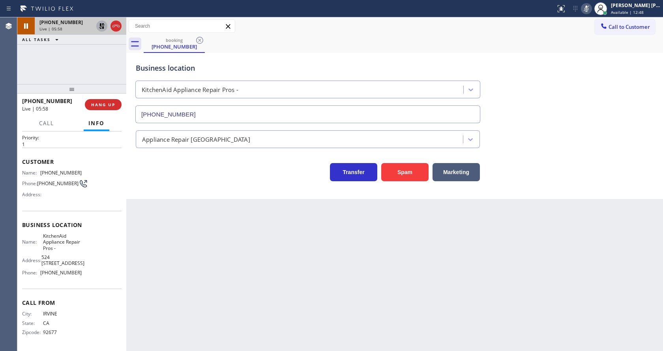
click at [101, 25] on icon at bounding box center [102, 26] width 6 height 6
drag, startPoint x: 590, startPoint y: 10, endPoint x: 595, endPoint y: 80, distance: 69.6
click at [588, 11] on icon at bounding box center [586, 9] width 4 height 6
click at [595, 80] on div "Business location KitchenAid Appliance Repair Pros - [PHONE_NUMBER]" at bounding box center [394, 87] width 521 height 71
click at [187, 314] on div "Back to Dashboard Change Sender ID Customers Technicians Select a contact Outbo…" at bounding box center [394, 183] width 537 height 333
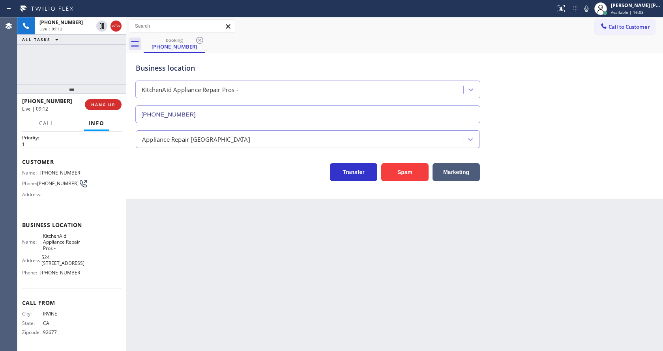
click at [213, 260] on div "Back to Dashboard Change Sender ID Customers Technicians Select a contact Outbo…" at bounding box center [394, 183] width 537 height 333
click at [246, 265] on div "Back to Dashboard Change Sender ID Customers Technicians Select a contact Outbo…" at bounding box center [394, 183] width 537 height 333
click at [326, 268] on div "Back to Dashboard Change Sender ID Customers Technicians Select a contact Outbo…" at bounding box center [394, 183] width 537 height 333
click at [164, 247] on div "Back to Dashboard Change Sender ID Customers Technicians Select a contact Outbo…" at bounding box center [394, 183] width 537 height 333
click at [287, 265] on div "Back to Dashboard Change Sender ID Customers Technicians Select a contact Outbo…" at bounding box center [394, 183] width 537 height 333
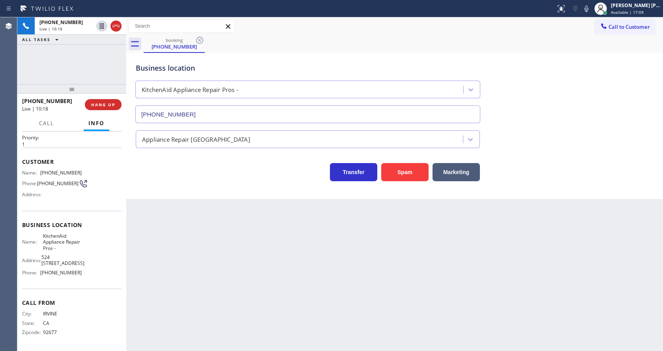
click at [170, 211] on div "Back to Dashboard Change Sender ID Customers Technicians Select a contact Outbo…" at bounding box center [394, 183] width 537 height 333
click at [290, 258] on div "Back to Dashboard Change Sender ID Customers Technicians Select a contact Outbo…" at bounding box center [394, 183] width 537 height 333
drag, startPoint x: 185, startPoint y: 212, endPoint x: 189, endPoint y: 305, distance: 92.4
click at [185, 213] on div "Back to Dashboard Change Sender ID Customers Technicians Select a contact Outbo…" at bounding box center [394, 183] width 537 height 333
click at [380, 284] on div "Back to Dashboard Change Sender ID Customers Technicians Select a contact Outbo…" at bounding box center [394, 183] width 537 height 333
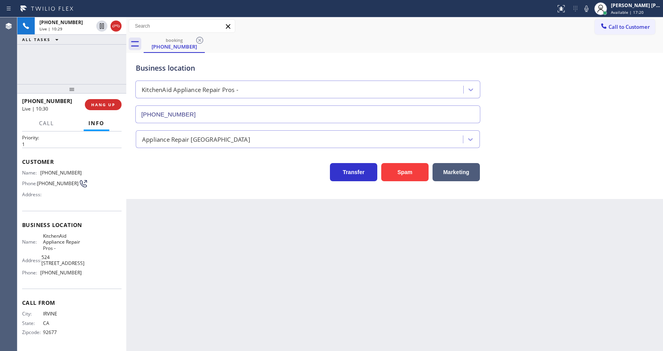
click at [136, 256] on div "Back to Dashboard Change Sender ID Customers Technicians Select a contact Outbo…" at bounding box center [394, 183] width 537 height 333
drag, startPoint x: 417, startPoint y: 263, endPoint x: 514, endPoint y: 148, distance: 151.2
click at [418, 263] on div "Back to Dashboard Change Sender ID Customers Technicians Select a contact Outbo…" at bounding box center [394, 183] width 537 height 333
click at [586, 10] on icon at bounding box center [585, 8] width 9 height 9
click at [559, 159] on div "Transfer Spam Marketing" at bounding box center [394, 168] width 521 height 25
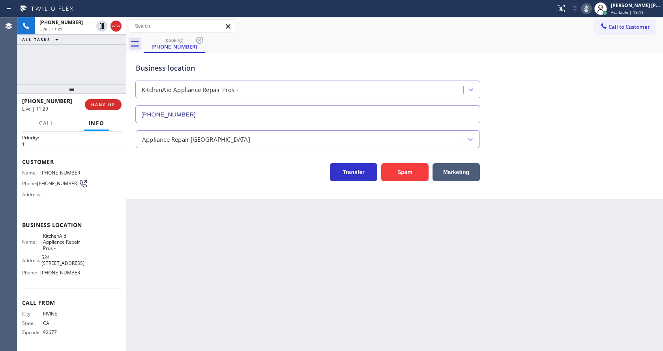
click at [590, 5] on icon at bounding box center [585, 8] width 9 height 9
click at [598, 73] on div "Business location KitchenAid Appliance Repair Pros - [PHONE_NUMBER]" at bounding box center [394, 87] width 521 height 71
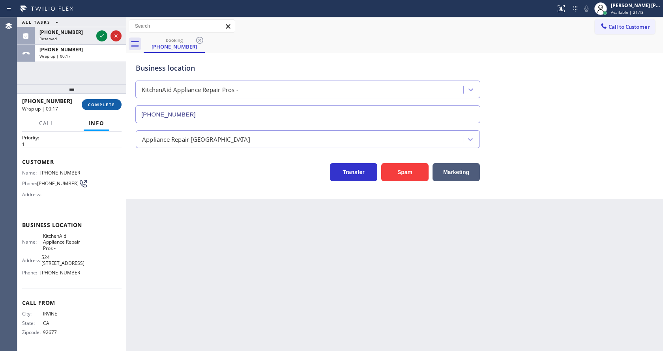
click at [106, 108] on button "COMPLETE" at bounding box center [102, 104] width 40 height 11
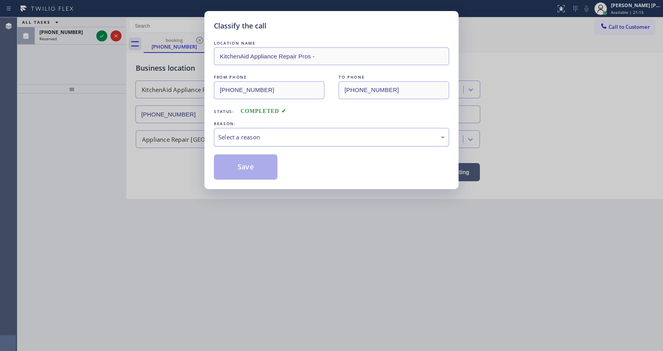
click at [240, 142] on div "Select a reason" at bounding box center [331, 137] width 235 height 19
drag, startPoint x: 240, startPoint y: 163, endPoint x: 92, endPoint y: 99, distance: 160.6
click at [240, 163] on button "Save" at bounding box center [246, 166] width 64 height 25
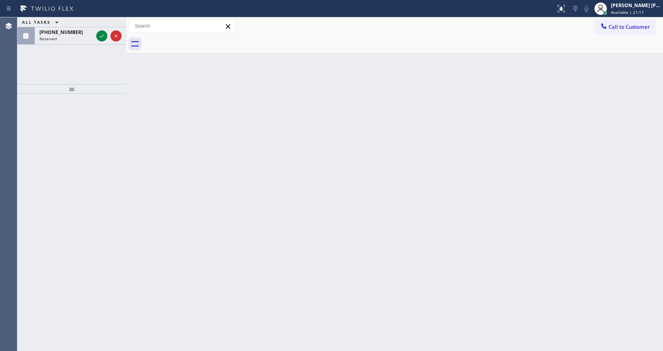
click at [101, 36] on icon at bounding box center [101, 35] width 9 height 9
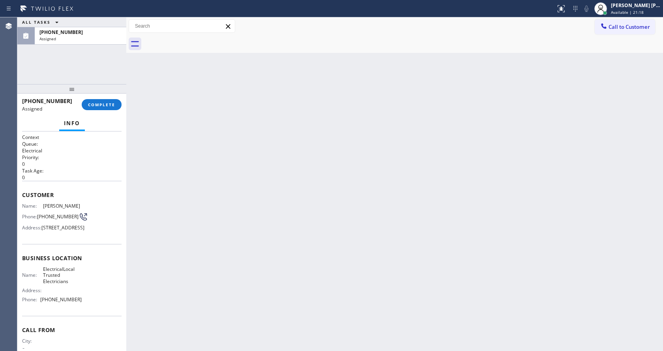
click at [309, 289] on div "Back to Dashboard Change Sender ID Customers Technicians Select a contact Outbo…" at bounding box center [394, 183] width 537 height 333
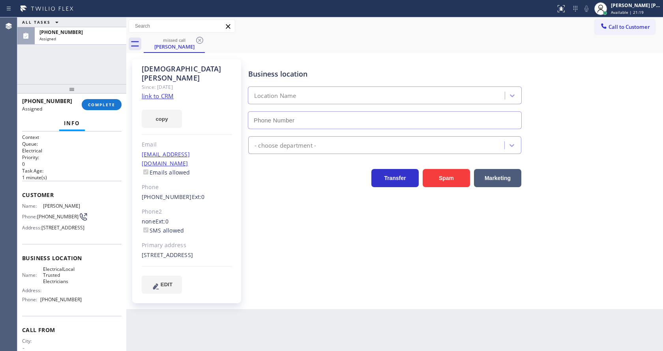
type input "[PHONE_NUMBER]"
click at [600, 202] on div "Business location ElectricalLocal Trusted Electricians [PHONE_NUMBER] Electrici…" at bounding box center [454, 176] width 414 height 230
click at [301, 256] on div "Business location ElectricalLocal Trusted Electricians [PHONE_NUMBER] Electrici…" at bounding box center [454, 176] width 414 height 230
click at [95, 97] on div "[PHONE_NUMBER] Assigned COMPLETE" at bounding box center [71, 104] width 99 height 21
click at [95, 105] on span "COMPLETE" at bounding box center [101, 105] width 27 height 6
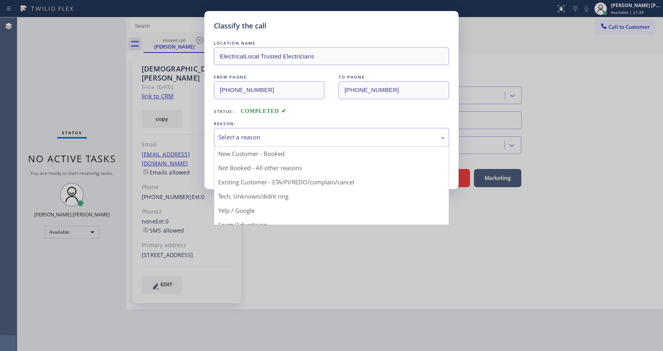
click at [290, 144] on div "Select a reason" at bounding box center [331, 137] width 235 height 19
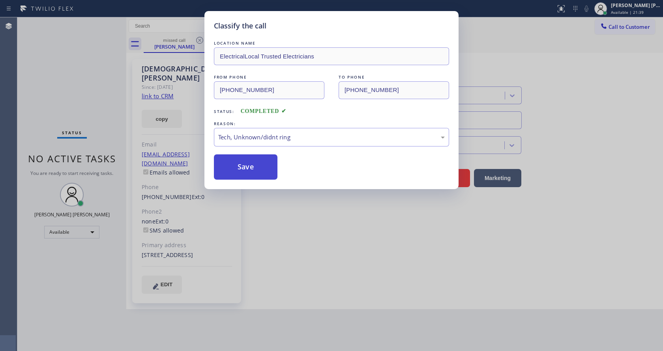
click at [256, 170] on button "Save" at bounding box center [246, 166] width 64 height 25
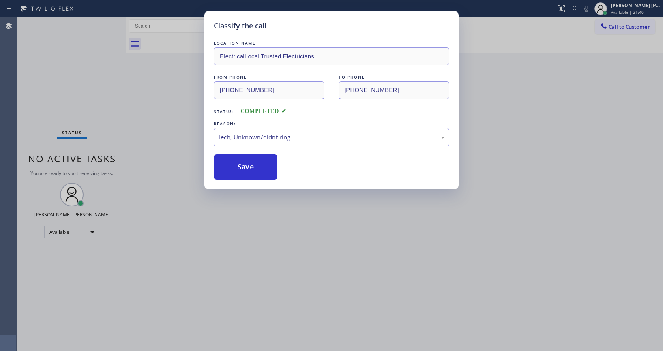
click at [329, 186] on div "Classify the call LOCATION NAME ElectricalLocal Trusted Electricians FROM PHONE…" at bounding box center [331, 100] width 254 height 178
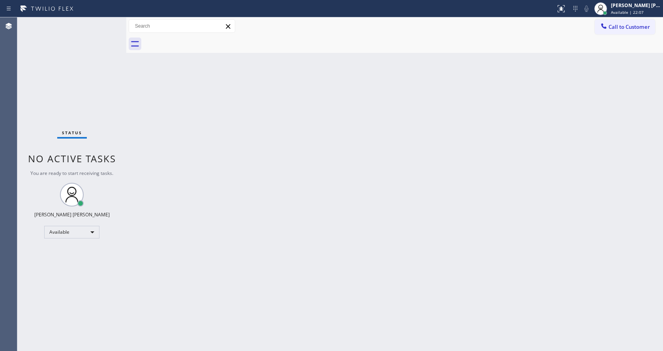
click at [200, 210] on div "Back to Dashboard Change Sender ID Customers Technicians Select a contact Outbo…" at bounding box center [394, 183] width 537 height 333
drag, startPoint x: 385, startPoint y: 240, endPoint x: 155, endPoint y: 1, distance: 331.7
click at [385, 239] on div "Back to Dashboard Change Sender ID Customers Technicians Select a contact Outbo…" at bounding box center [394, 183] width 537 height 333
click at [271, 231] on div "Back to Dashboard Change Sender ID Customers Technicians Select a contact Outbo…" at bounding box center [394, 183] width 537 height 333
click at [235, 310] on div "Back to Dashboard Change Sender ID Customers Technicians Select a contact Outbo…" at bounding box center [394, 183] width 537 height 333
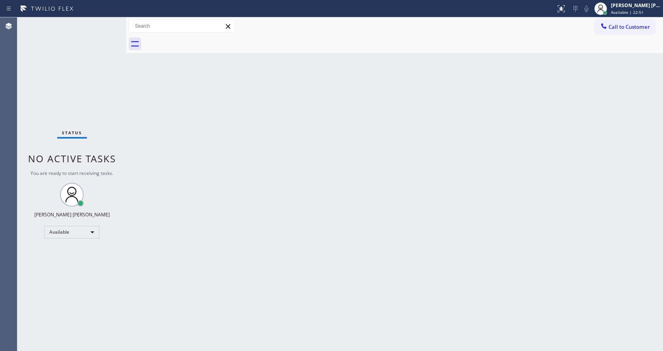
drag, startPoint x: 298, startPoint y: 206, endPoint x: 292, endPoint y: 203, distance: 6.9
click at [298, 206] on div "Back to Dashboard Change Sender ID Customers Technicians Select a contact Outbo…" at bounding box center [394, 183] width 537 height 333
click at [216, 250] on div "Back to Dashboard Change Sender ID Customers Technicians Select a contact Outbo…" at bounding box center [394, 183] width 537 height 333
drag, startPoint x: 428, startPoint y: 228, endPoint x: 331, endPoint y: 252, distance: 99.2
click at [428, 228] on div "Back to Dashboard Change Sender ID Customers Technicians Select a contact Outbo…" at bounding box center [394, 183] width 537 height 333
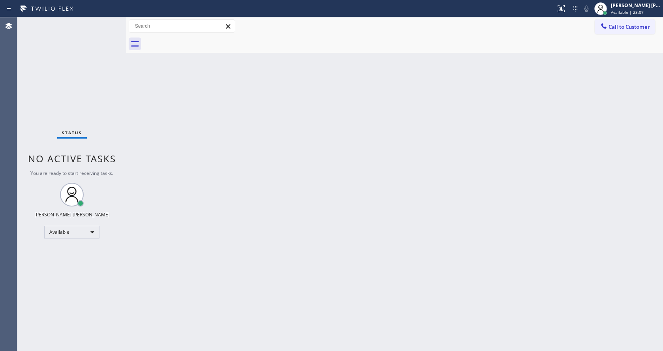
click at [158, 113] on div "Back to Dashboard Change Sender ID Customers Technicians Select a contact Outbo…" at bounding box center [394, 183] width 537 height 333
click at [110, 22] on div "Status No active tasks You are ready to start receiving tasks. [PERSON_NAME] [P…" at bounding box center [71, 183] width 109 height 333
click at [105, 21] on div "Status No active tasks You are ready to start receiving tasks. [PERSON_NAME] [P…" at bounding box center [71, 183] width 109 height 333
click at [247, 205] on div "Back to Dashboard Change Sender ID Customers Technicians Select a contact Outbo…" at bounding box center [394, 183] width 537 height 333
click at [135, 105] on div "Back to Dashboard Change Sender ID Customers Technicians Select a contact Outbo…" at bounding box center [394, 183] width 537 height 333
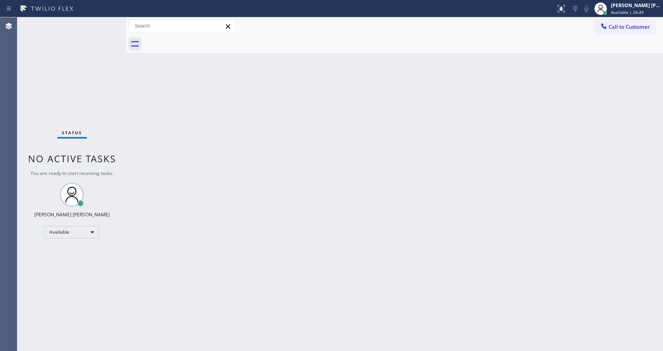
click at [105, 20] on div "Status No active tasks You are ready to start receiving tasks. [PERSON_NAME] [P…" at bounding box center [71, 183] width 109 height 333
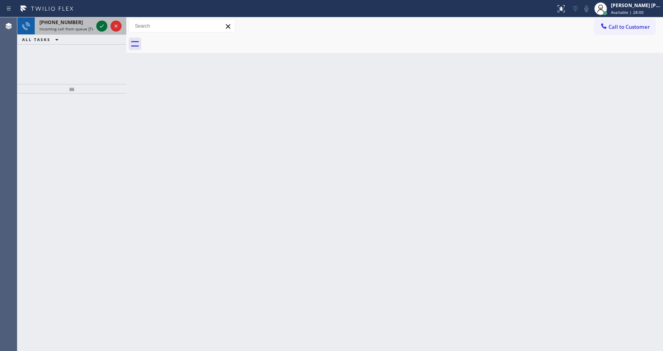
click at [102, 27] on icon at bounding box center [101, 25] width 9 height 9
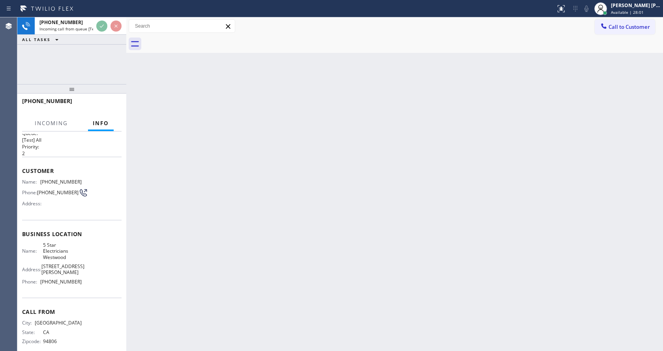
scroll to position [16, 0]
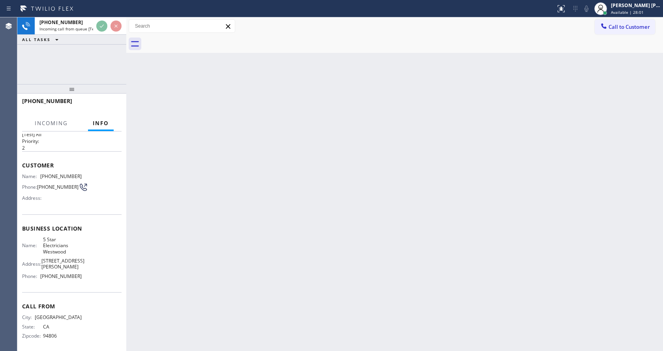
click at [253, 268] on div "Back to Dashboard Change Sender ID Customers Technicians Select a contact Outbo…" at bounding box center [394, 183] width 537 height 333
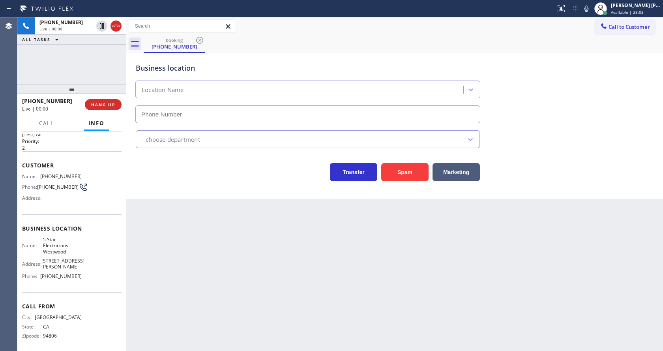
type input "[PHONE_NUMBER]"
click at [166, 208] on div "Back to Dashboard Change Sender ID Customers Technicians Select a contact Outbo…" at bounding box center [394, 183] width 537 height 333
click at [265, 254] on div "Back to Dashboard Change Sender ID Customers Technicians Select a contact Outbo…" at bounding box center [394, 183] width 537 height 333
click at [251, 255] on div "Back to Dashboard Change Sender ID Customers Technicians Select a contact Outbo…" at bounding box center [394, 183] width 537 height 333
click at [177, 215] on div "Back to Dashboard Change Sender ID Customers Technicians Select a contact Outbo…" at bounding box center [394, 183] width 537 height 333
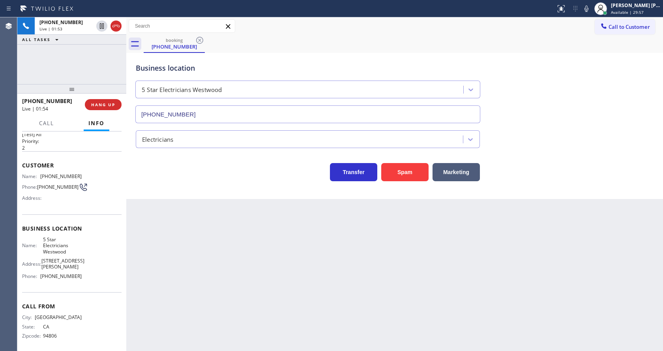
click at [50, 187] on span "[PHONE_NUMBER]" at bounding box center [57, 187] width 41 height 6
drag, startPoint x: 39, startPoint y: 174, endPoint x: 101, endPoint y: 183, distance: 61.7
click at [101, 183] on div "Name: [PHONE_NUMBER] Phone: [PHONE_NUMBER] Address:" at bounding box center [71, 188] width 99 height 31
click at [92, 177] on div "Name: [PHONE_NUMBER] Phone: [PHONE_NUMBER] Address:" at bounding box center [71, 188] width 99 height 31
drag, startPoint x: 39, startPoint y: 176, endPoint x: 89, endPoint y: 179, distance: 49.4
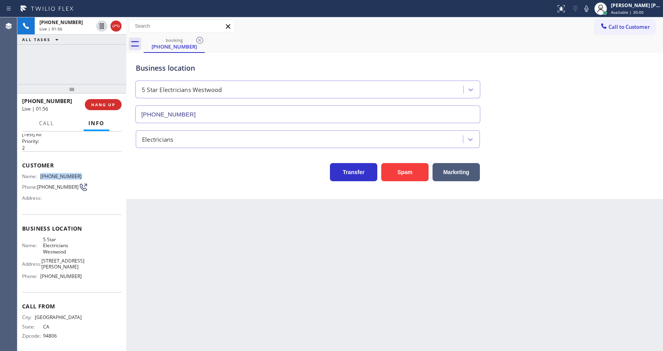
click at [89, 179] on div "Name: [PHONE_NUMBER] Phone: [PHONE_NUMBER] Address:" at bounding box center [71, 188] width 99 height 31
drag, startPoint x: 185, startPoint y: 249, endPoint x: 182, endPoint y: 349, distance: 100.6
click at [185, 249] on div "Back to Dashboard Change Sender ID Customers Technicians Select a contact Outbo…" at bounding box center [394, 183] width 537 height 333
click at [90, 261] on div "Name: 5 Star Electricians Westwood Address: [STREET_ADDRESS][PERSON_NAME] Phone…" at bounding box center [71, 259] width 99 height 46
drag, startPoint x: 42, startPoint y: 240, endPoint x: 75, endPoint y: 252, distance: 34.4
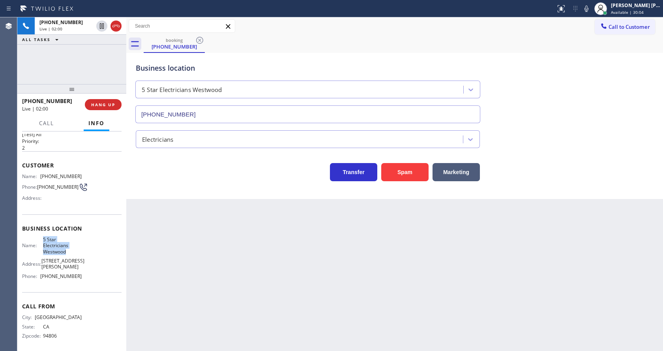
click at [75, 252] on span "5 Star Electricians Westwood" at bounding box center [62, 245] width 39 height 18
click at [220, 299] on div "Back to Dashboard Change Sender ID Customers Technicians Select a contact Outbo…" at bounding box center [394, 183] width 537 height 333
click at [80, 282] on div "Business location Name: 5 Star Electricians Westwood Address: [STREET_ADDRESS][…" at bounding box center [71, 253] width 99 height 78
drag, startPoint x: 37, startPoint y: 271, endPoint x: 94, endPoint y: 274, distance: 56.9
click at [94, 274] on div "Name: 5 Star Electricians Westwood Address: [STREET_ADDRESS][PERSON_NAME] Phone…" at bounding box center [71, 259] width 99 height 46
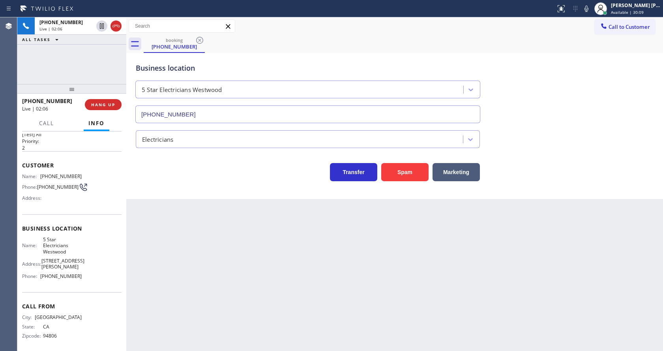
drag, startPoint x: 194, startPoint y: 287, endPoint x: 195, endPoint y: 341, distance: 54.4
click at [194, 300] on div "Back to Dashboard Change Sender ID Customers Technicians Select a contact Outbo…" at bounding box center [394, 183] width 537 height 333
click at [133, 301] on div "Back to Dashboard Change Sender ID Customers Technicians Select a contact Outbo…" at bounding box center [394, 183] width 537 height 333
drag, startPoint x: 337, startPoint y: 256, endPoint x: 346, endPoint y: 252, distance: 9.0
click at [337, 256] on div "Back to Dashboard Change Sender ID Customers Technicians Select a contact Outbo…" at bounding box center [394, 183] width 537 height 333
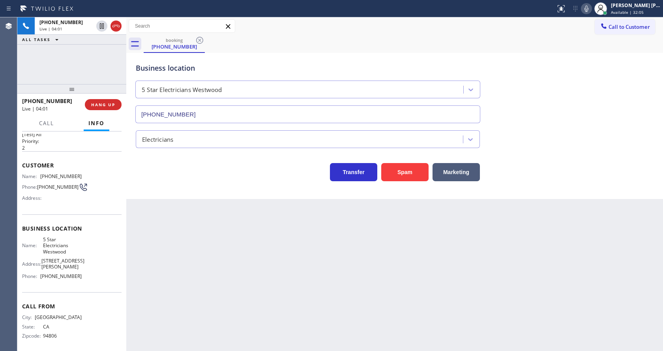
click at [587, 13] on icon at bounding box center [585, 8] width 9 height 9
click at [102, 23] on icon at bounding box center [101, 25] width 9 height 9
click at [249, 262] on div "Back to Dashboard Change Sender ID Customers Technicians Select a contact Outbo…" at bounding box center [394, 183] width 537 height 333
drag, startPoint x: 381, startPoint y: 301, endPoint x: 302, endPoint y: 318, distance: 81.3
click at [381, 301] on div "Back to Dashboard Change Sender ID Customers Technicians Select a contact Outbo…" at bounding box center [394, 183] width 537 height 333
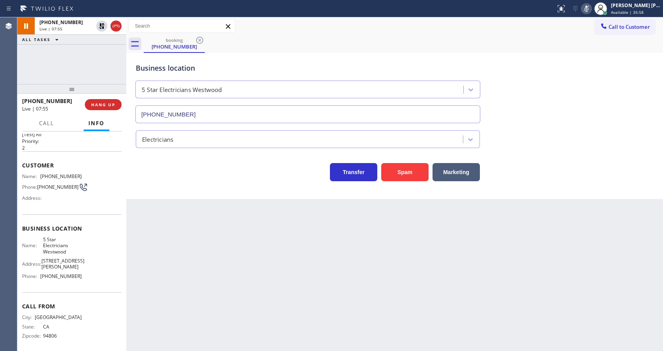
click at [170, 275] on div "Back to Dashboard Change Sender ID Customers Technicians Select a contact Outbo…" at bounding box center [394, 183] width 537 height 333
click at [100, 24] on icon at bounding box center [102, 26] width 6 height 6
click at [588, 7] on icon at bounding box center [585, 8] width 9 height 9
click at [590, 128] on div "Electricians" at bounding box center [394, 137] width 521 height 21
click at [267, 229] on div "Back to Dashboard Change Sender ID Customers Technicians Select a contact Outbo…" at bounding box center [394, 183] width 537 height 333
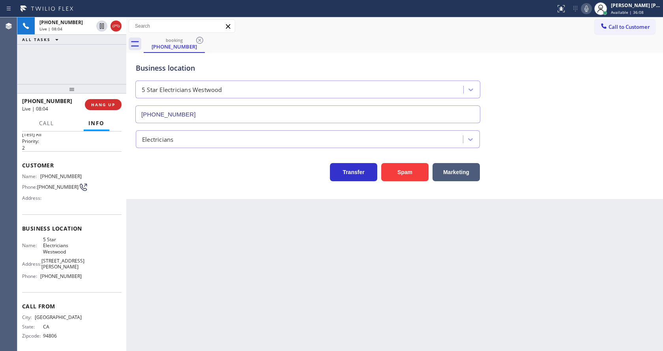
click at [169, 301] on div "Back to Dashboard Change Sender ID Customers Technicians Select a contact Outbo…" at bounding box center [394, 183] width 537 height 333
click at [278, 173] on div "Transfer Spam Marketing" at bounding box center [307, 170] width 347 height 22
click at [174, 234] on div "Back to Dashboard Change Sender ID Customers Technicians Select a contact Outbo…" at bounding box center [394, 183] width 537 height 333
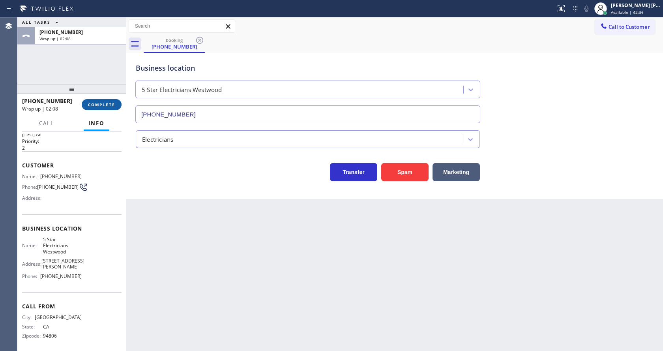
click at [108, 100] on button "COMPLETE" at bounding box center [102, 104] width 40 height 11
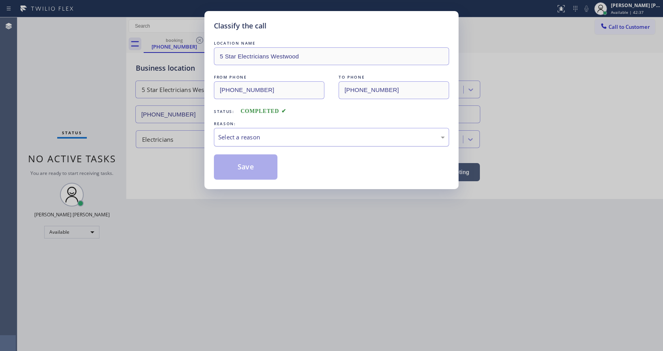
click at [251, 140] on div "Select a reason" at bounding box center [331, 137] width 226 height 9
click at [241, 164] on button "Save" at bounding box center [246, 166] width 64 height 25
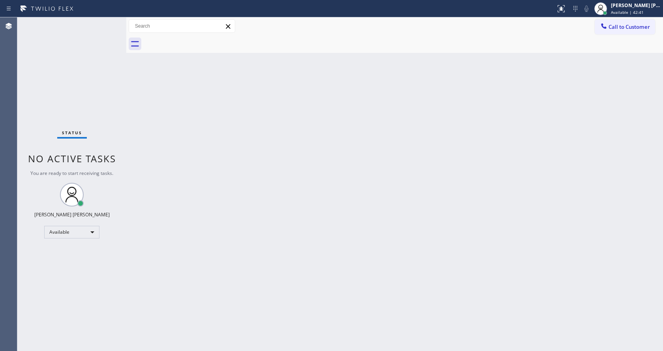
click at [313, 219] on div "Back to Dashboard Change Sender ID Customers Technicians Select a contact Outbo…" at bounding box center [394, 183] width 537 height 333
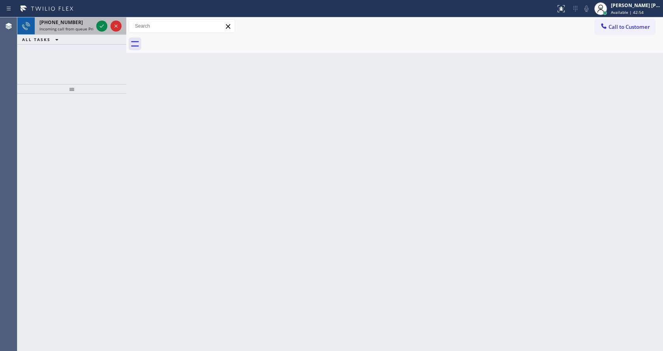
click at [82, 34] on div "[PHONE_NUMBER] Incoming call from queue Primary EL" at bounding box center [71, 25] width 109 height 17
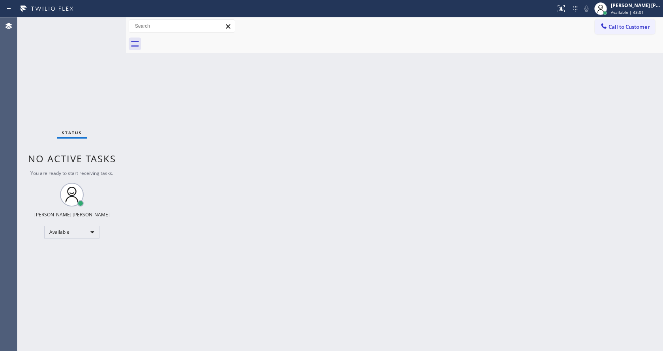
click at [237, 219] on div "Back to Dashboard Change Sender ID Customers Technicians Select a contact Outbo…" at bounding box center [394, 183] width 537 height 333
click at [120, 79] on div "Status No active tasks You are ready to start receiving tasks. [PERSON_NAME] [P…" at bounding box center [71, 183] width 109 height 333
click at [106, 22] on div "Status No active tasks You are ready to start receiving tasks. [PERSON_NAME] [P…" at bounding box center [71, 183] width 109 height 333
click at [156, 56] on div "Back to Dashboard Change Sender ID Customers Technicians Select a contact Outbo…" at bounding box center [394, 183] width 537 height 333
click at [105, 21] on div "Status No active tasks You are ready to start receiving tasks. [PERSON_NAME] [P…" at bounding box center [71, 183] width 109 height 333
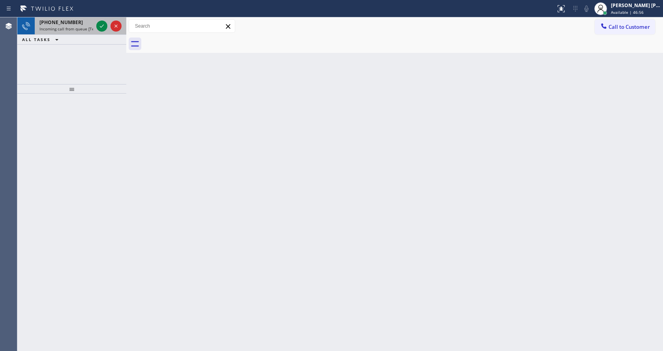
click at [89, 25] on div "[PHONE_NUMBER]" at bounding box center [66, 22] width 54 height 7
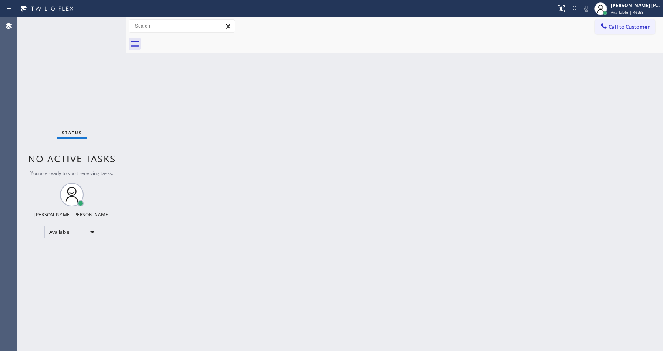
click at [105, 23] on div "Status No active tasks You are ready to start receiving tasks. [PERSON_NAME] [P…" at bounding box center [71, 183] width 109 height 333
click at [106, 23] on div "Status No active tasks You are ready to start receiving tasks. [PERSON_NAME] [P…" at bounding box center [71, 183] width 109 height 333
click at [155, 79] on div "Back to Dashboard Change Sender ID Customers Technicians Select a contact Outbo…" at bounding box center [394, 183] width 537 height 333
click at [106, 22] on div "Status No active tasks You are ready to start receiving tasks. [PERSON_NAME] [P…" at bounding box center [71, 183] width 109 height 333
click at [162, 68] on div "Back to Dashboard Change Sender ID Customers Technicians Select a contact Outbo…" at bounding box center [394, 183] width 537 height 333
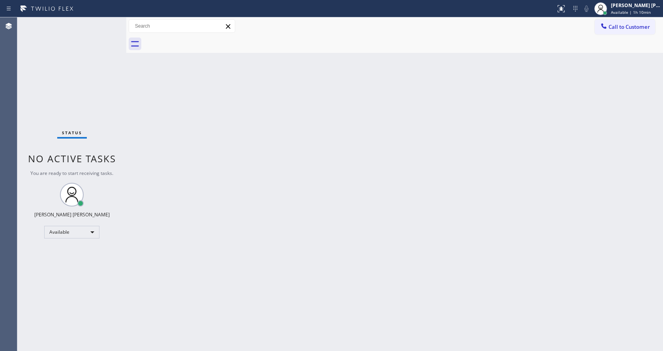
click at [106, 20] on div "Status No active tasks You are ready to start receiving tasks. [PERSON_NAME] [P…" at bounding box center [71, 183] width 109 height 333
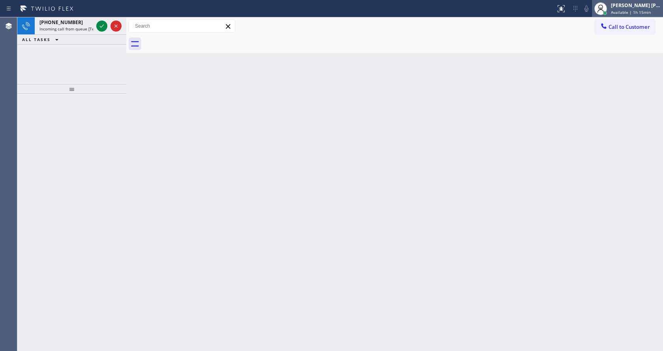
click at [630, 10] on span "Available | 1h 15min" at bounding box center [631, 12] width 40 height 6
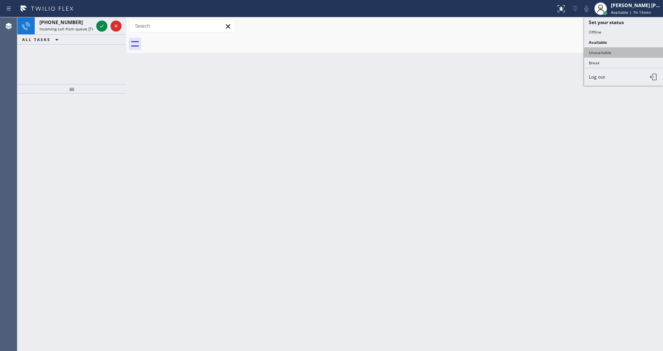
click at [612, 54] on button "Unavailable" at bounding box center [623, 52] width 79 height 10
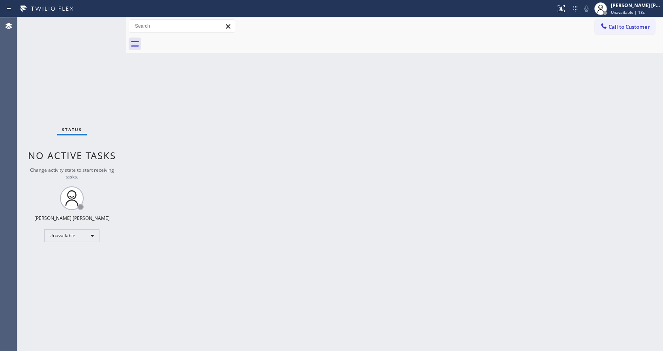
click at [186, 72] on div "Back to Dashboard Change Sender ID Customers Technicians Select a contact Outbo…" at bounding box center [394, 183] width 537 height 333
click at [630, 12] on span "Unavailable | 19s" at bounding box center [628, 12] width 34 height 6
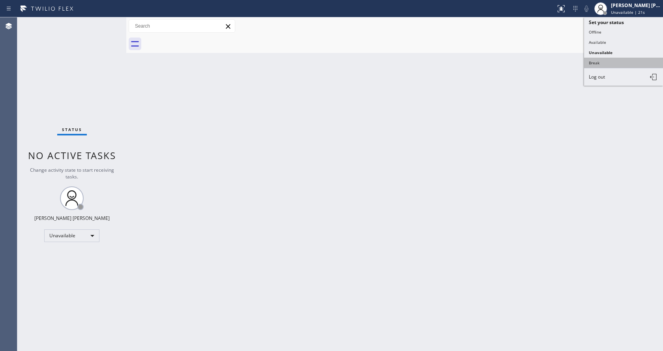
click at [610, 60] on button "Break" at bounding box center [623, 63] width 79 height 10
